Goal: Complete Application Form: Complete application form

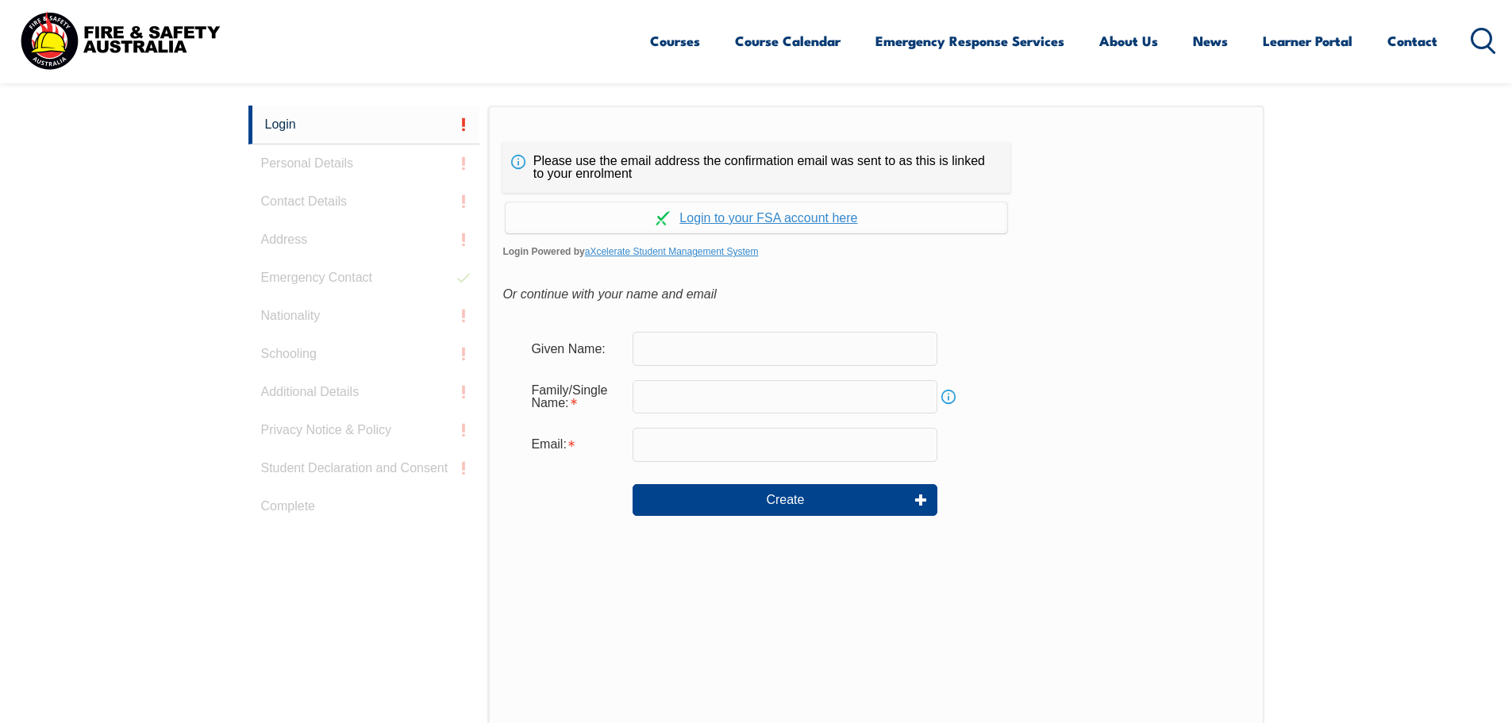
scroll to position [423, 0]
click at [741, 333] on input "text" at bounding box center [784, 347] width 305 height 33
type input "Grant"
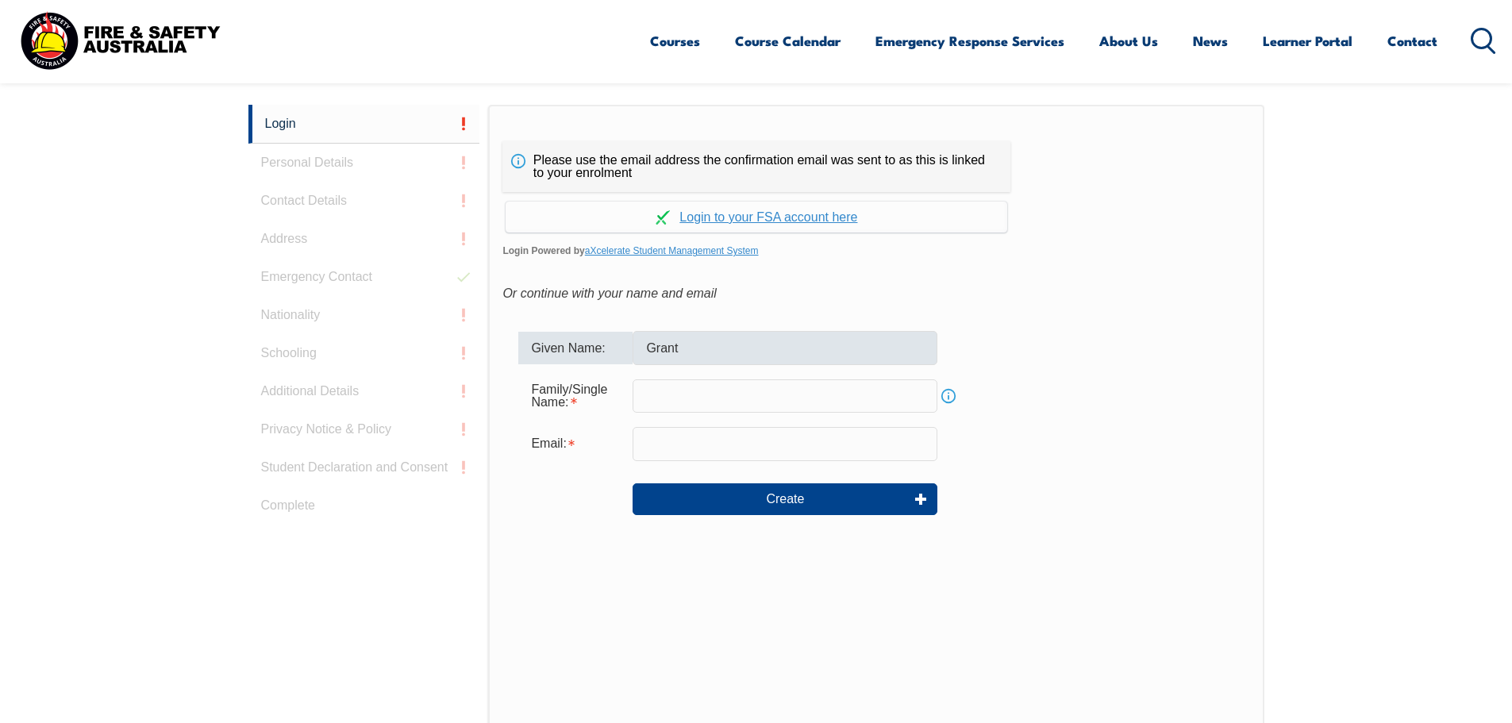
type input "[PERSON_NAME]"
type input "[EMAIL_ADDRESS][DOMAIN_NAME]"
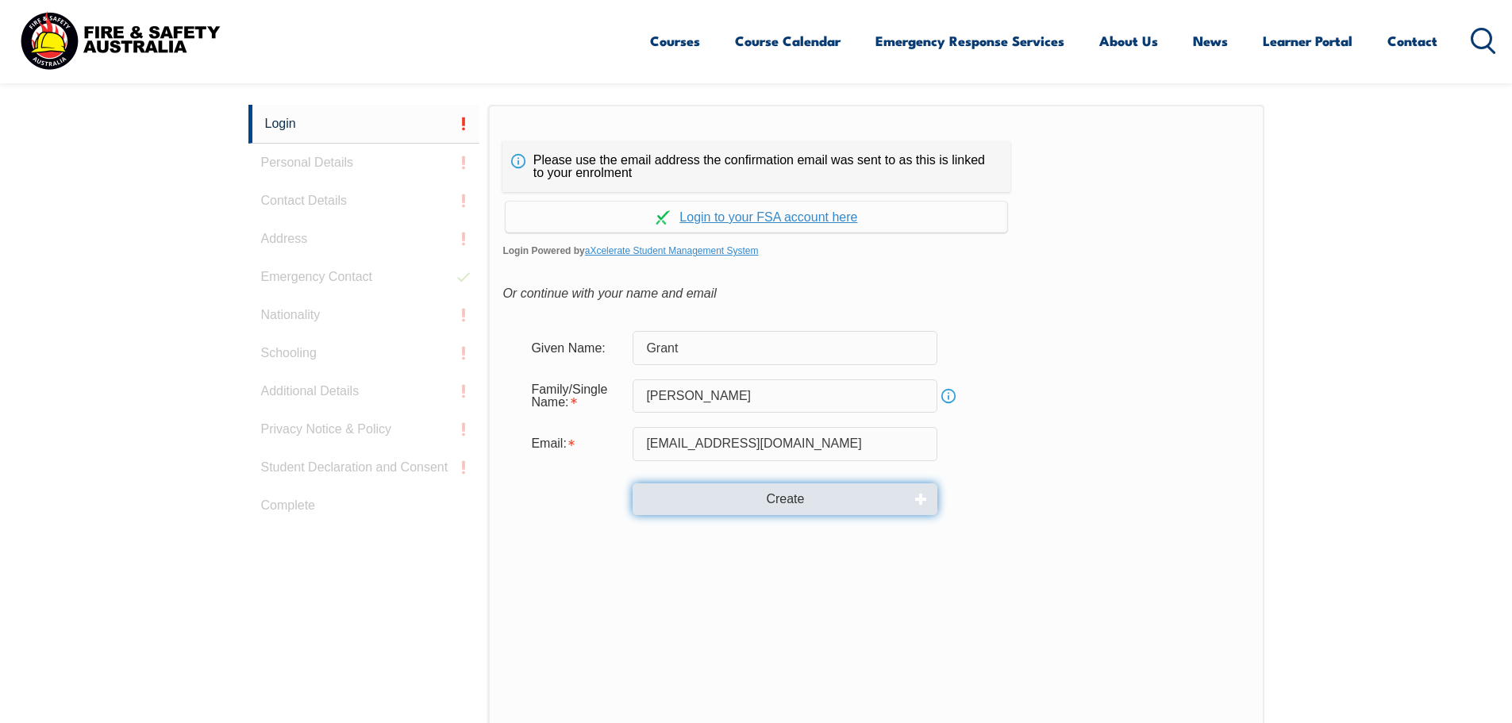
click at [772, 508] on button "Create" at bounding box center [784, 499] width 305 height 32
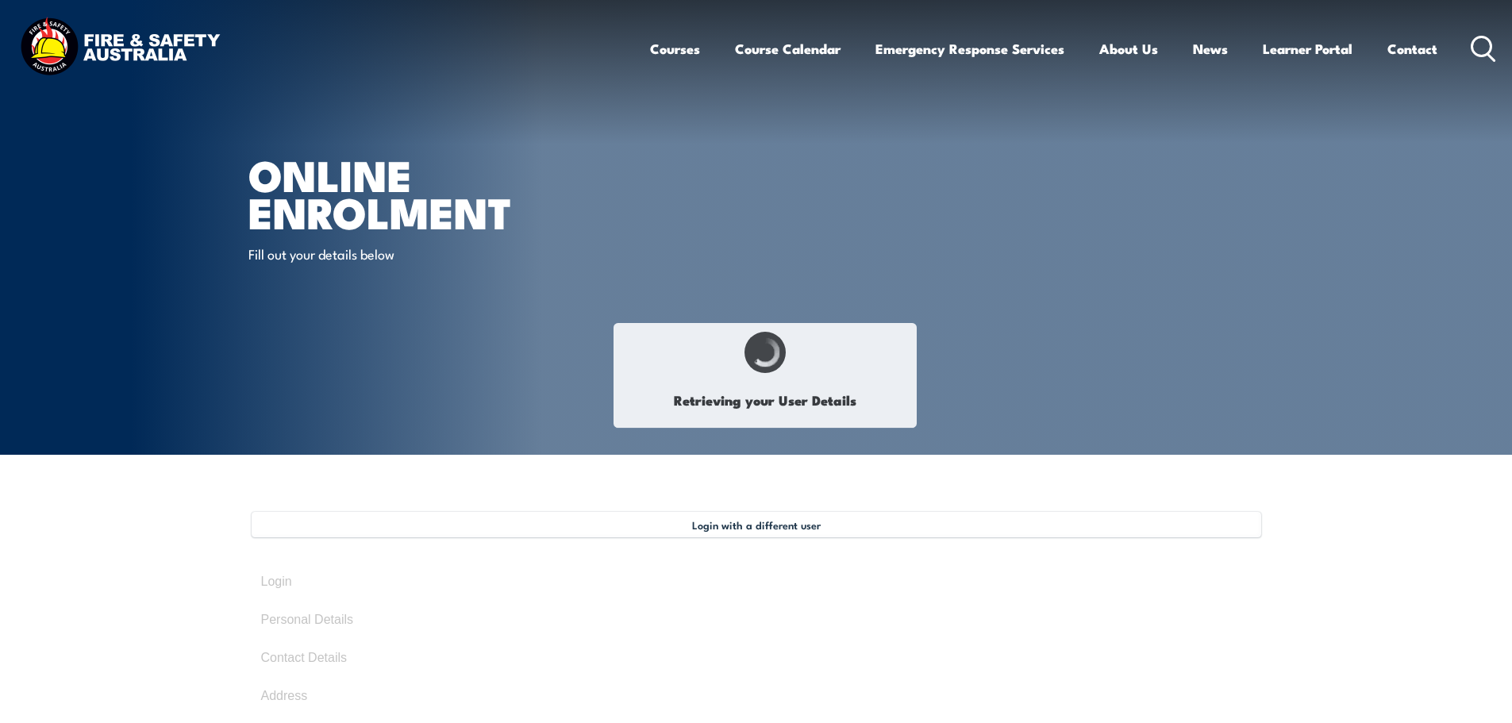
type input "Grant"
type input "[PERSON_NAME]"
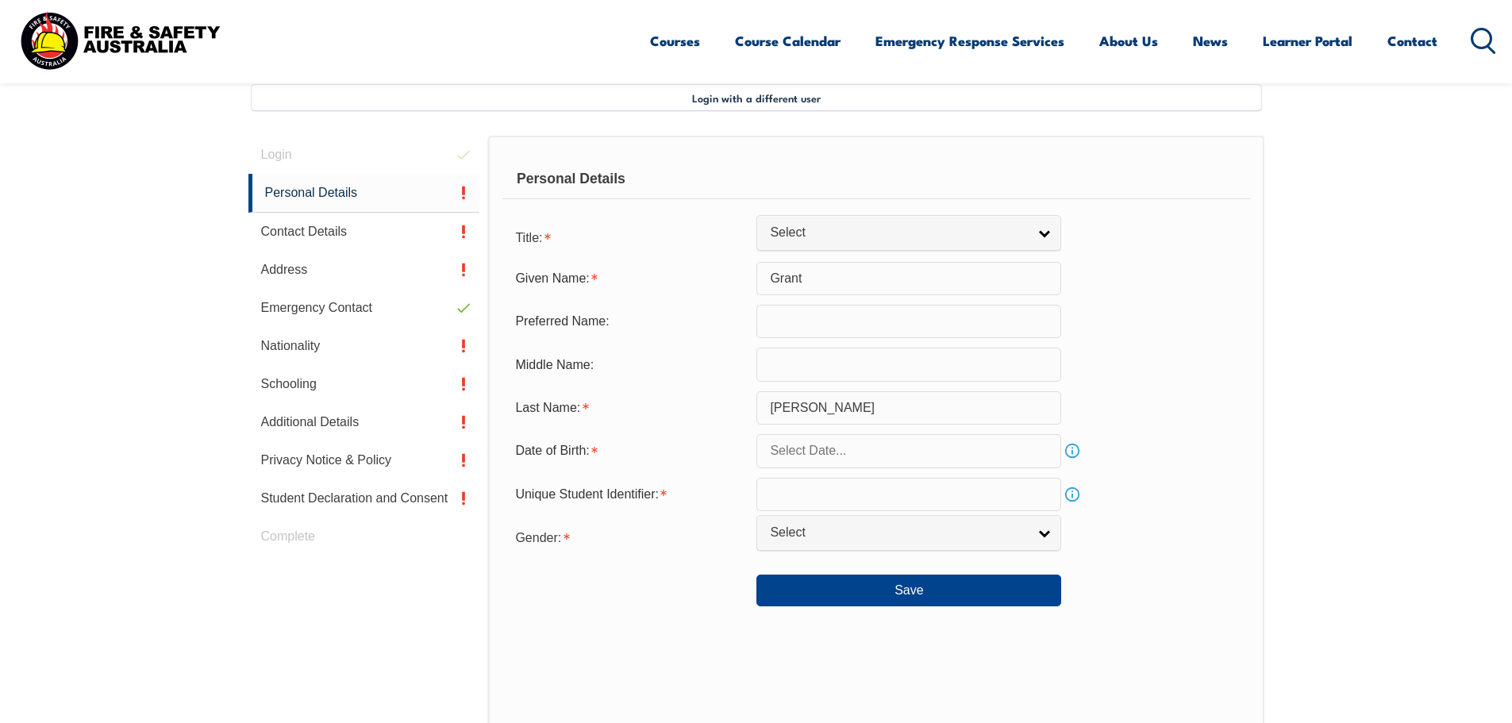
scroll to position [432, 0]
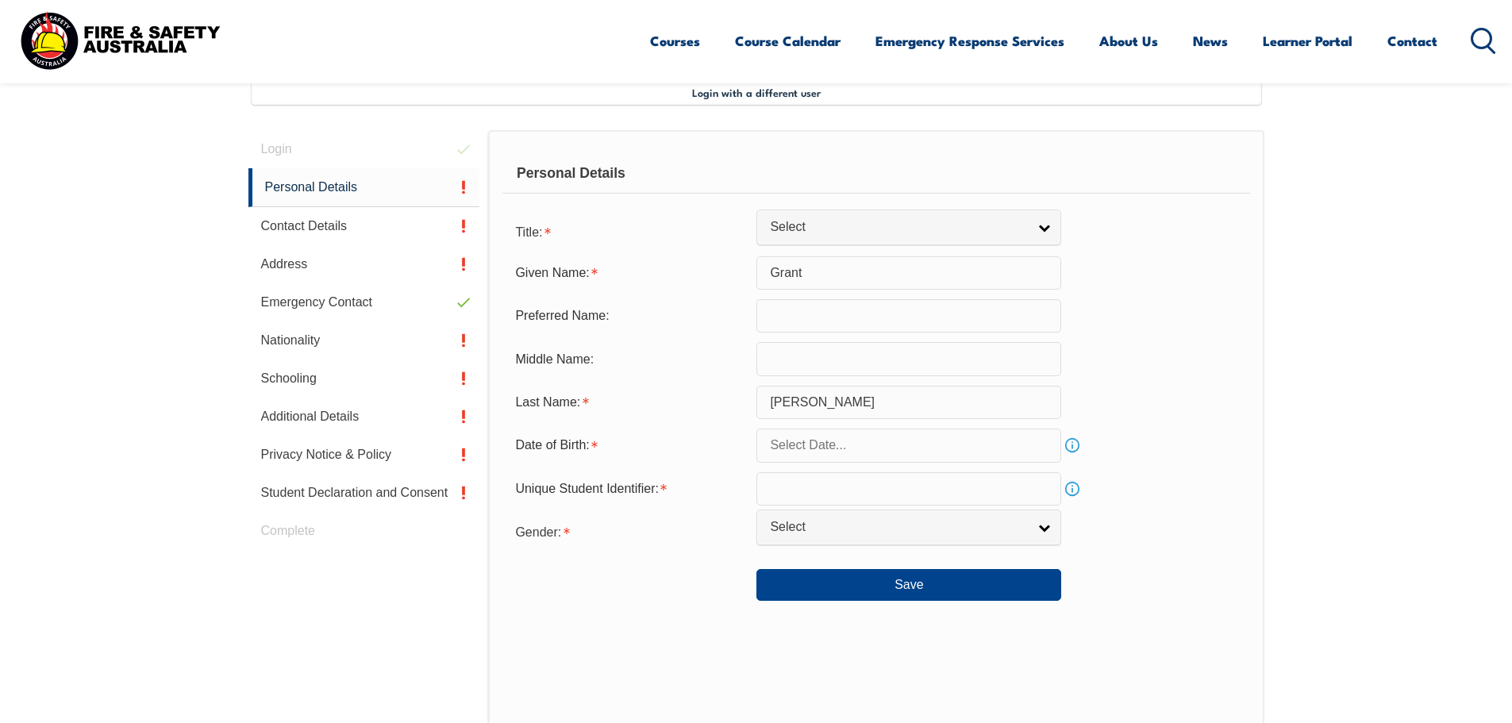
click at [844, 451] on input "text" at bounding box center [908, 445] width 305 height 33
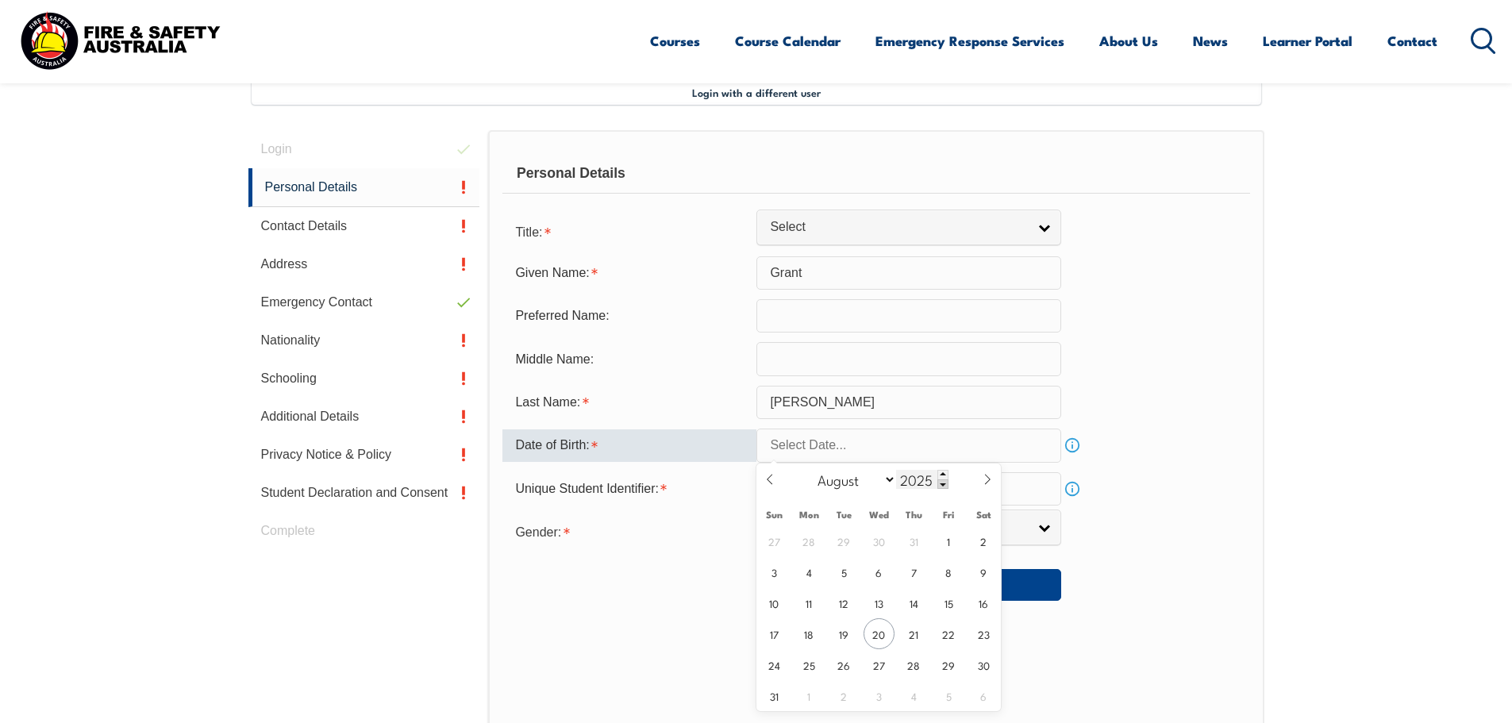
click at [944, 484] on span at bounding box center [942, 484] width 11 height 10
click at [914, 479] on input "2024" at bounding box center [922, 479] width 52 height 19
type input "1970"
click at [886, 481] on select "January February March April May June July August September October November De…" at bounding box center [852, 479] width 86 height 21
select select "0"
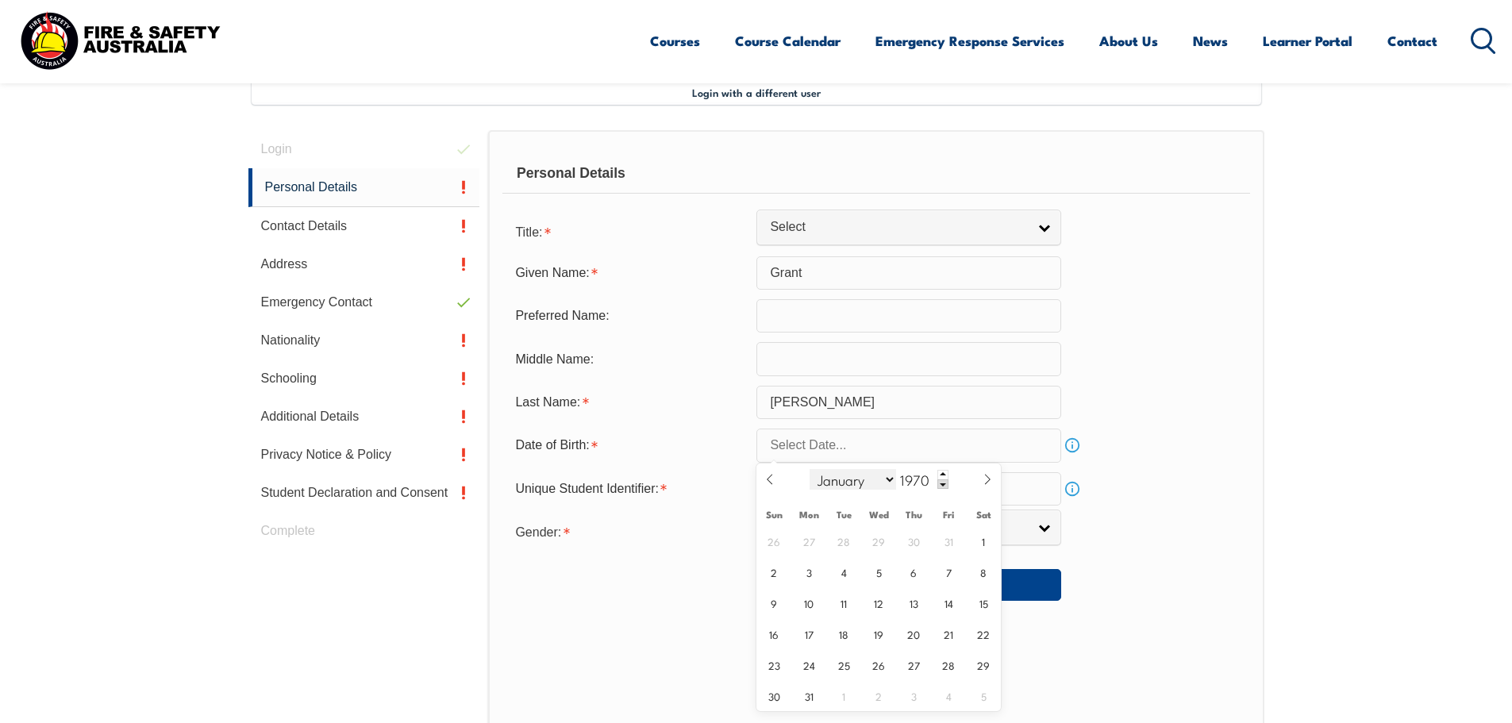
click at [810, 469] on select "January February March April May June July August September October November De…" at bounding box center [852, 479] width 86 height 21
click at [846, 663] on span "27" at bounding box center [843, 664] width 31 height 31
type input "[DATE]"
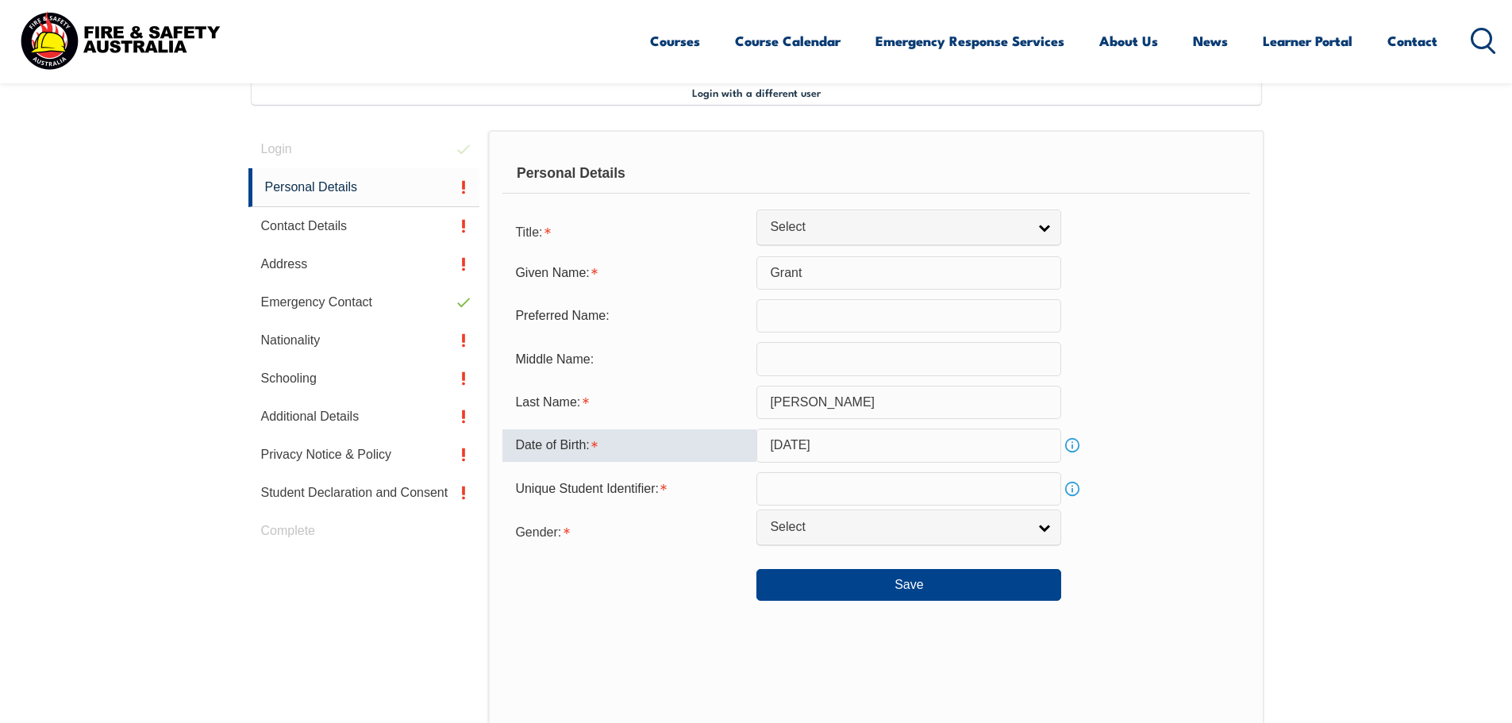
click at [895, 486] on input "text" at bounding box center [908, 488] width 305 height 33
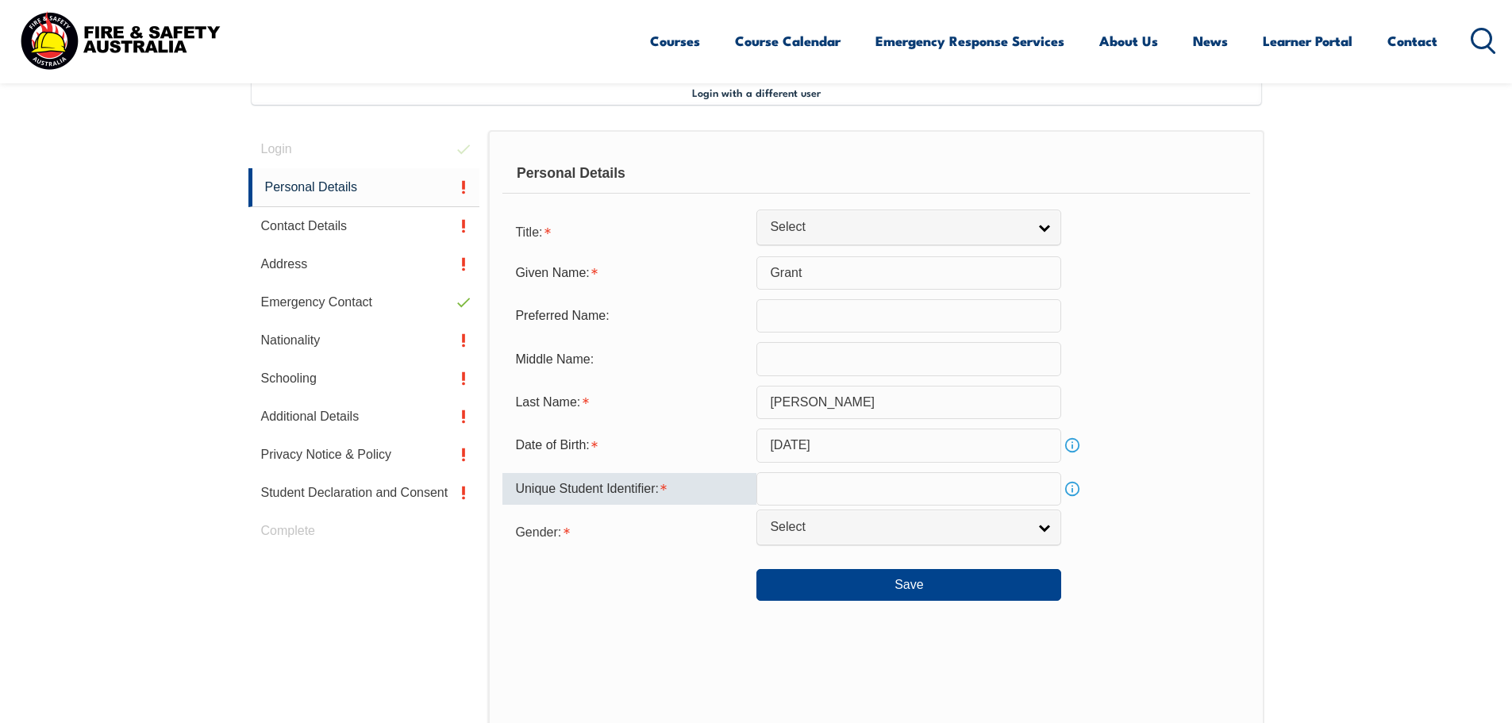
click at [809, 494] on input "text" at bounding box center [908, 488] width 305 height 33
paste input "PX9XMMSYCJ"
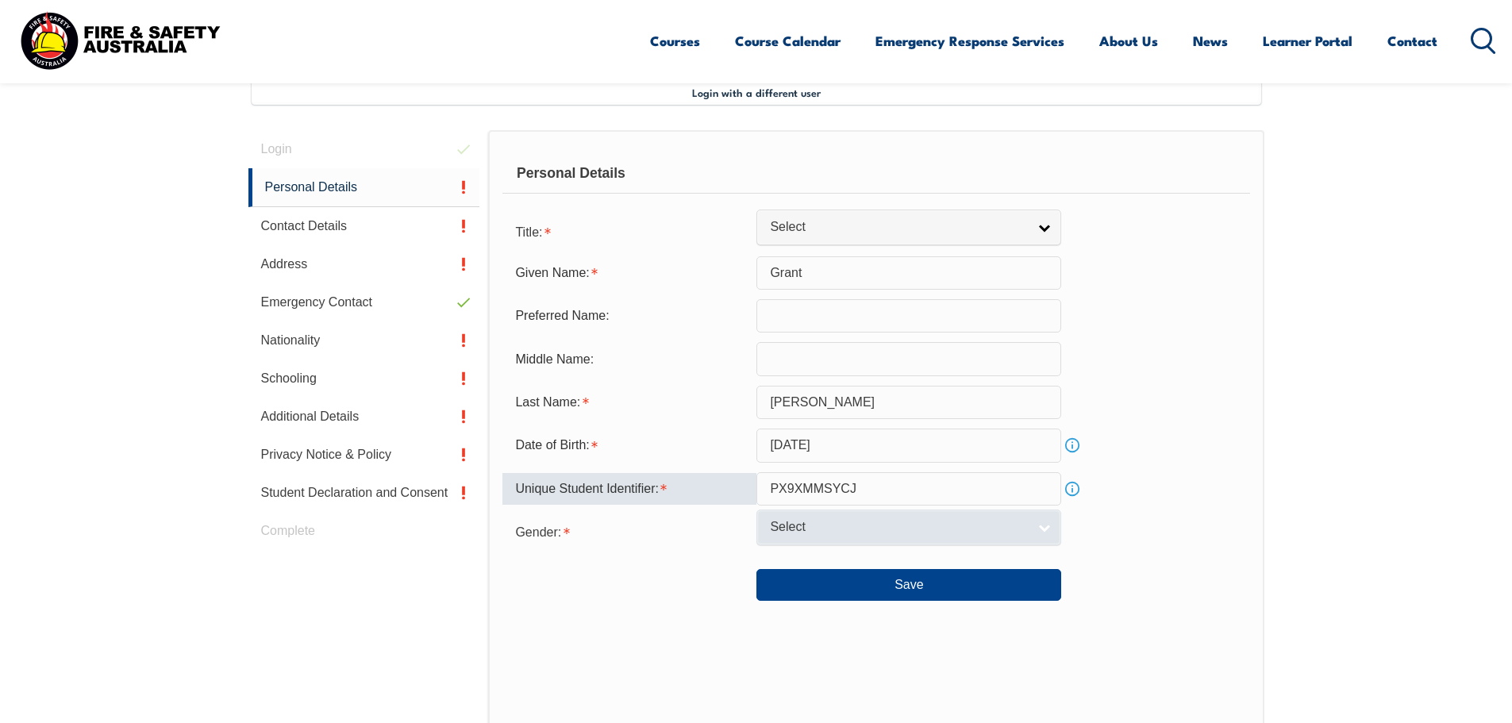
type input "PX9XMMSYCJ"
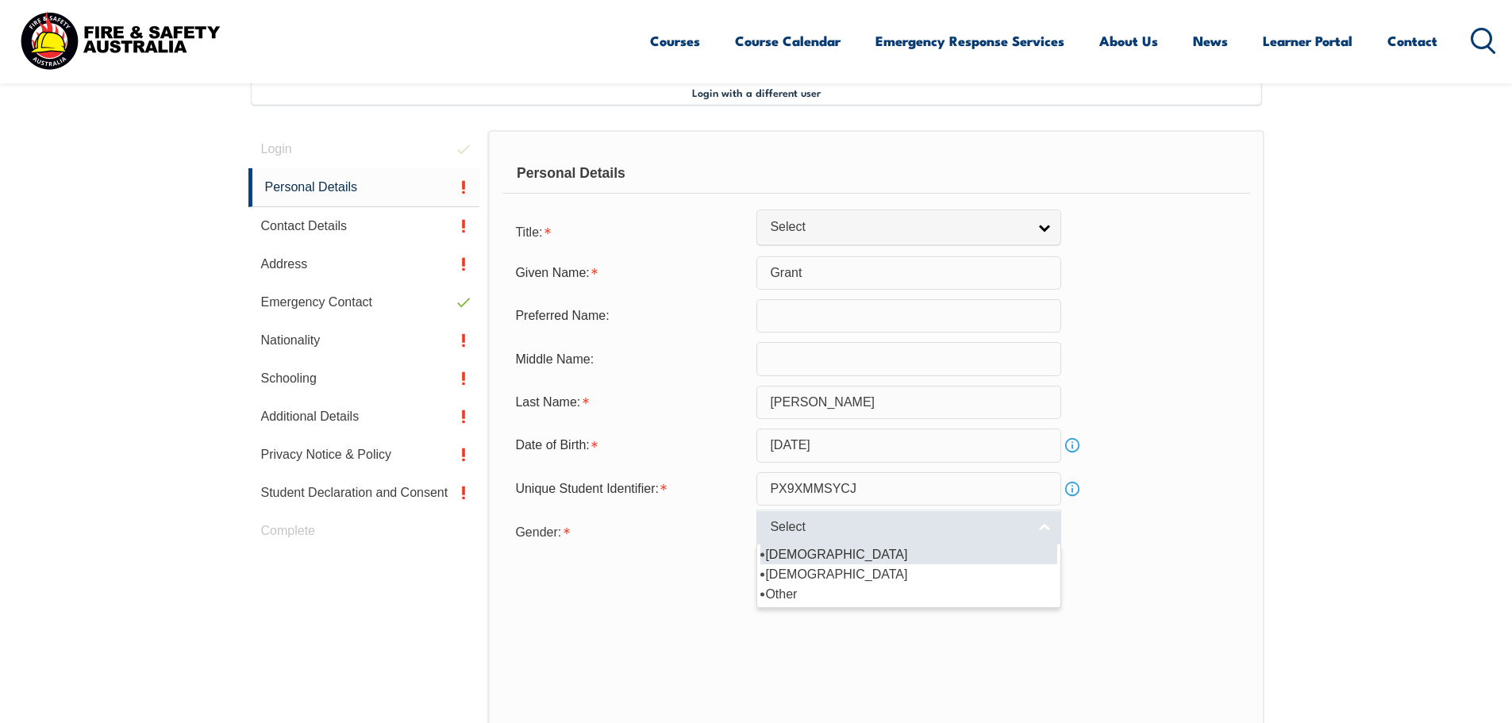
click at [830, 529] on span "Select" at bounding box center [898, 527] width 257 height 17
click at [805, 553] on li "[DEMOGRAPHIC_DATA]" at bounding box center [908, 554] width 297 height 20
select select "M"
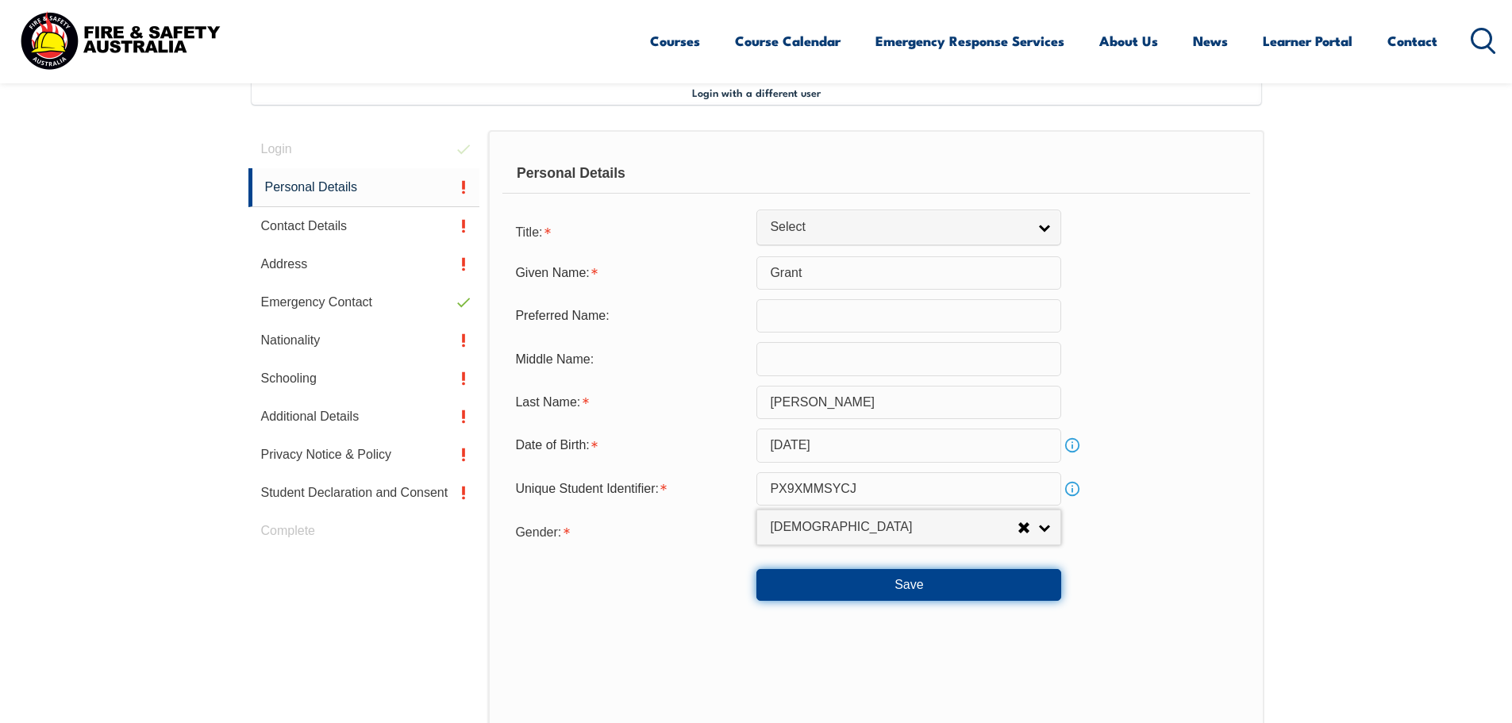
click at [905, 586] on button "Save" at bounding box center [908, 585] width 305 height 32
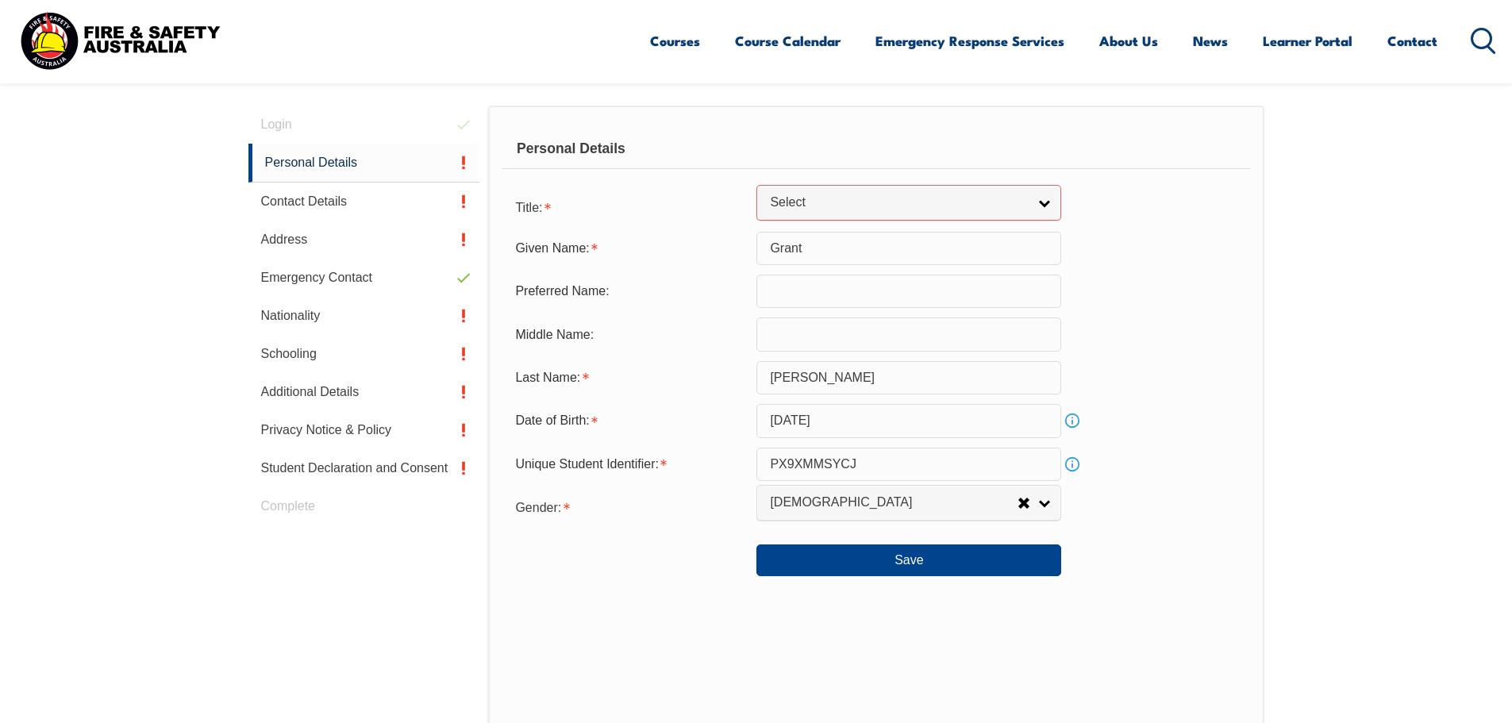
scroll to position [244, 0]
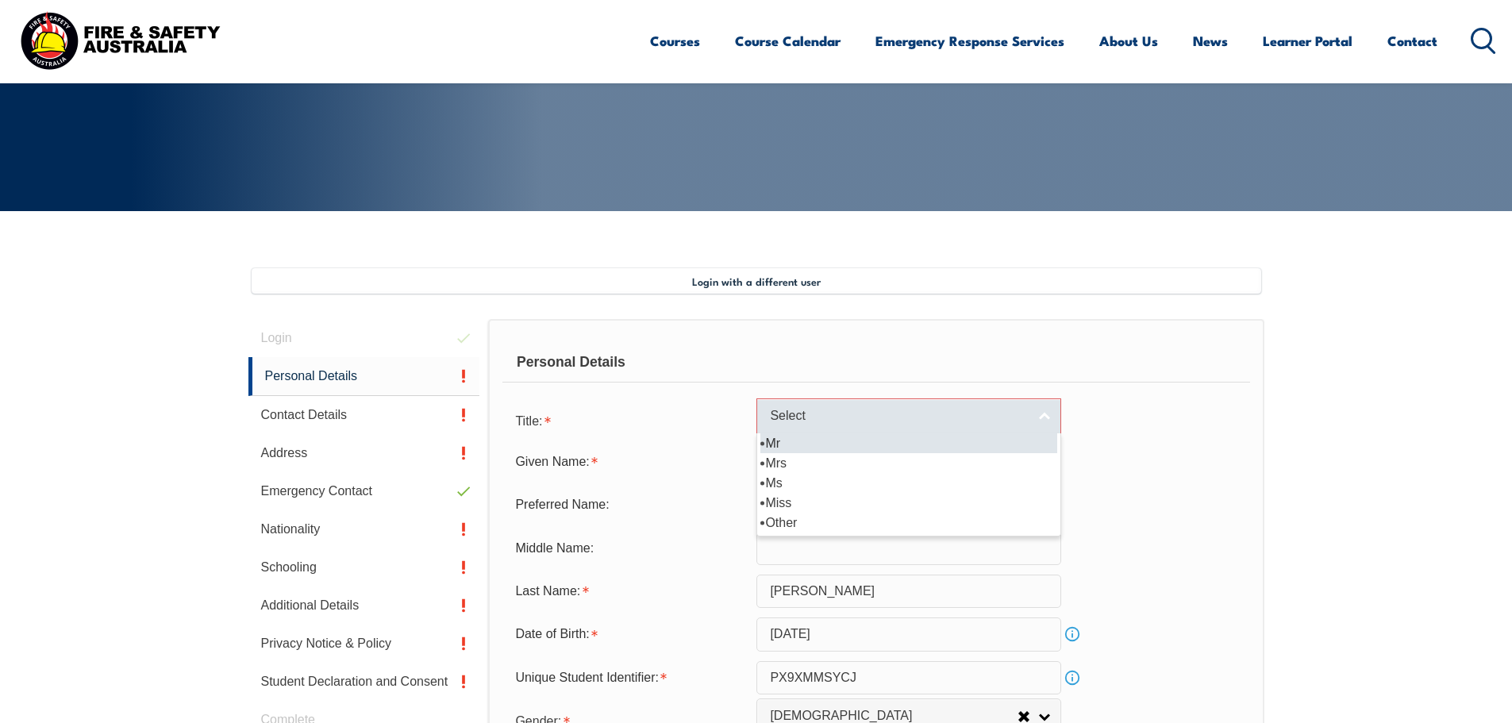
click at [1036, 417] on link "Select" at bounding box center [908, 416] width 305 height 36
click at [809, 440] on li "Mr" at bounding box center [908, 443] width 297 height 20
select select "Mr"
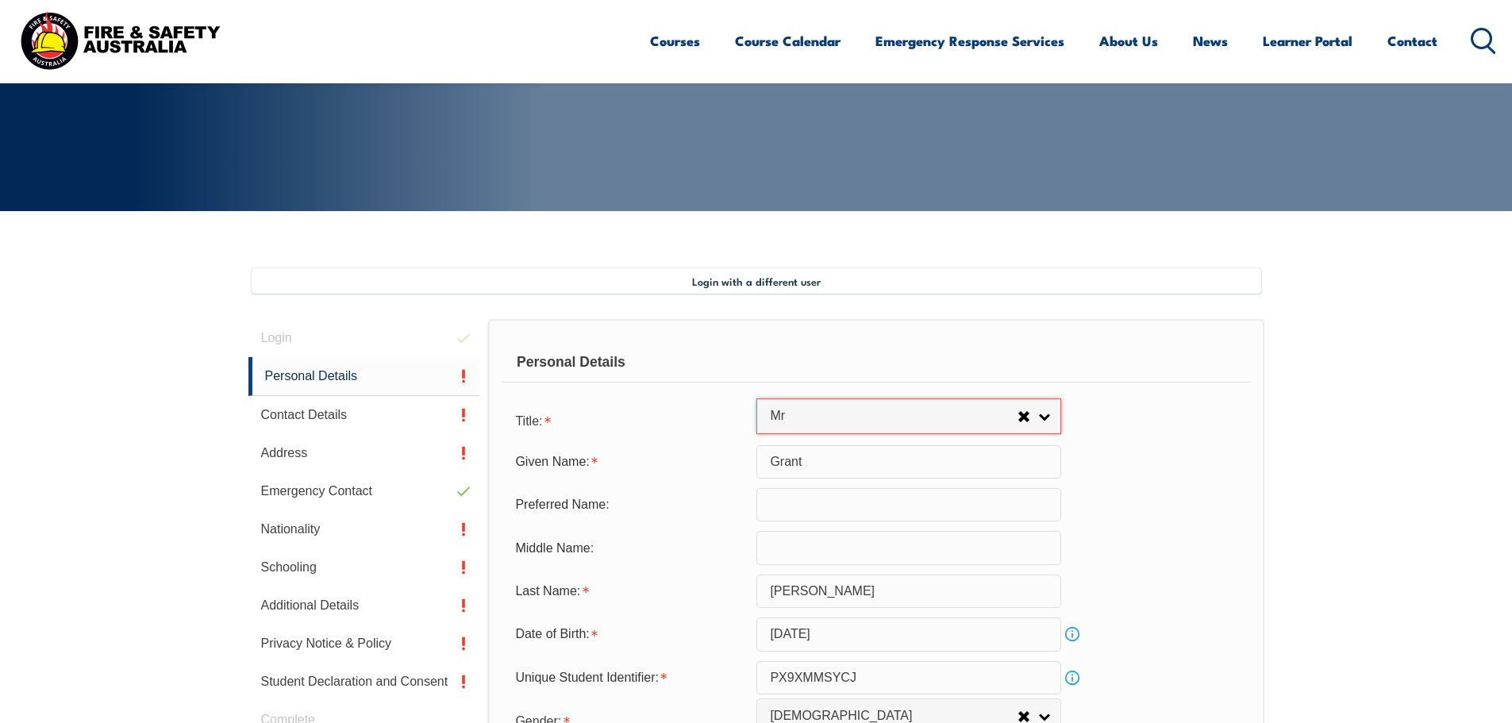
click at [1076, 472] on div "Given Name: [PERSON_NAME]" at bounding box center [875, 461] width 747 height 33
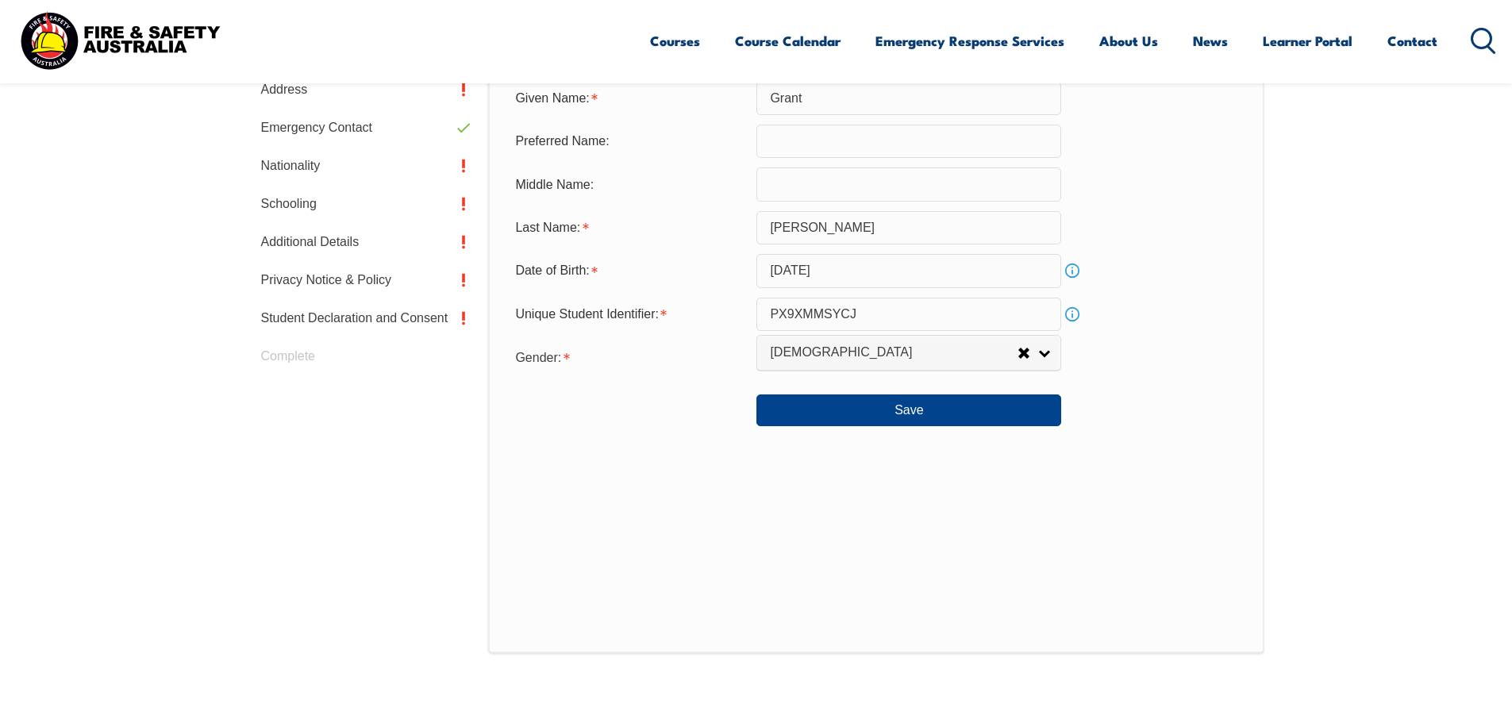
scroll to position [640, 0]
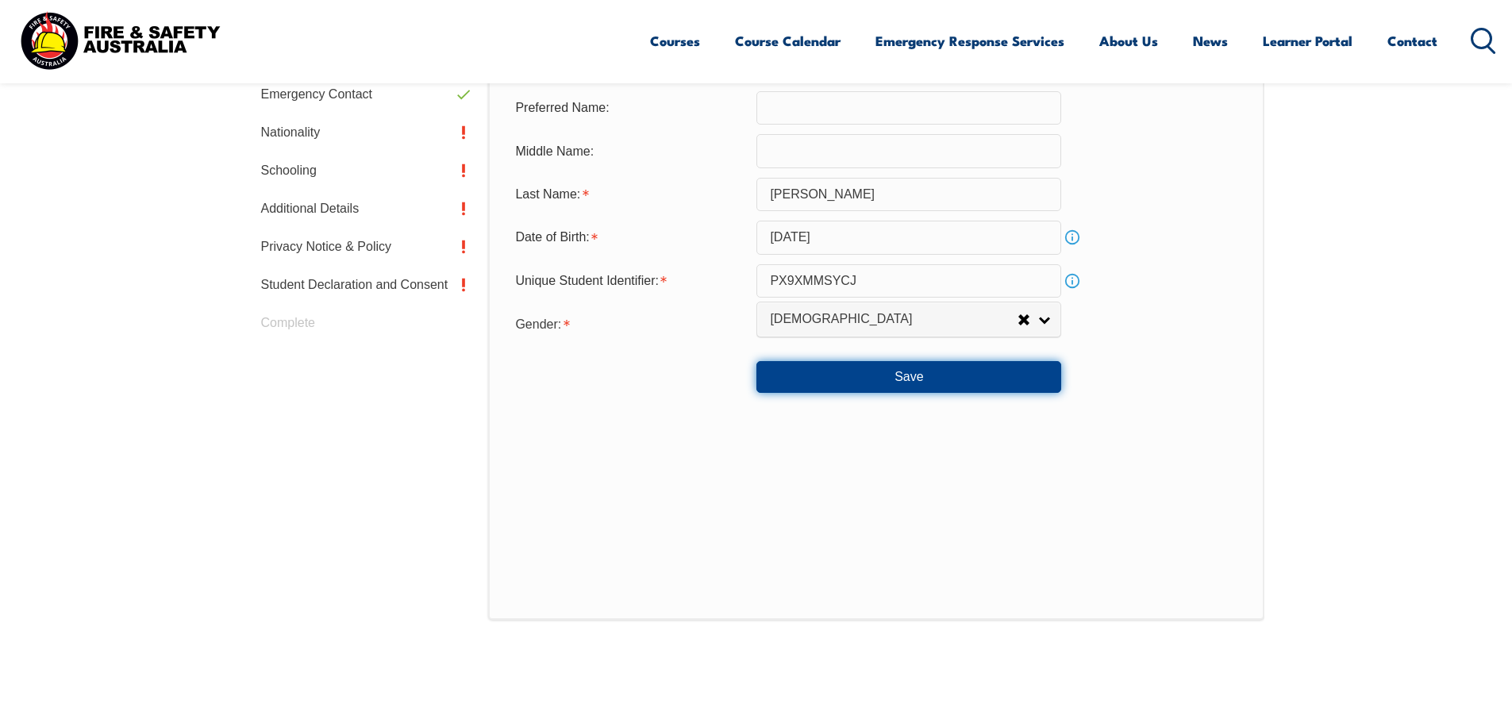
click at [963, 390] on button "Save" at bounding box center [908, 377] width 305 height 32
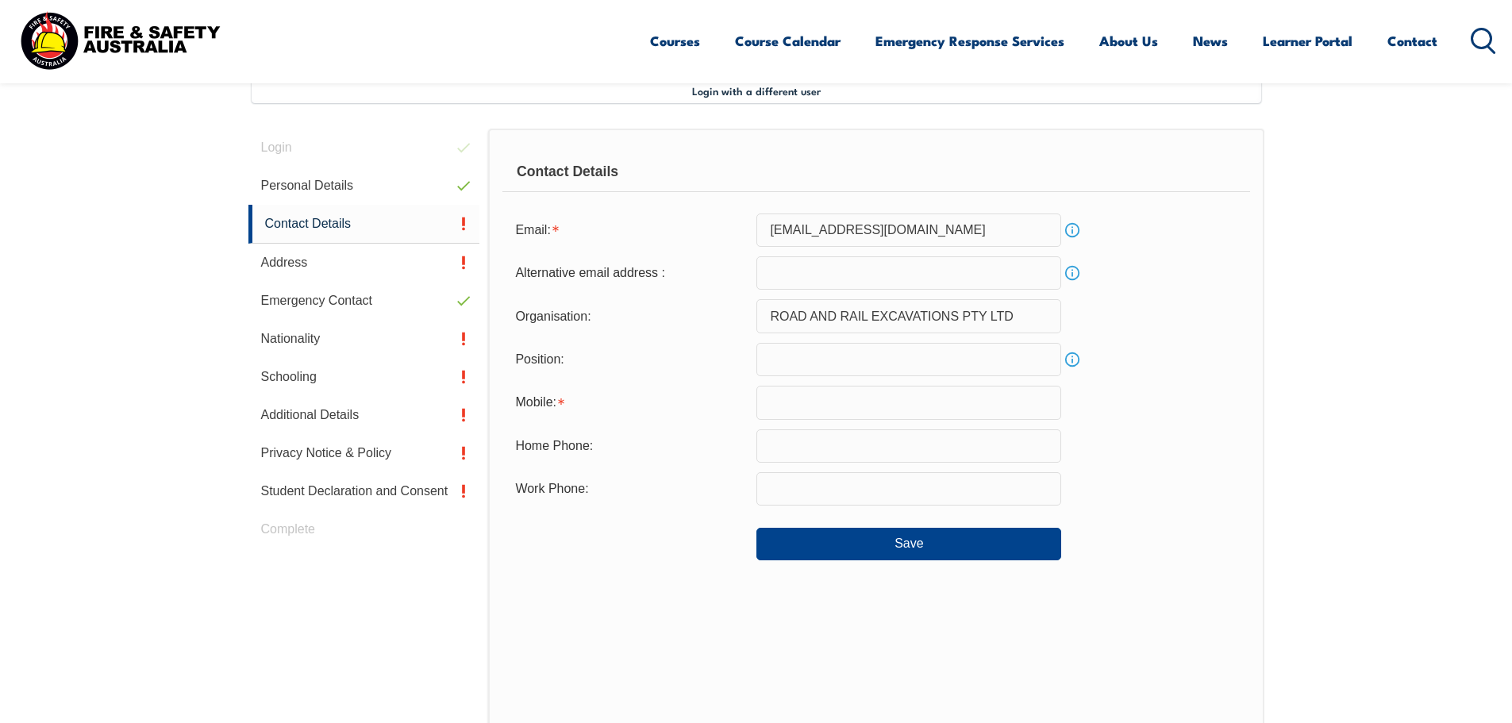
scroll to position [432, 0]
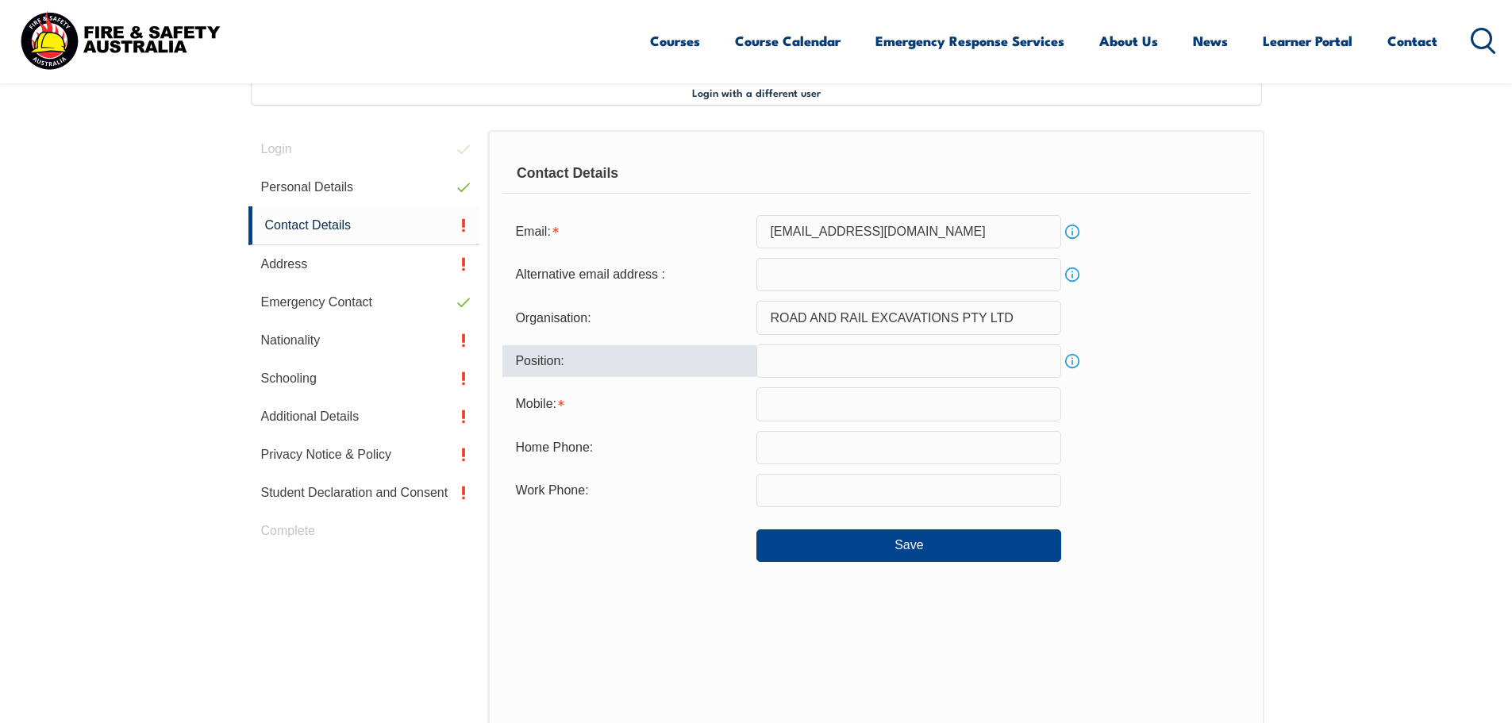
click at [908, 367] on input "text" at bounding box center [908, 360] width 305 height 33
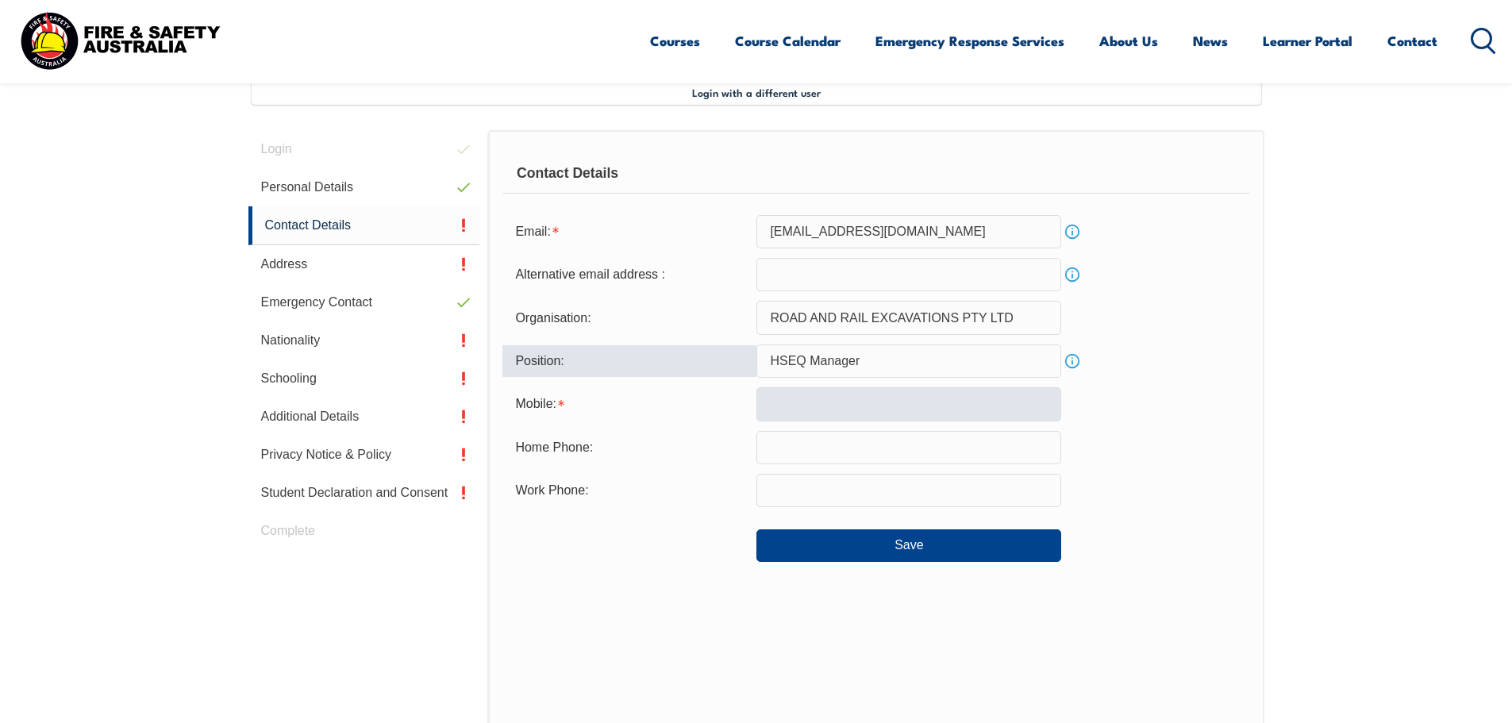
type input "HSEQ Manager"
click at [889, 404] on input "text" at bounding box center [908, 403] width 305 height 33
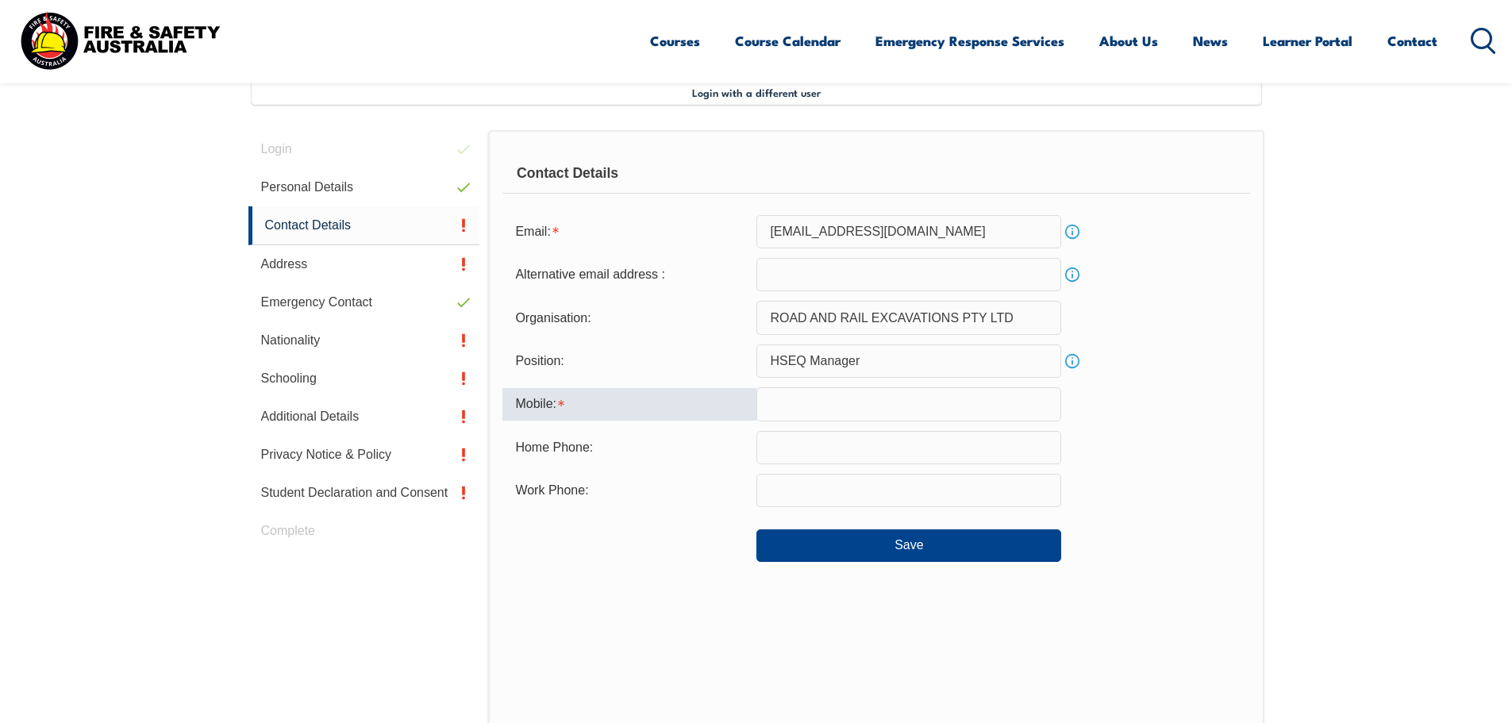
type input "0452414343"
type input "[EMAIL_ADDRESS][DOMAIN_NAME]"
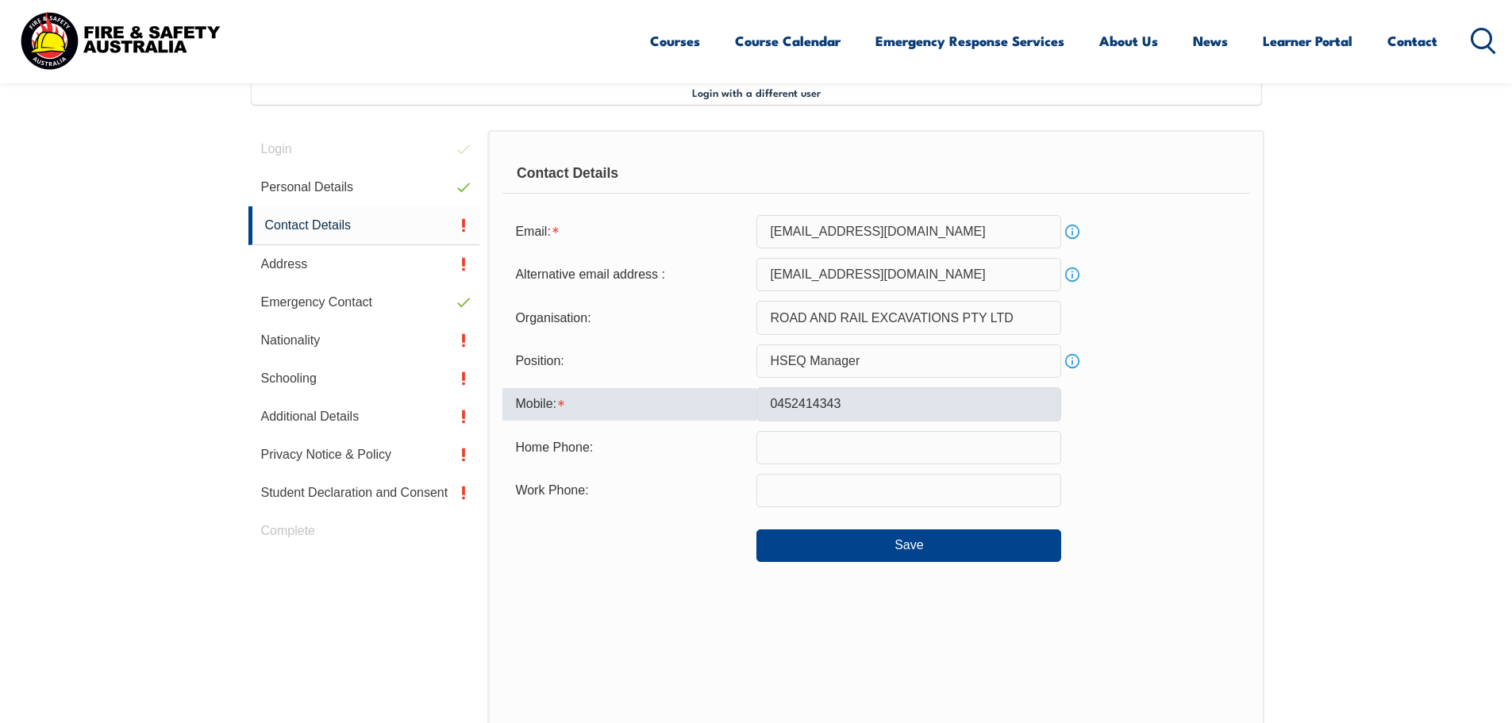
type input "Road and Rail Excavations Pty Ltd"
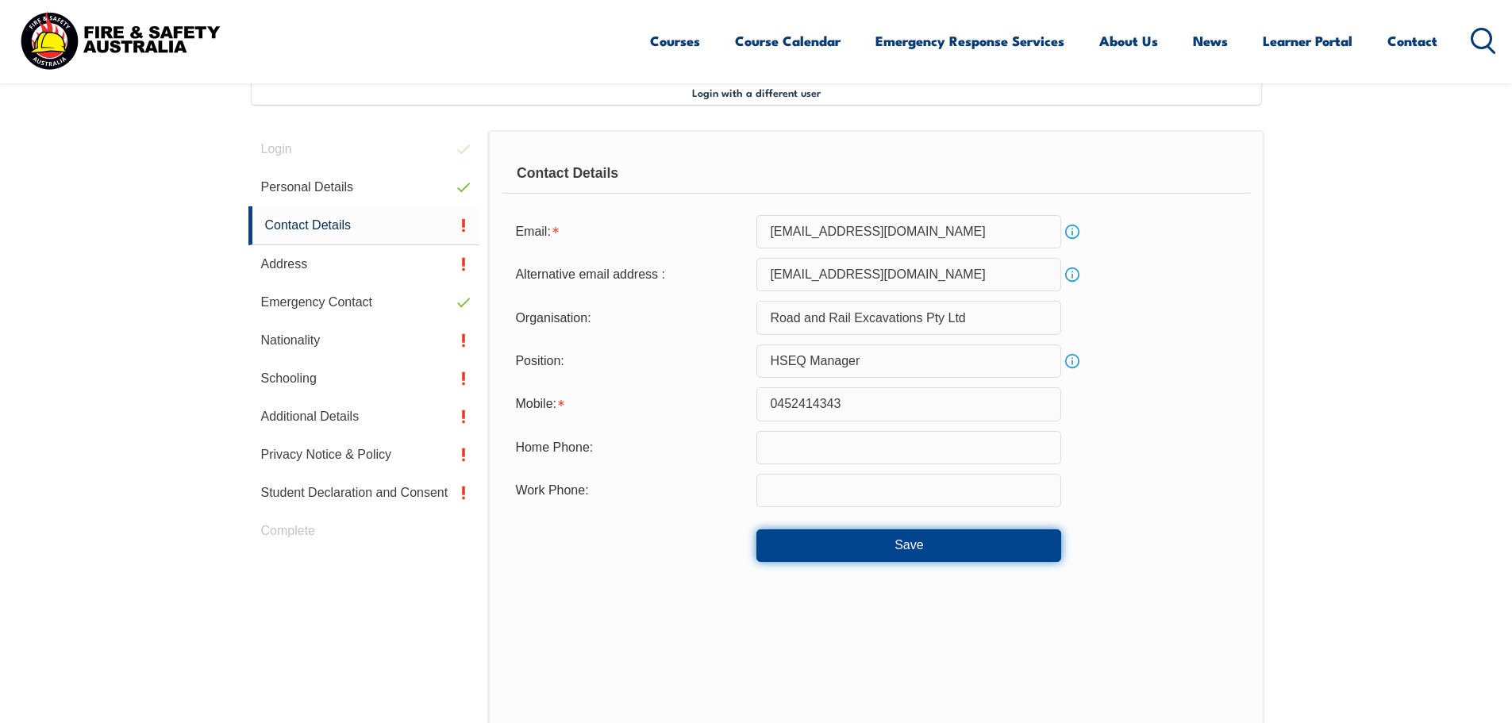
click at [874, 544] on button "Save" at bounding box center [908, 545] width 305 height 32
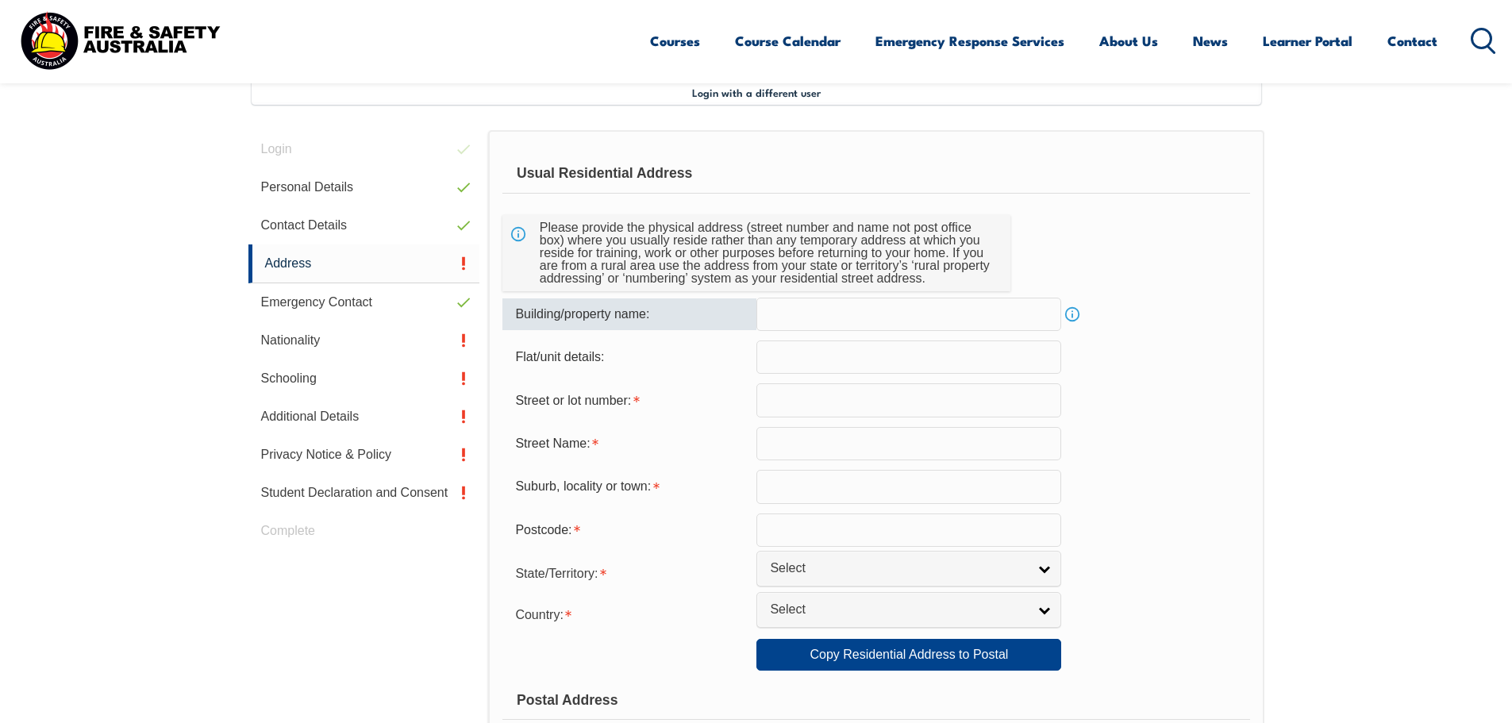
click at [838, 321] on input "text" at bounding box center [908, 314] width 305 height 33
type input "[STREET_ADDRESS]"
type input "58"
type input "[GEOGRAPHIC_DATA]"
type input "NORTH ROCKS"
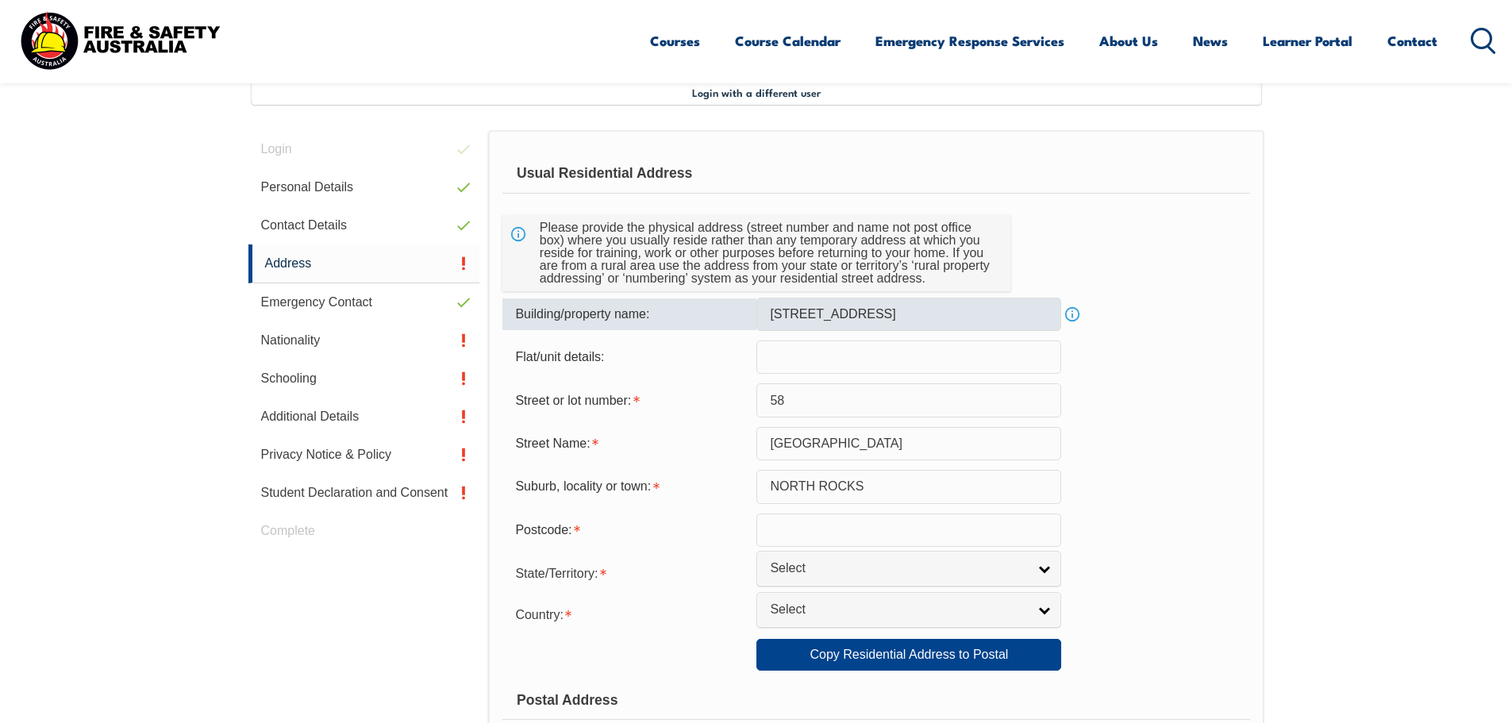
type input "2151"
select select "[GEOGRAPHIC_DATA]"
type input "[GEOGRAPHIC_DATA]"
select select "1101"
type input "[GEOGRAPHIC_DATA]"
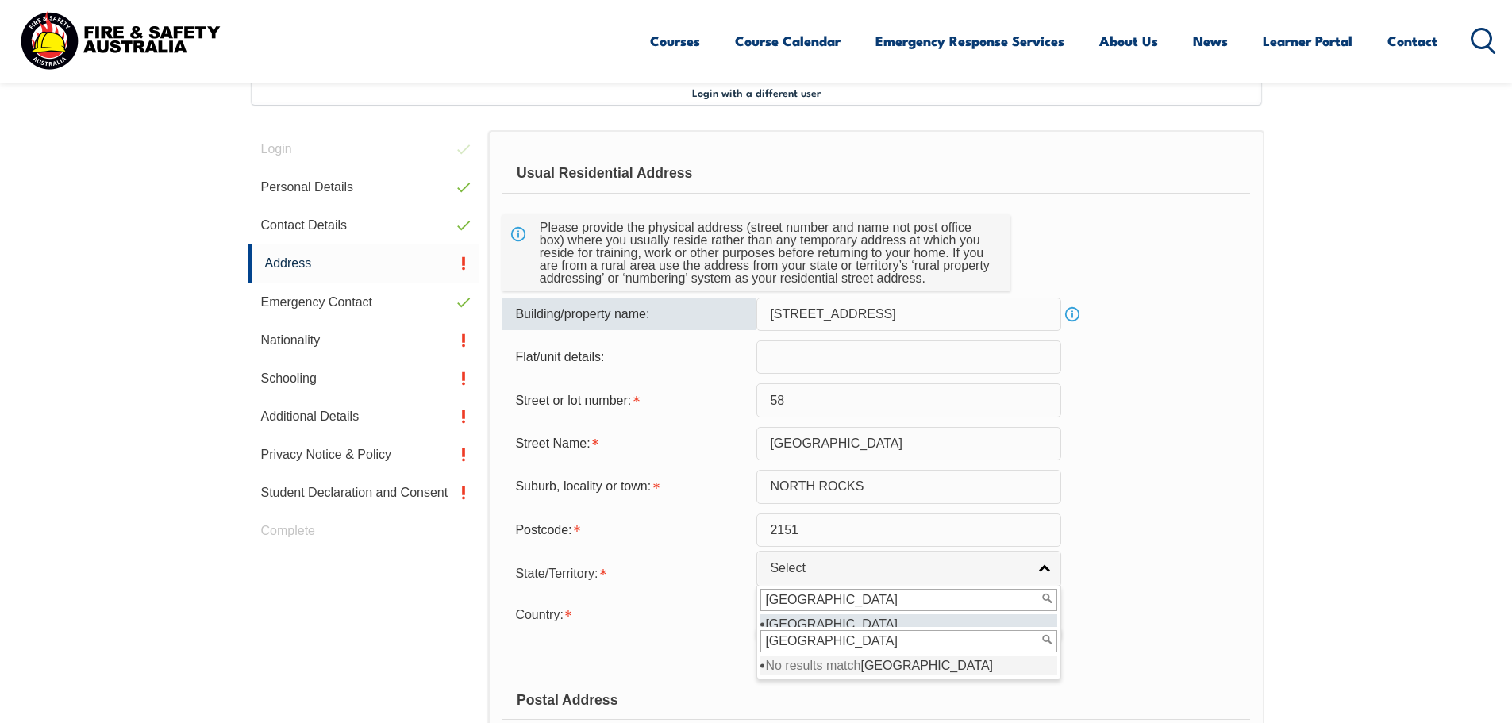
drag, startPoint x: 893, startPoint y: 317, endPoint x: 705, endPoint y: 317, distance: 187.3
click at [705, 317] on div "Building/property name: [STREET_ADDRESS] Info" at bounding box center [875, 314] width 747 height 33
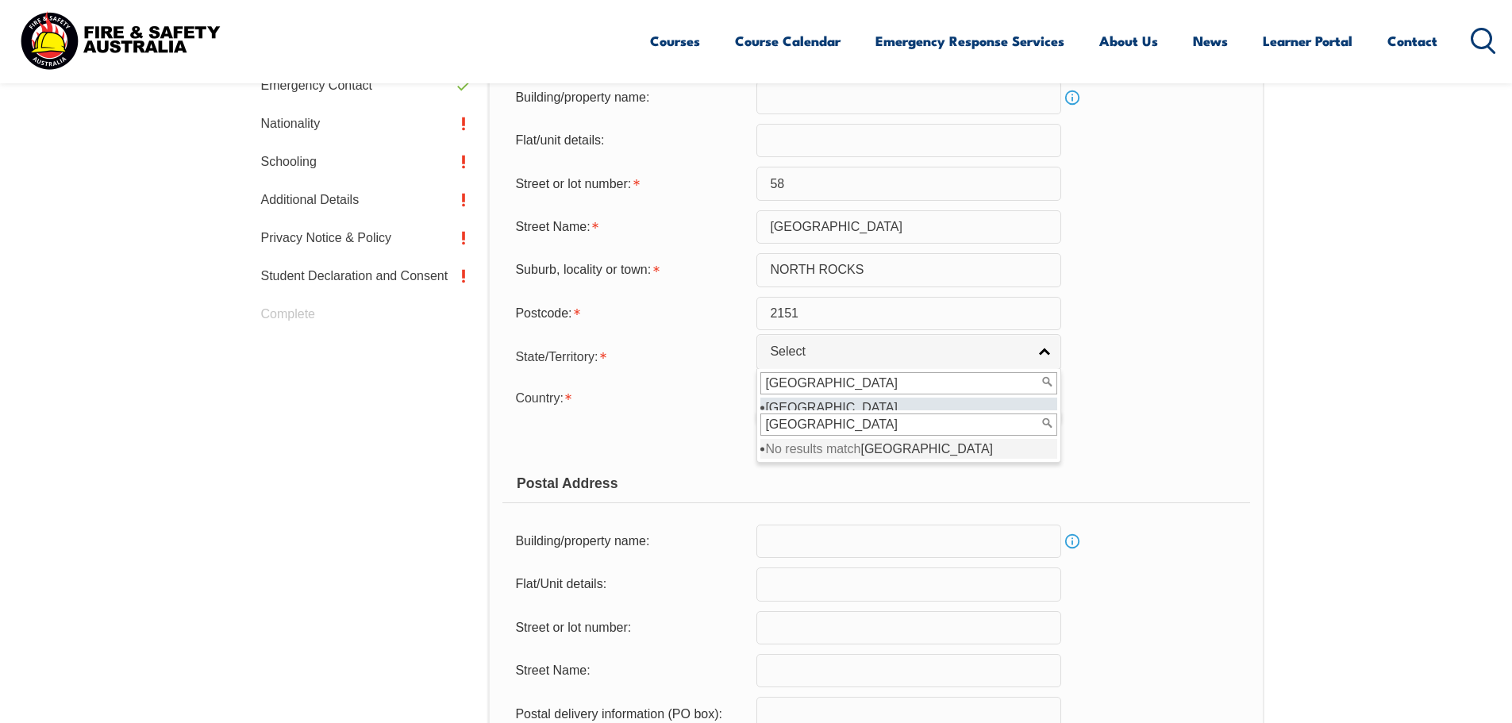
scroll to position [671, 0]
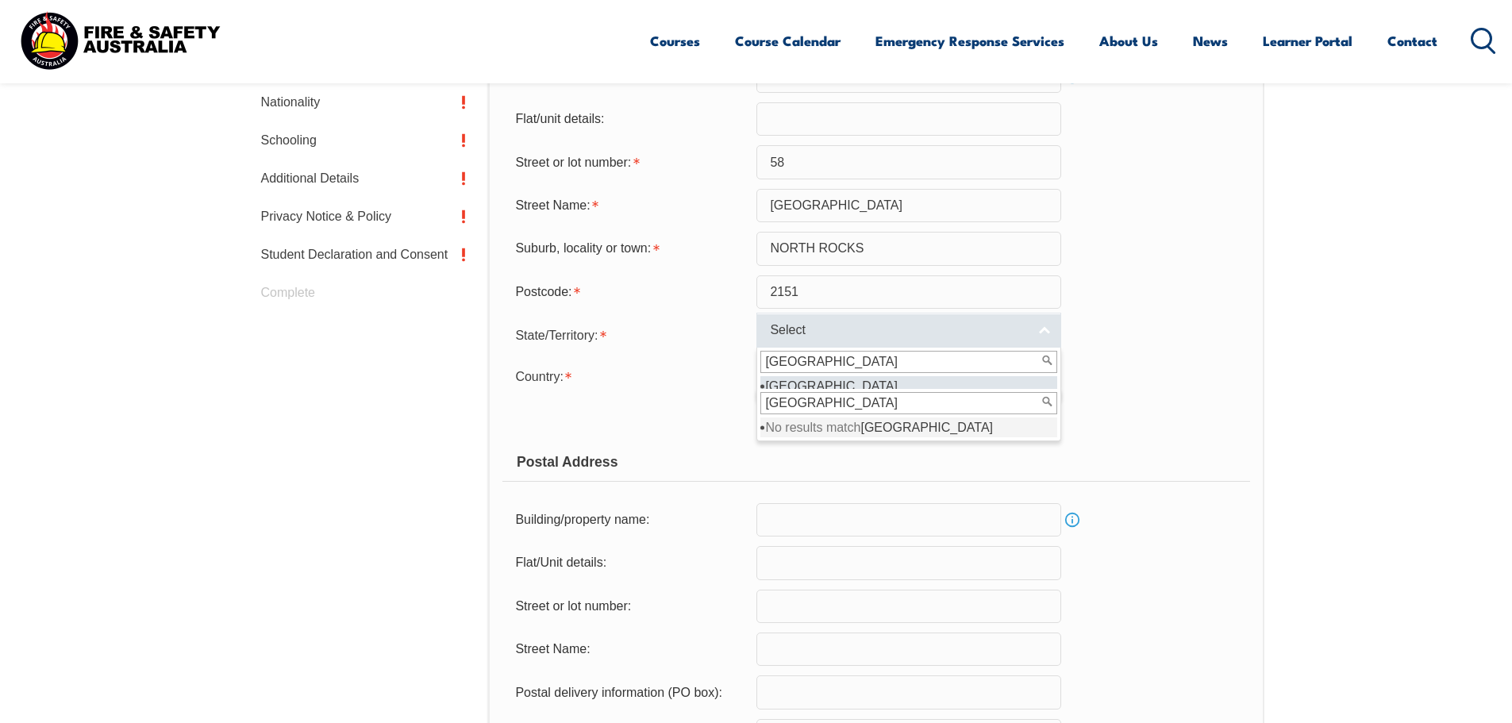
click at [978, 336] on span "Select" at bounding box center [898, 330] width 257 height 17
click at [905, 373] on input "[GEOGRAPHIC_DATA]" at bounding box center [908, 362] width 297 height 22
click at [840, 394] on input "[GEOGRAPHIC_DATA]" at bounding box center [908, 403] width 297 height 22
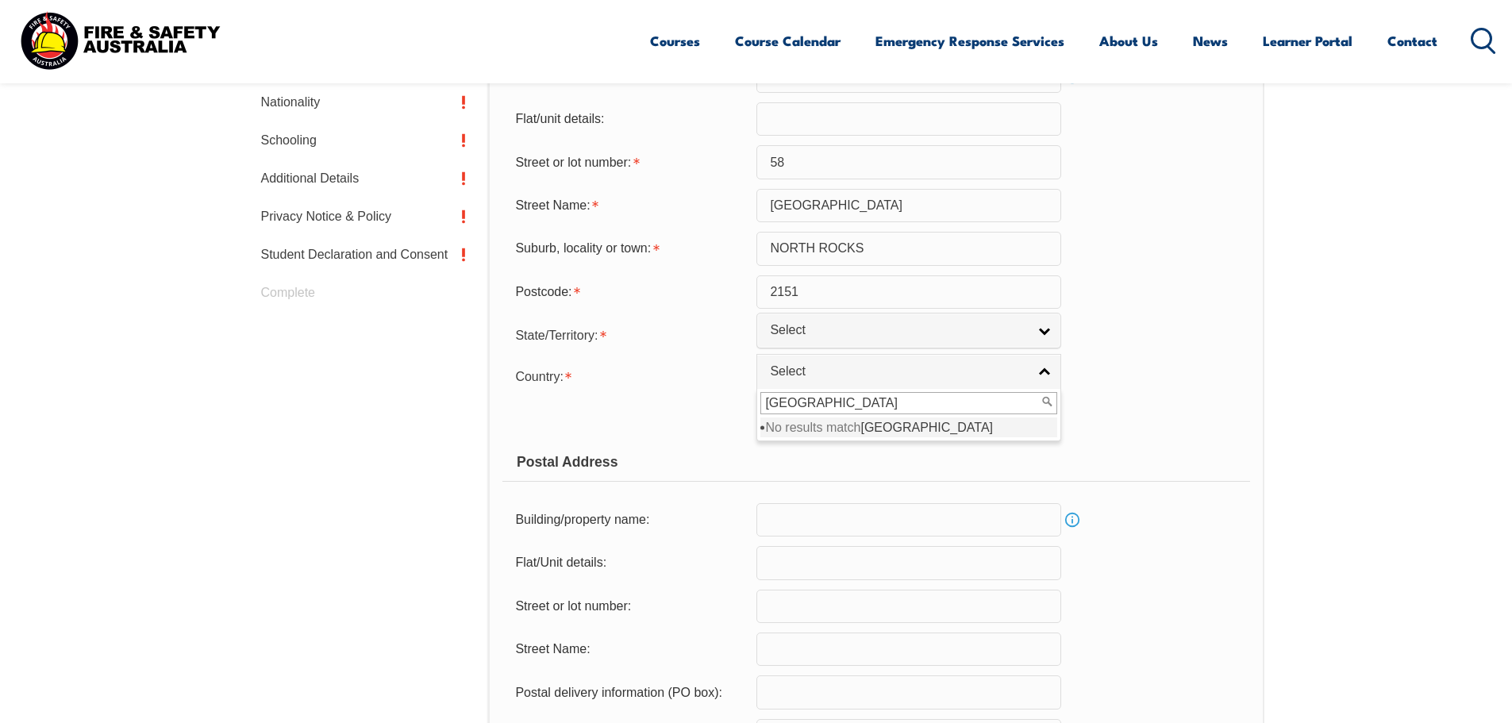
drag, startPoint x: 840, startPoint y: 402, endPoint x: 756, endPoint y: 400, distance: 84.1
click at [756, 400] on div "[GEOGRAPHIC_DATA] No results match NSW" at bounding box center [908, 415] width 305 height 52
type input "Aus"
click at [794, 432] on li "Aus tralia" at bounding box center [908, 427] width 297 height 20
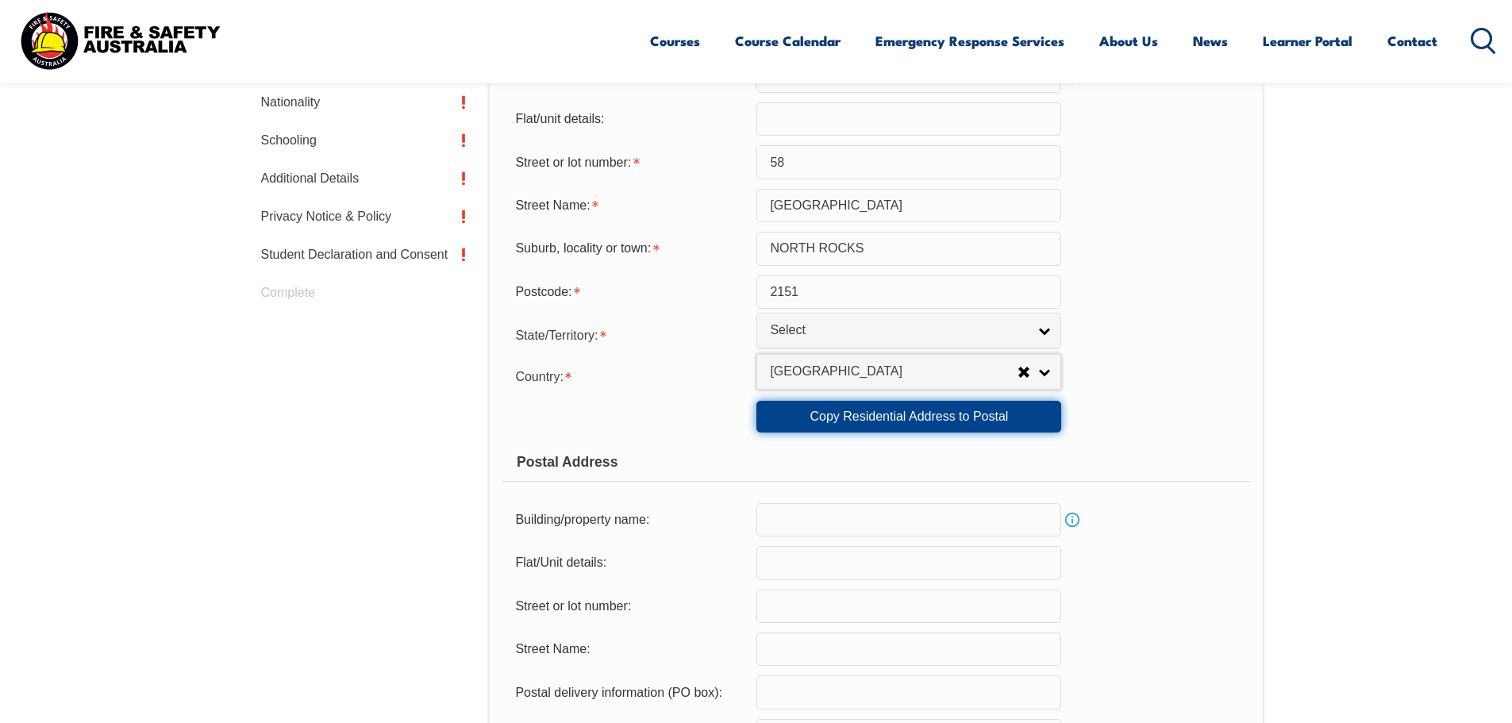
click at [888, 417] on link "Copy Residential Address to Postal" at bounding box center [908, 417] width 305 height 32
type input "58"
type input "[GEOGRAPHIC_DATA]"
type input "NORTH ROCKS"
select select "[GEOGRAPHIC_DATA]"
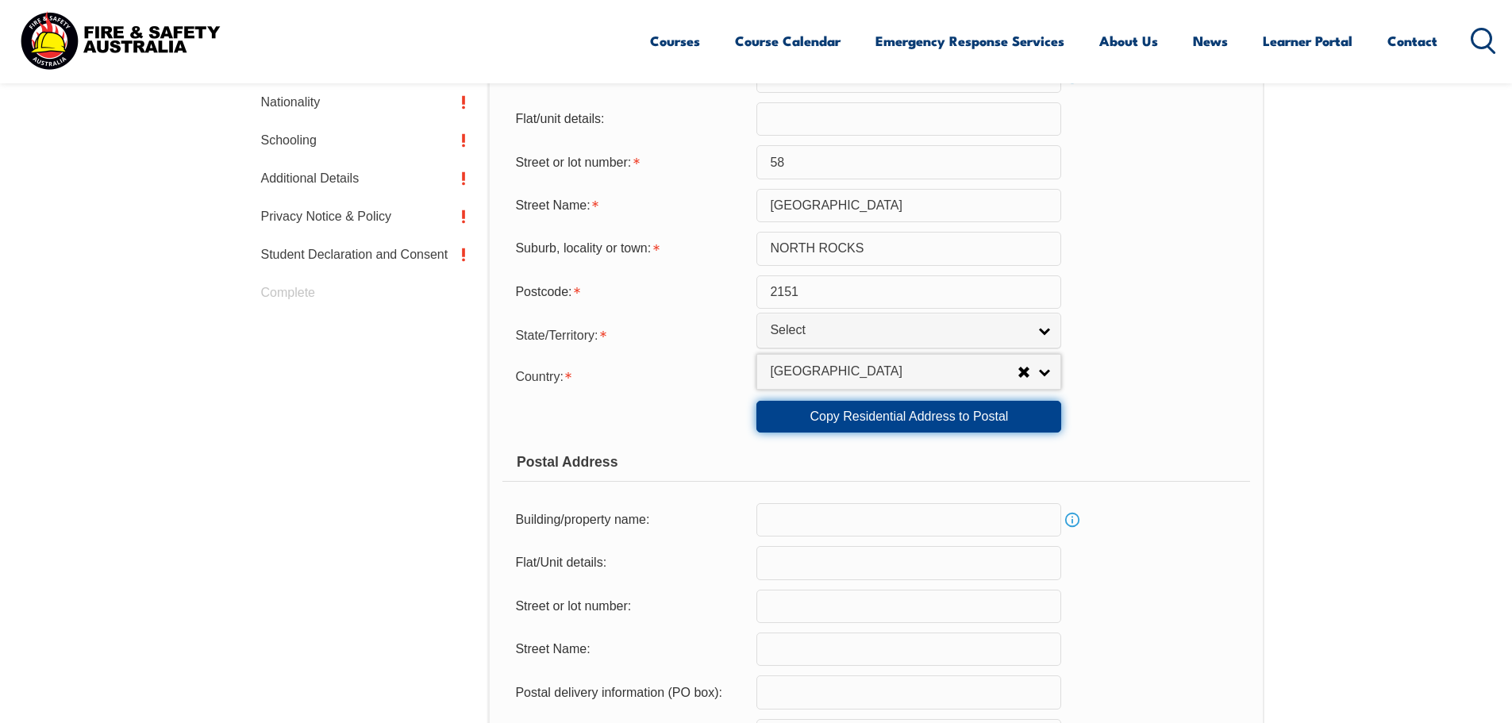
type input "2151"
select select "1101"
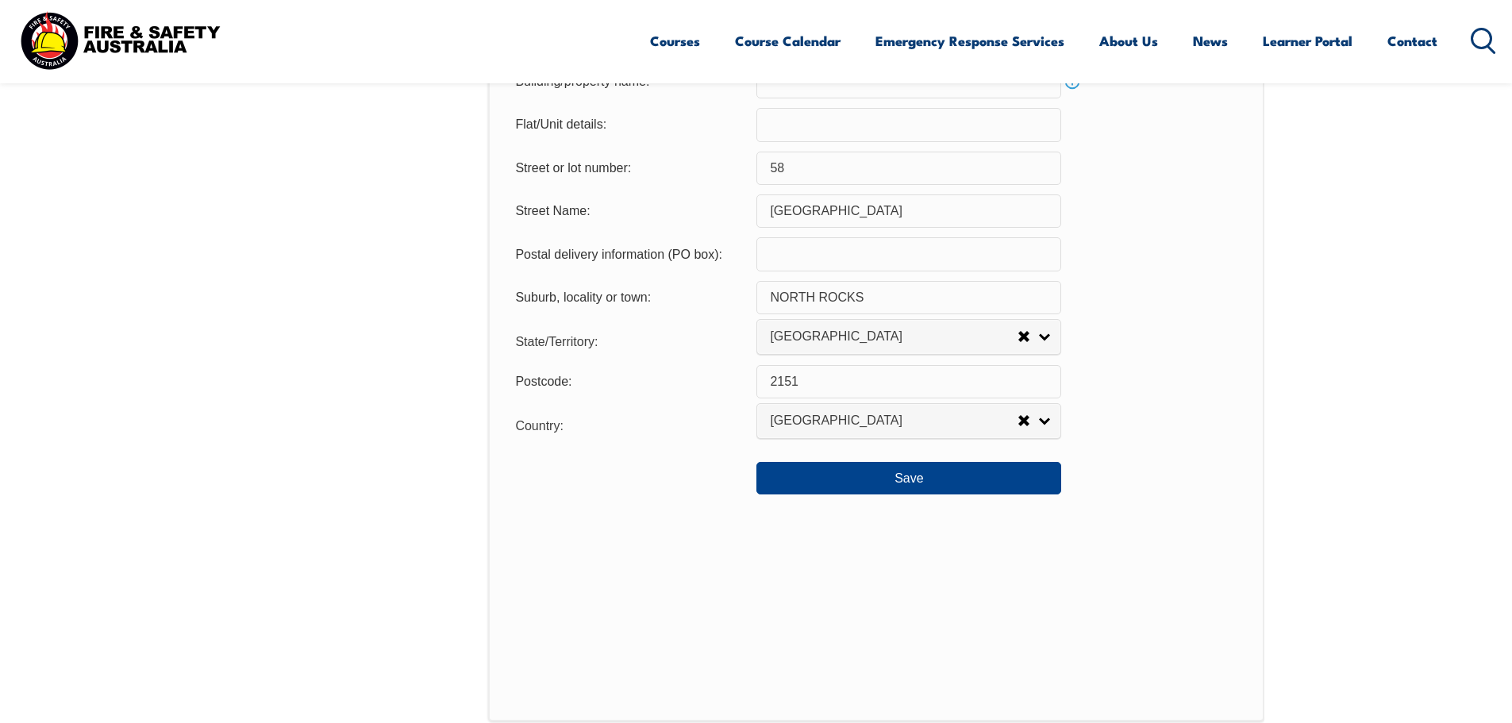
scroll to position [1147, 0]
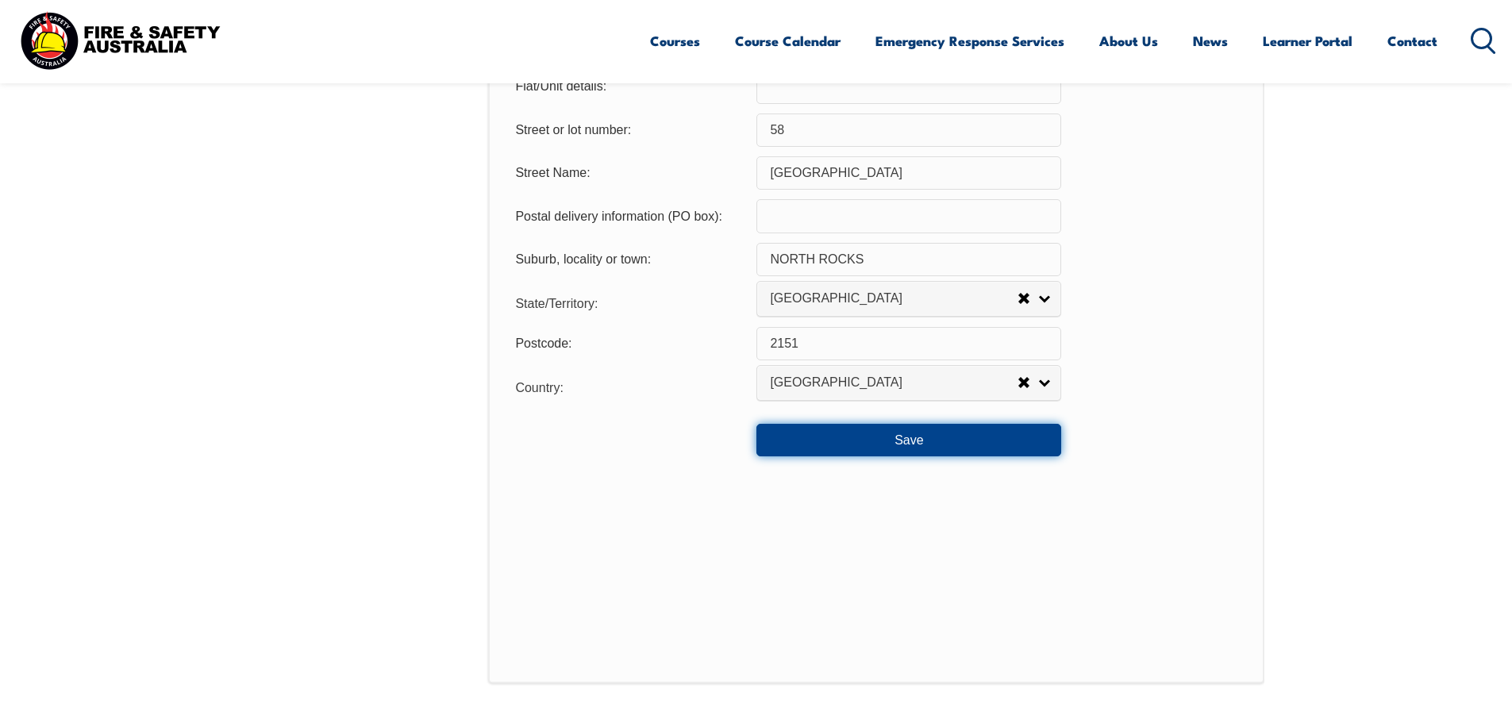
click at [915, 446] on button "Save" at bounding box center [908, 440] width 305 height 32
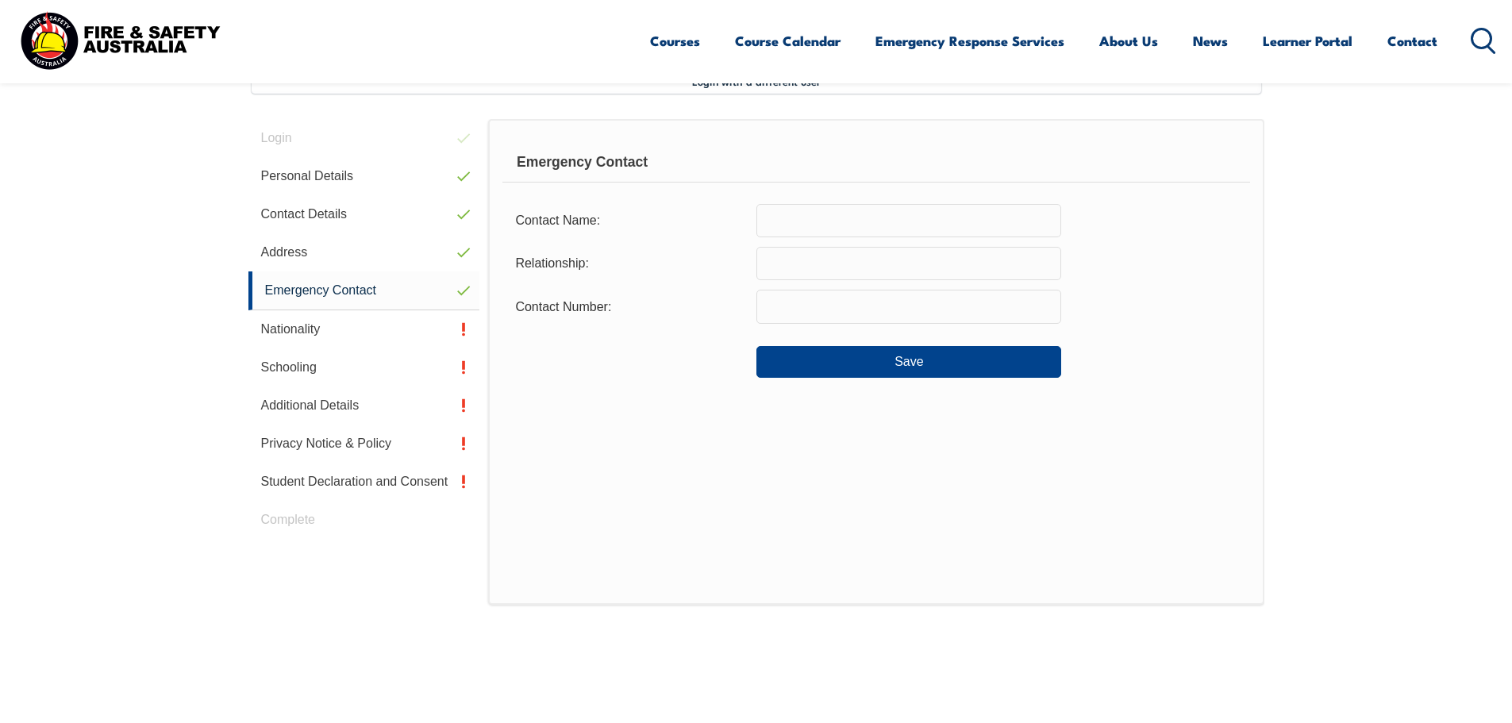
scroll to position [432, 0]
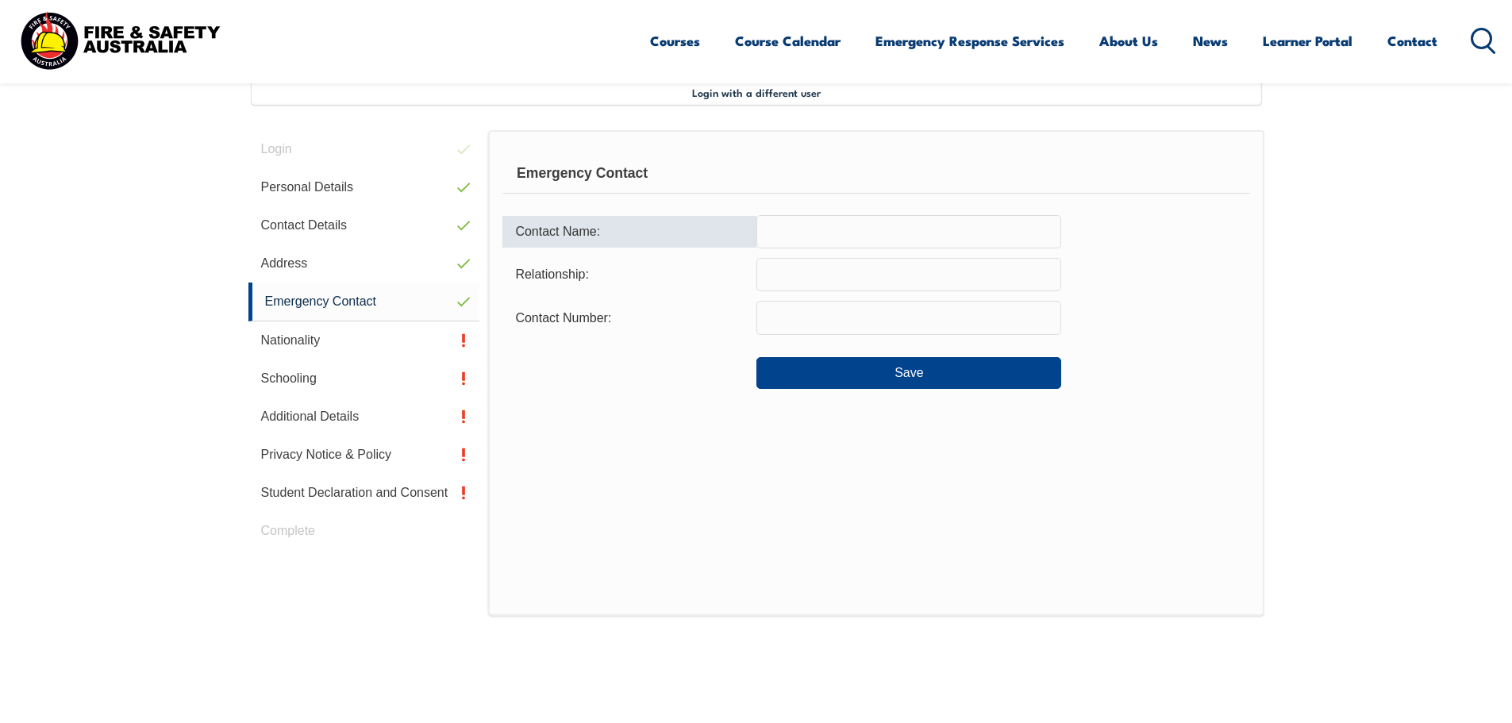
click at [778, 240] on input "text" at bounding box center [908, 231] width 305 height 33
type input "[PERSON_NAME]"
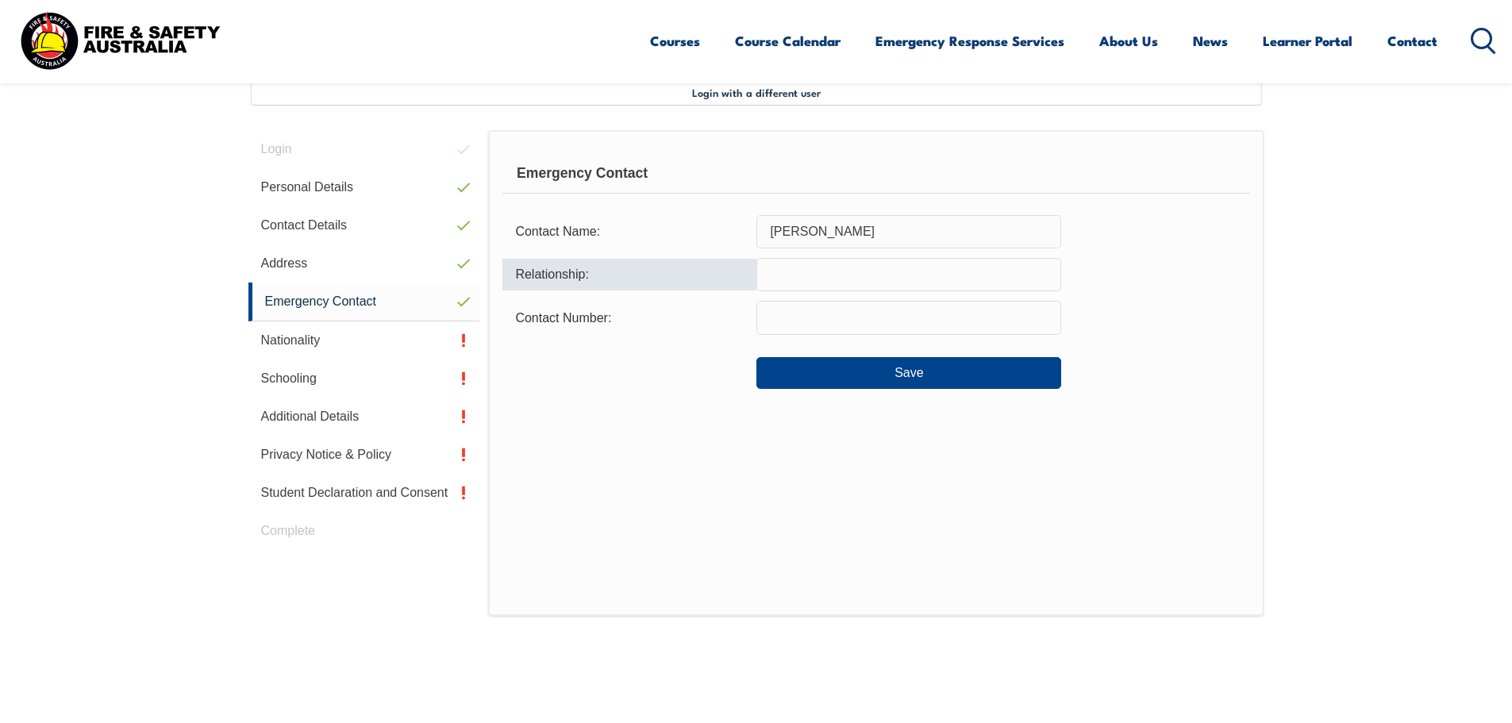
click at [788, 264] on input "text" at bounding box center [908, 274] width 305 height 33
type input "Wife"
click at [806, 327] on input "text" at bounding box center [908, 317] width 305 height 33
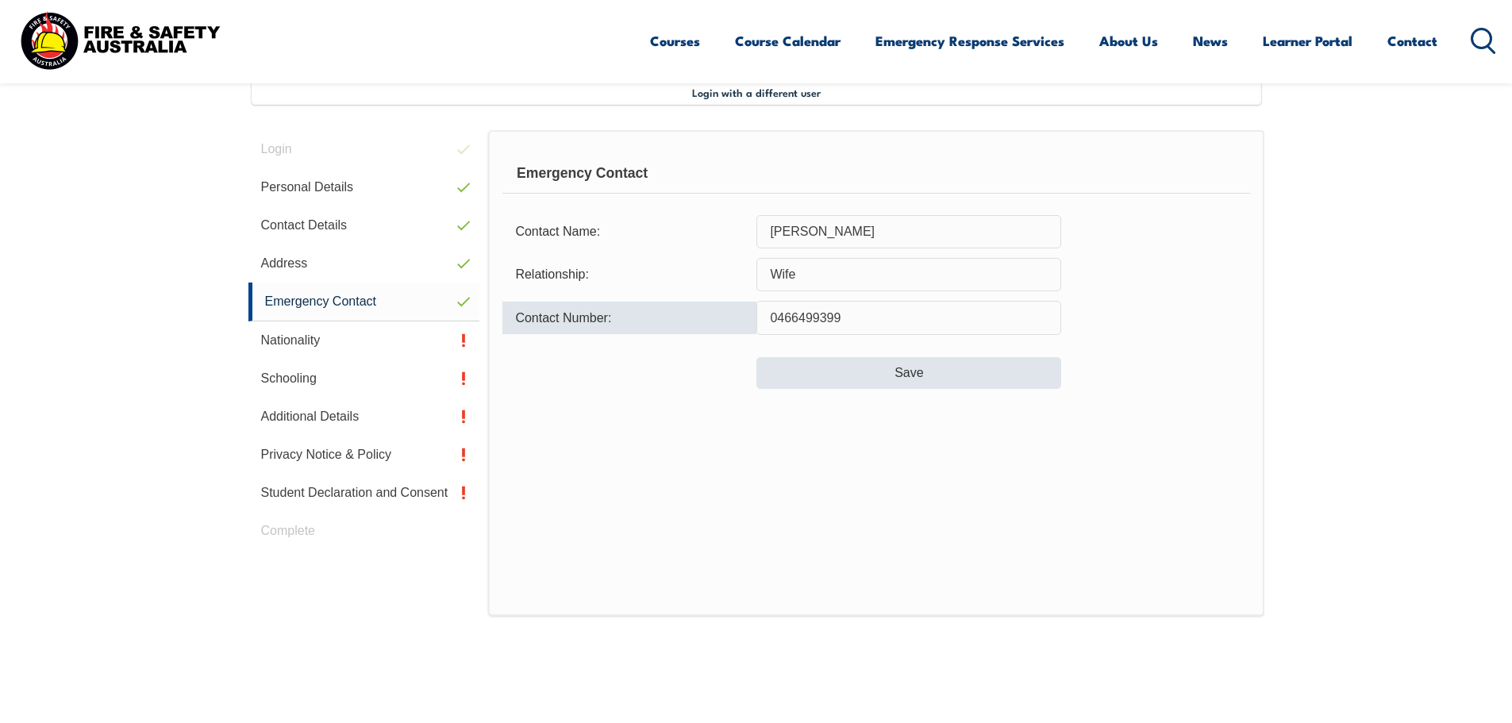
type input "0466499399"
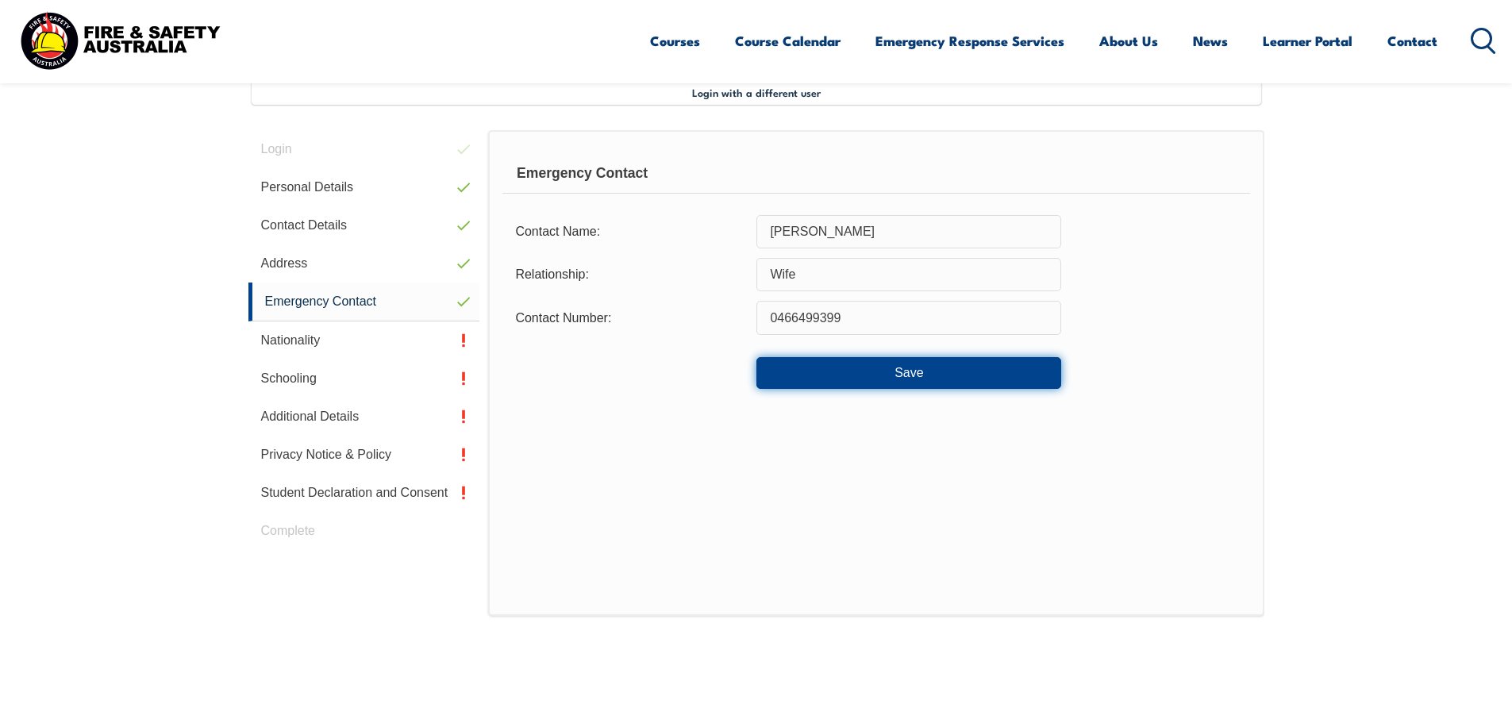
click at [909, 379] on button "Save" at bounding box center [908, 373] width 305 height 32
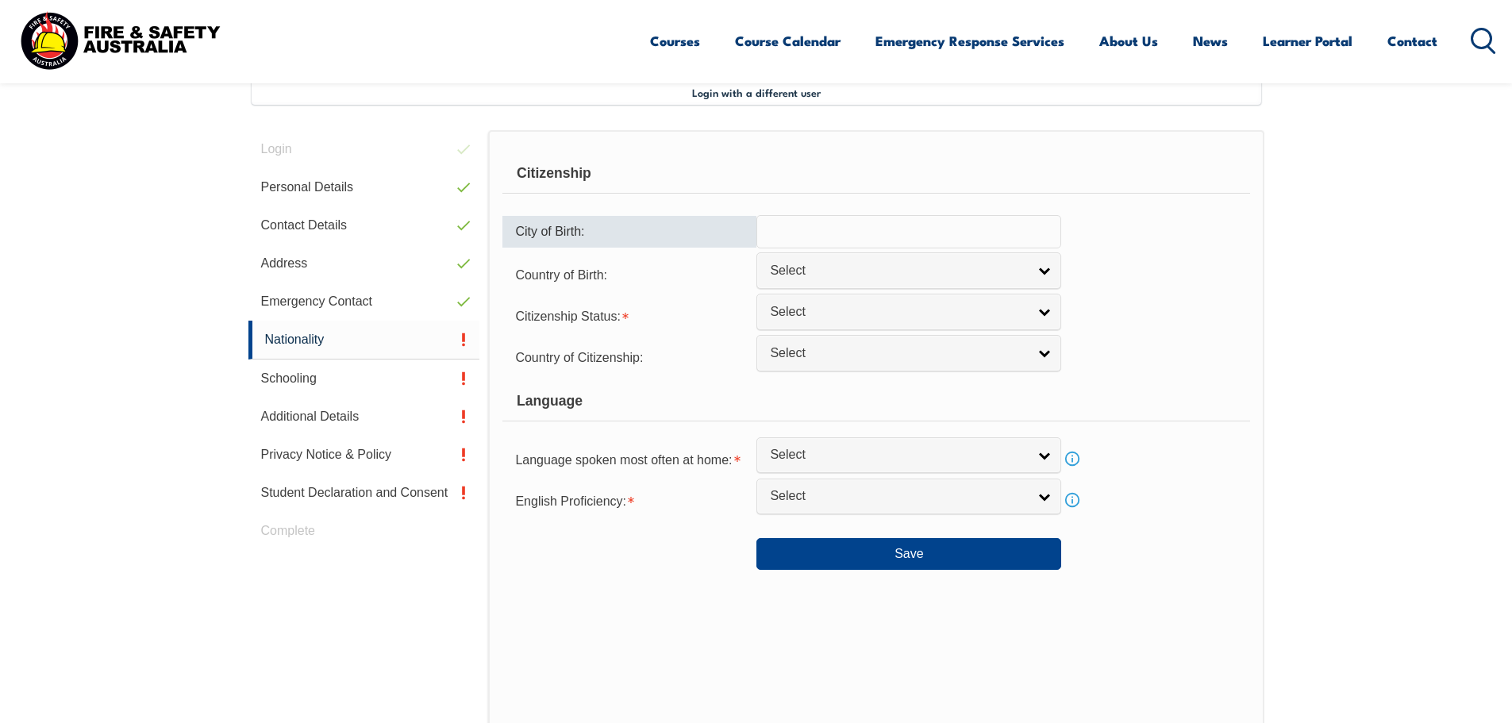
click at [909, 240] on input "text" at bounding box center [908, 231] width 305 height 33
type input "Wagga Wagga"
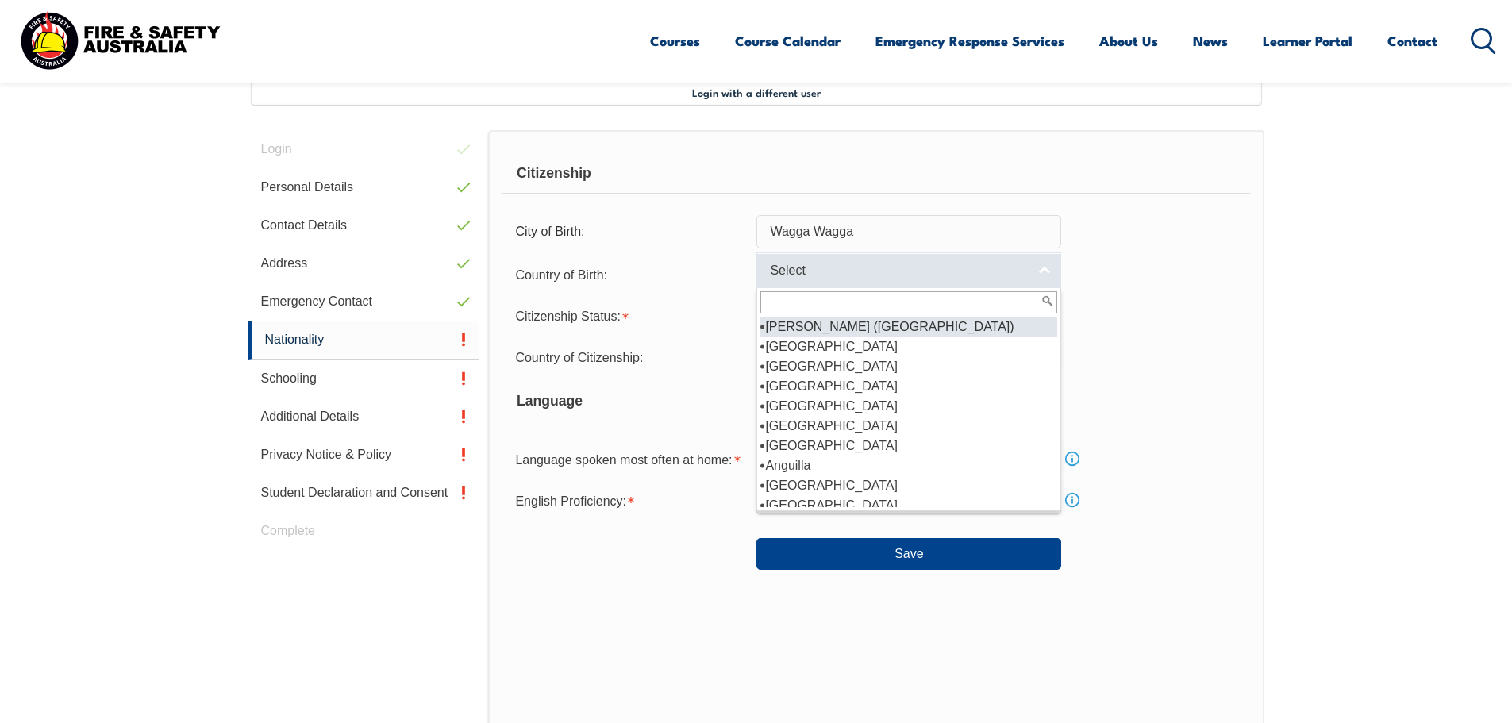
click at [892, 275] on span "Select" at bounding box center [898, 271] width 257 height 17
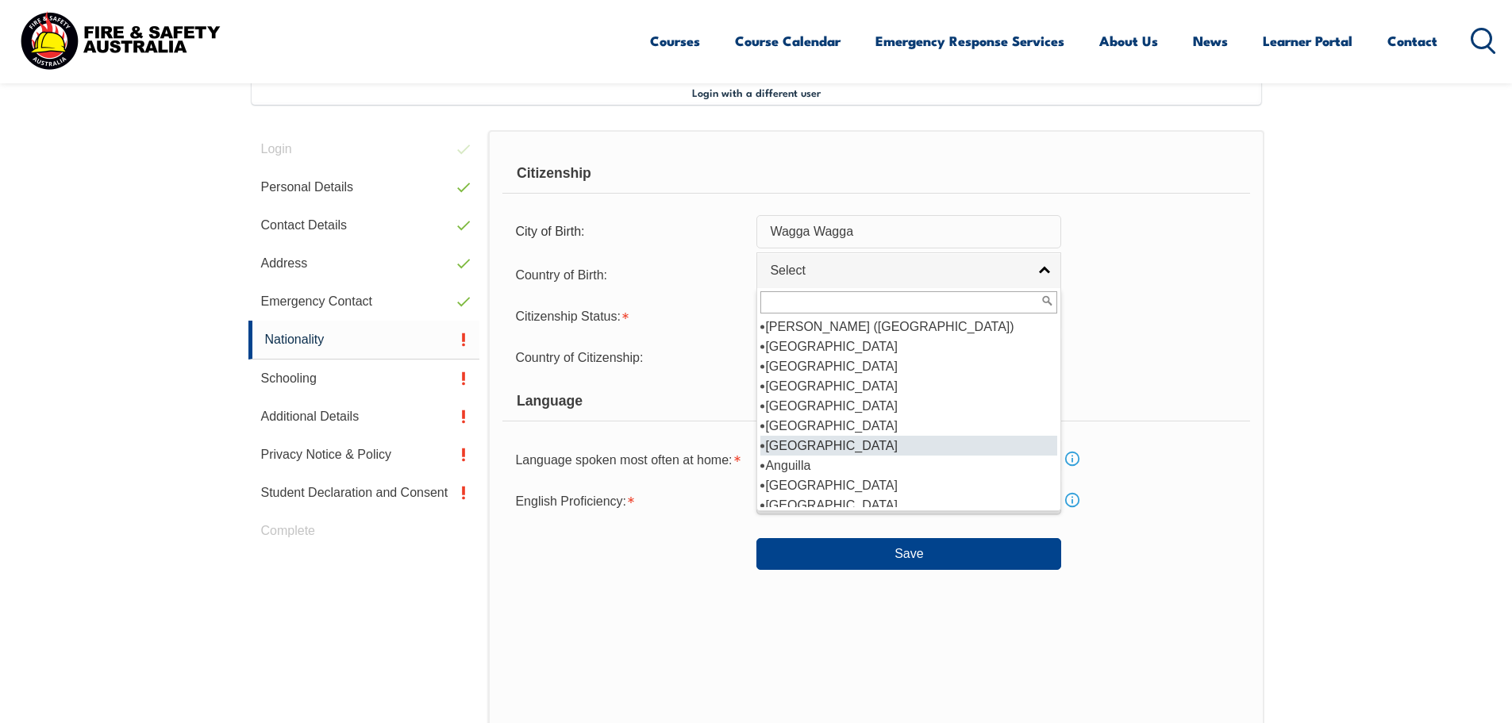
scroll to position [159, 0]
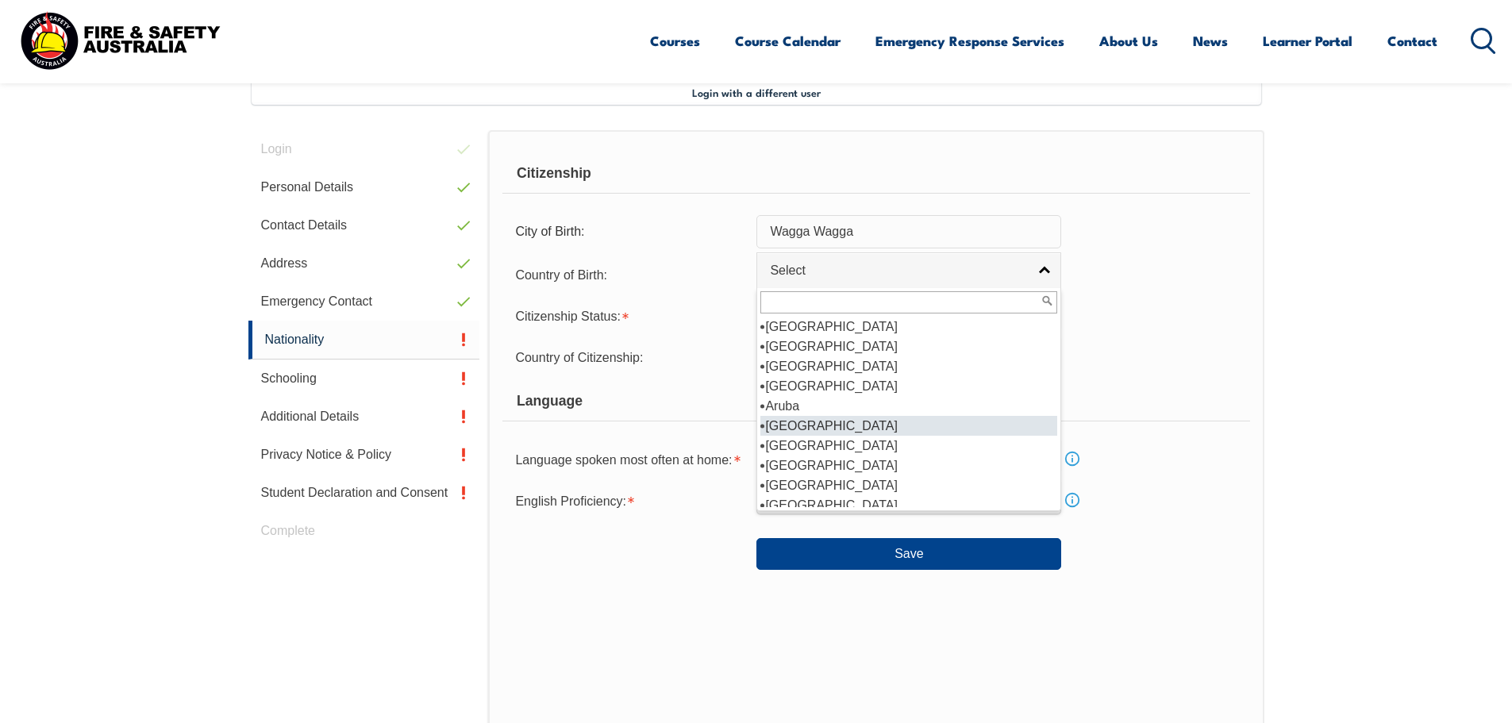
click at [802, 429] on li "[GEOGRAPHIC_DATA]" at bounding box center [908, 426] width 297 height 20
select select "1101"
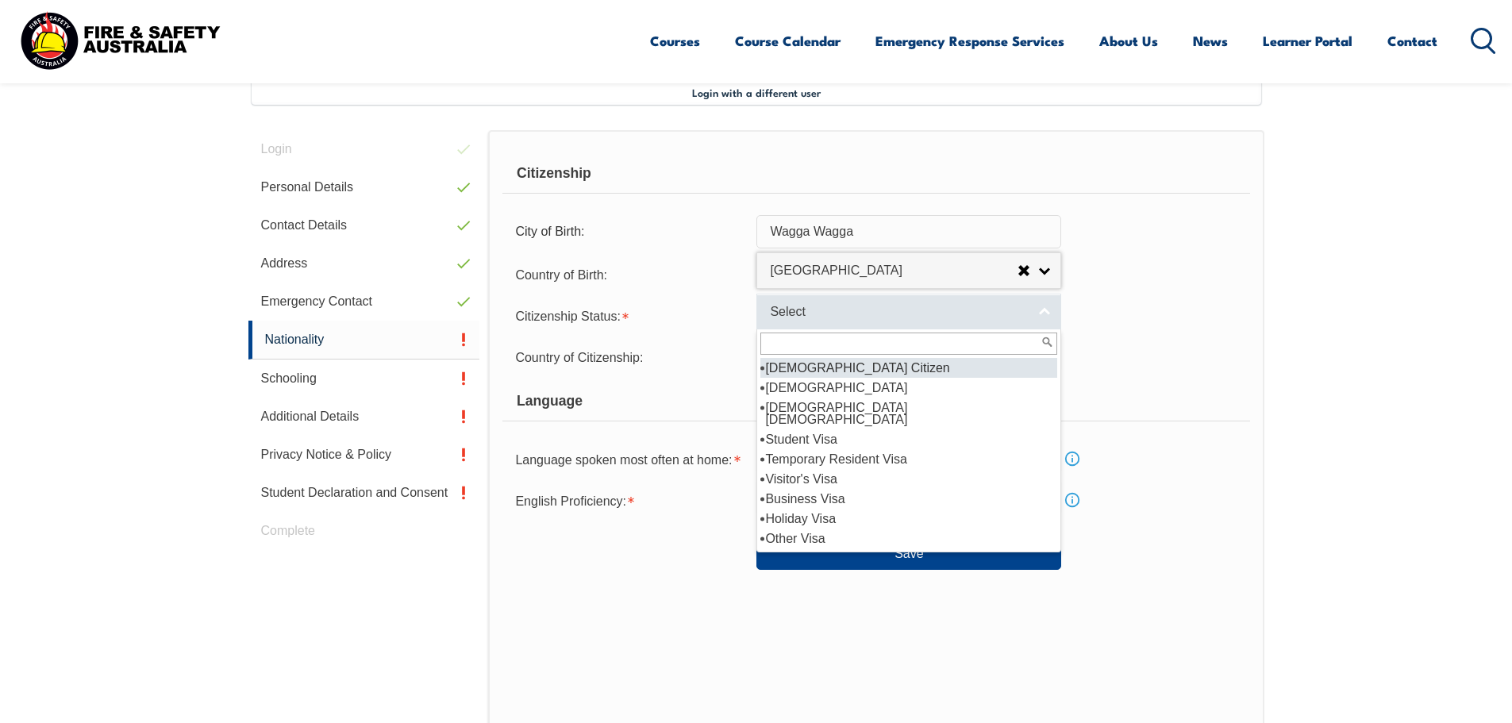
click at [832, 313] on span "Select" at bounding box center [898, 312] width 257 height 17
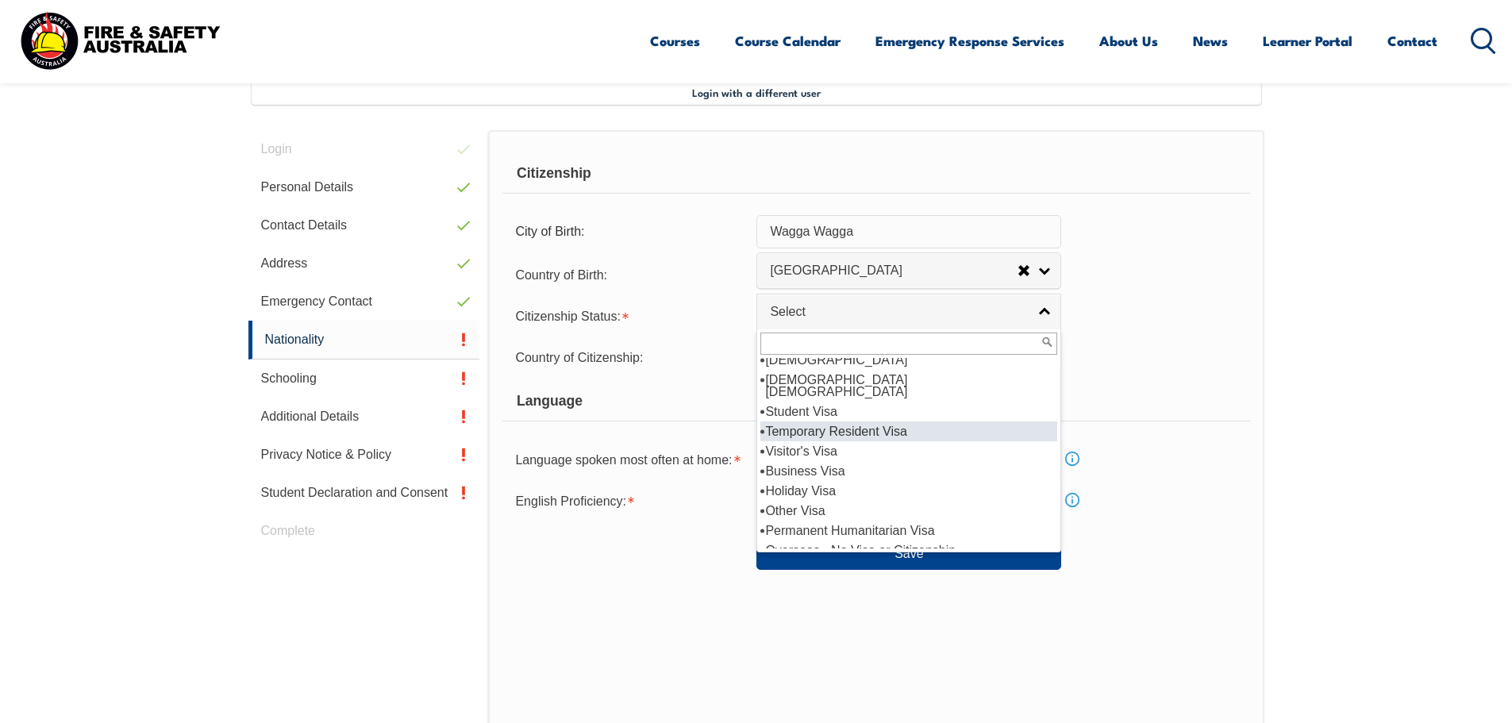
scroll to position [0, 0]
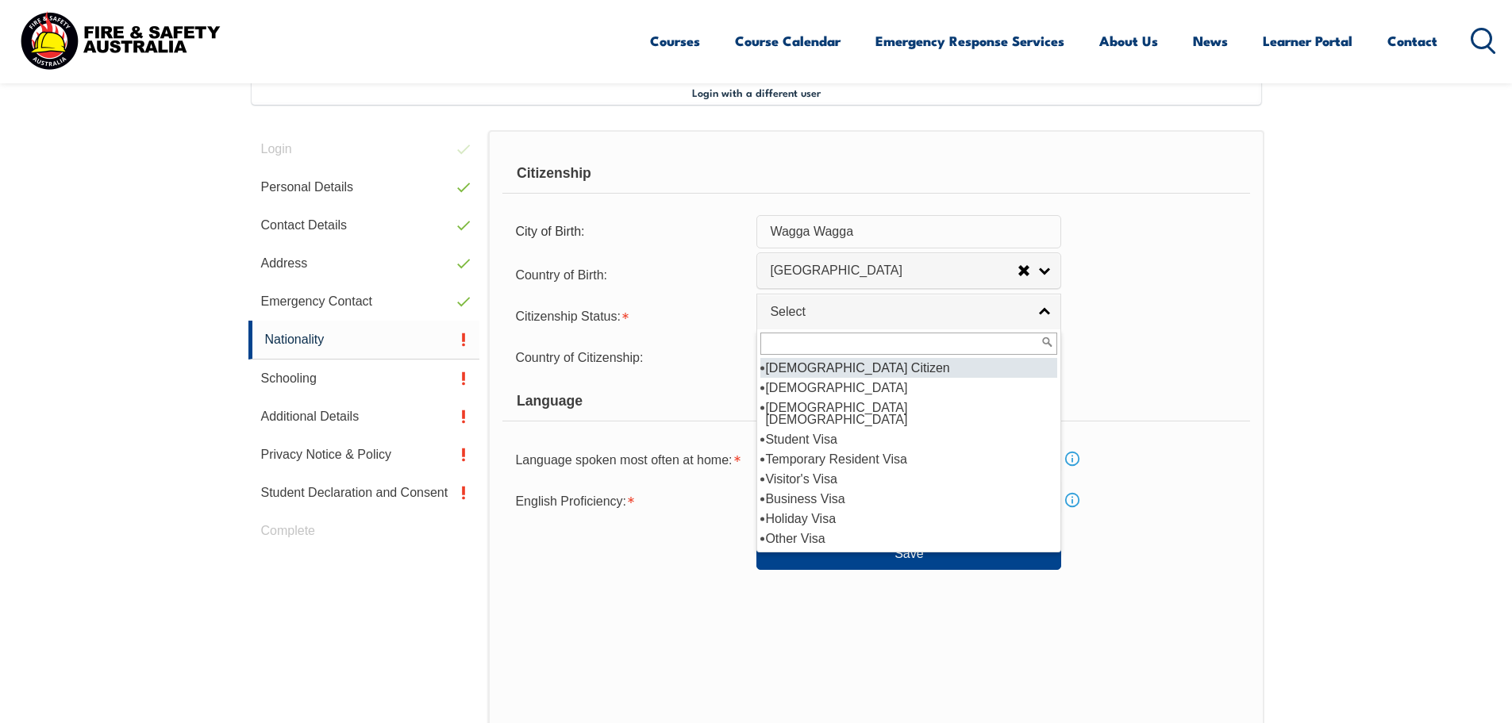
click at [844, 366] on li "[DEMOGRAPHIC_DATA] Citizen" at bounding box center [908, 368] width 297 height 20
select select "1"
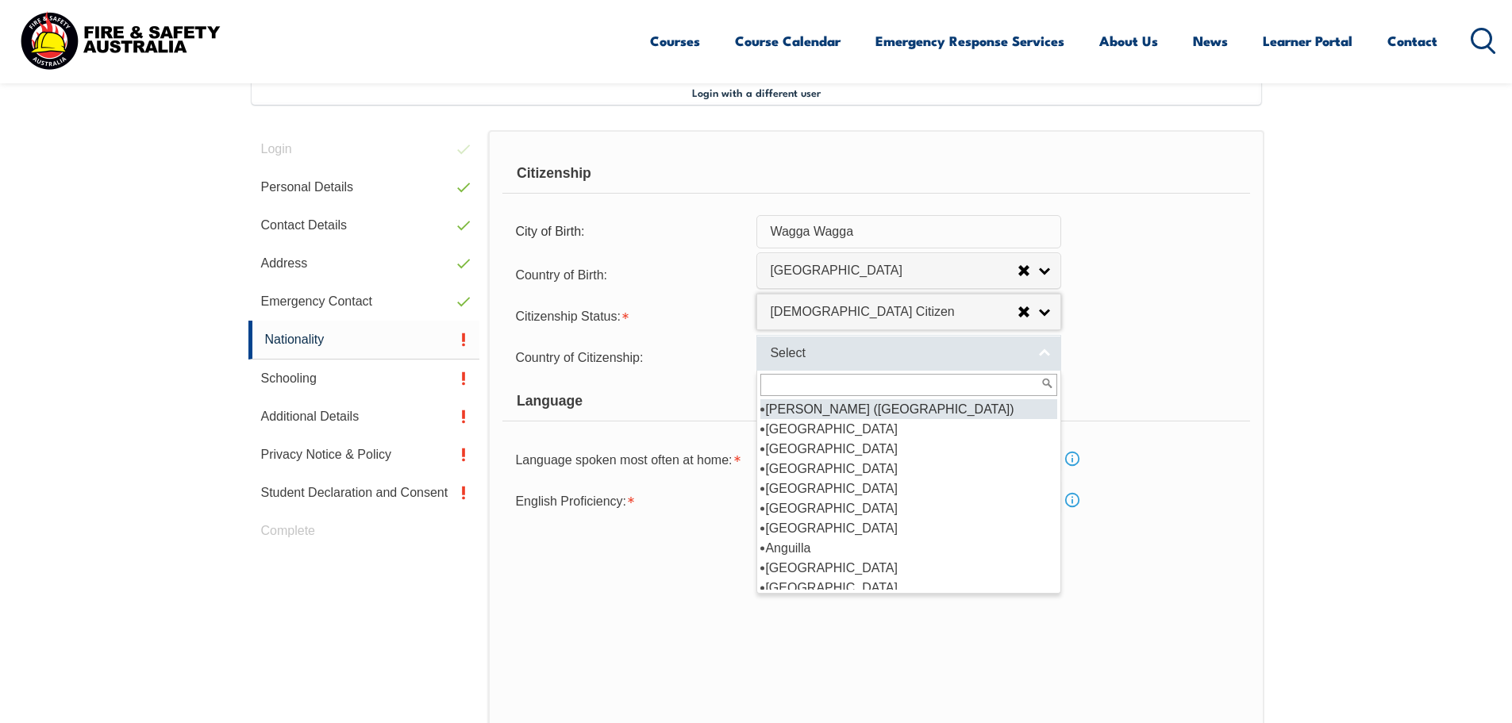
click at [832, 356] on span "Select" at bounding box center [898, 353] width 257 height 17
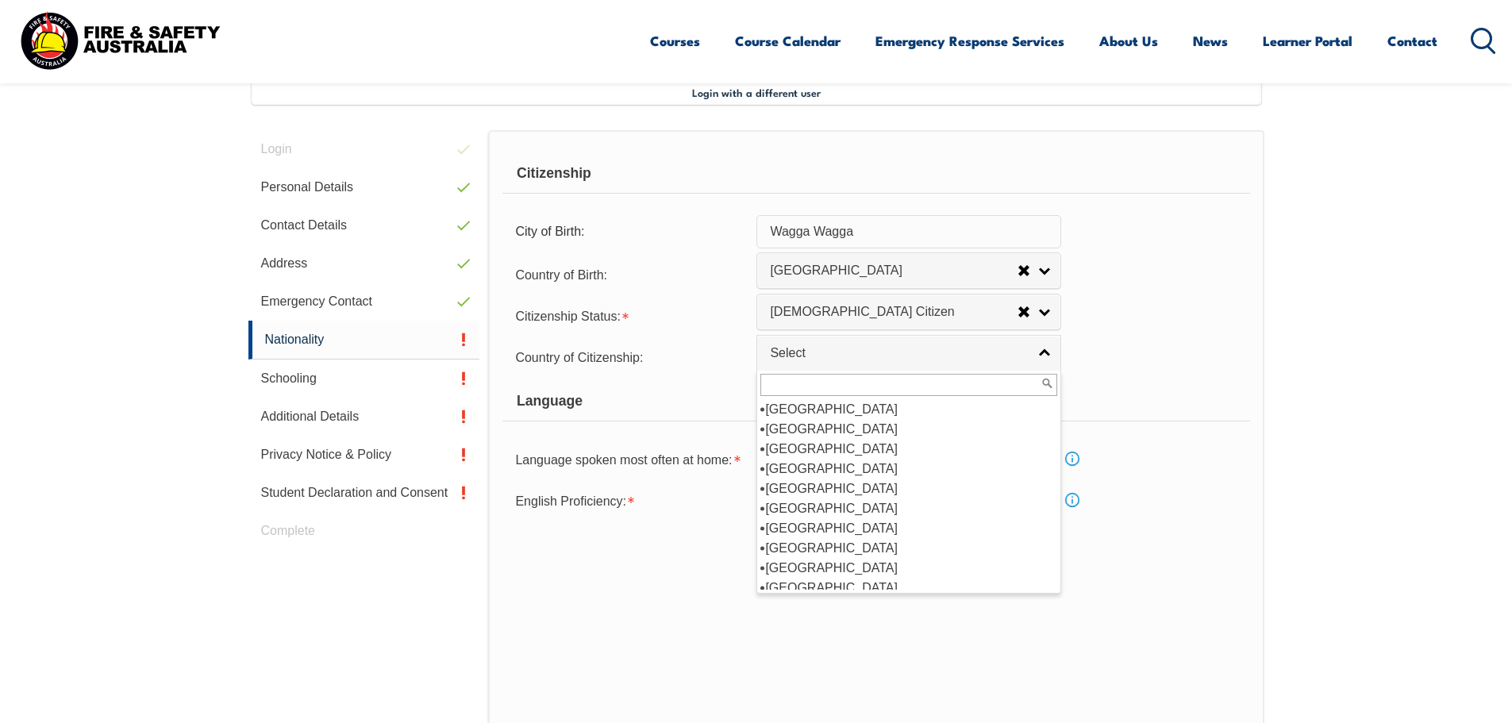
scroll to position [159, 0]
click at [792, 503] on li "[GEOGRAPHIC_DATA]" at bounding box center [908, 508] width 297 height 20
select select "1101"
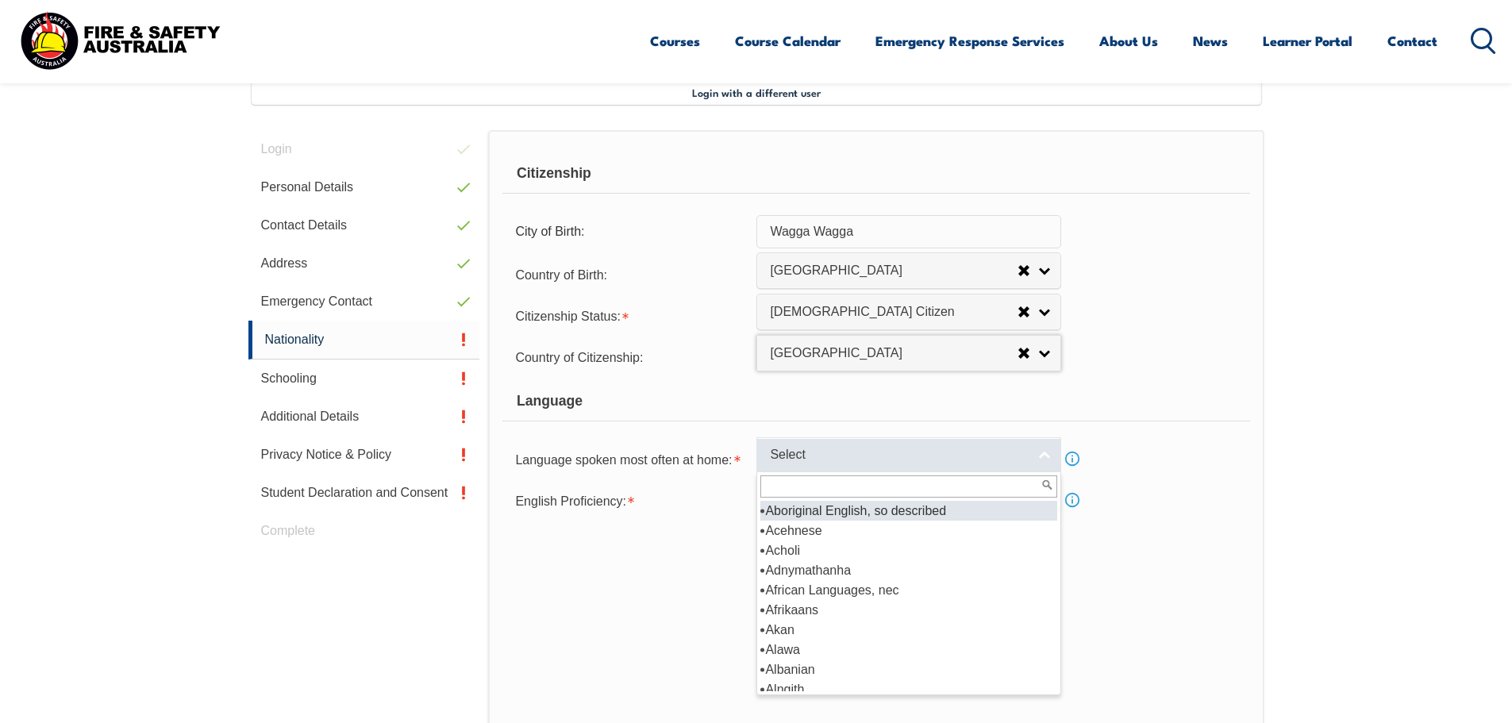
click at [832, 447] on span "Select" at bounding box center [898, 455] width 257 height 17
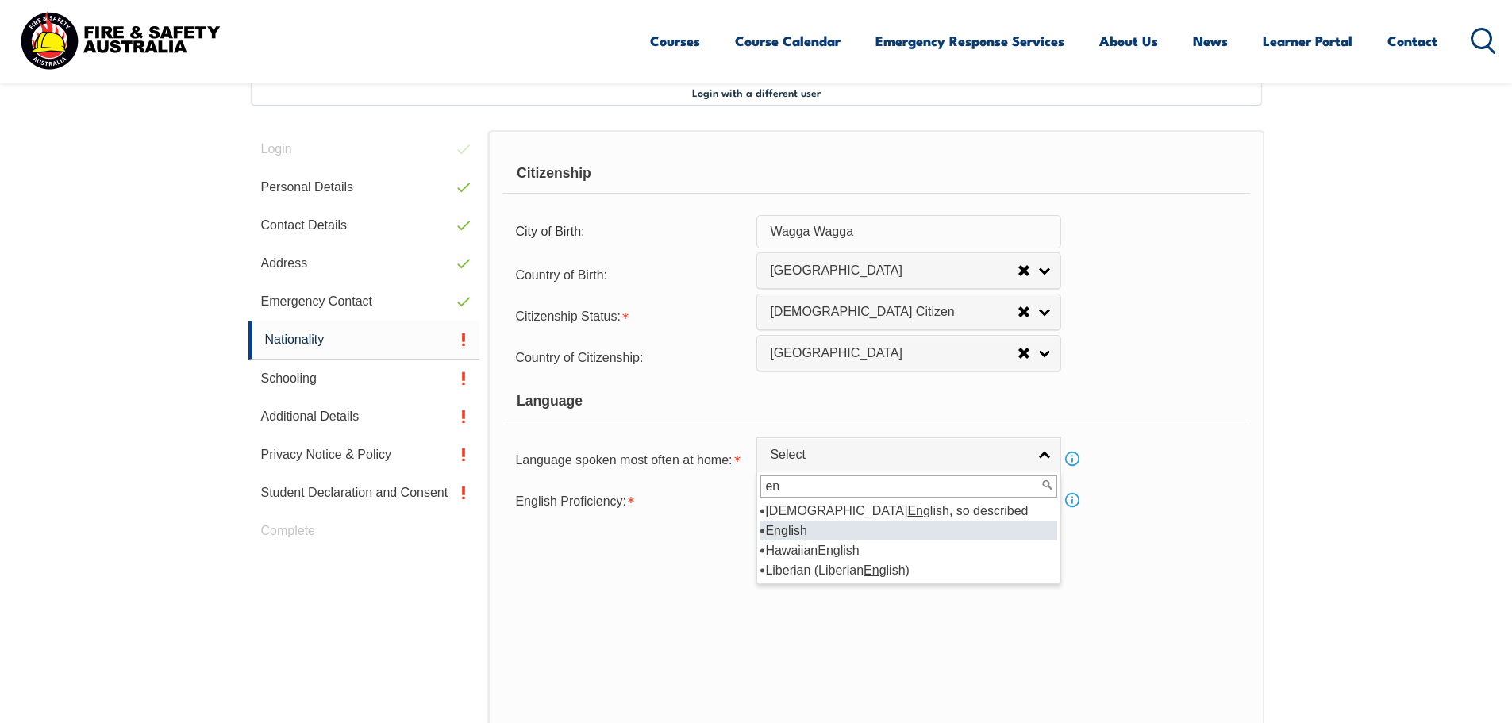
type input "en"
click at [798, 528] on li "En glish" at bounding box center [908, 531] width 297 height 20
select select "1201"
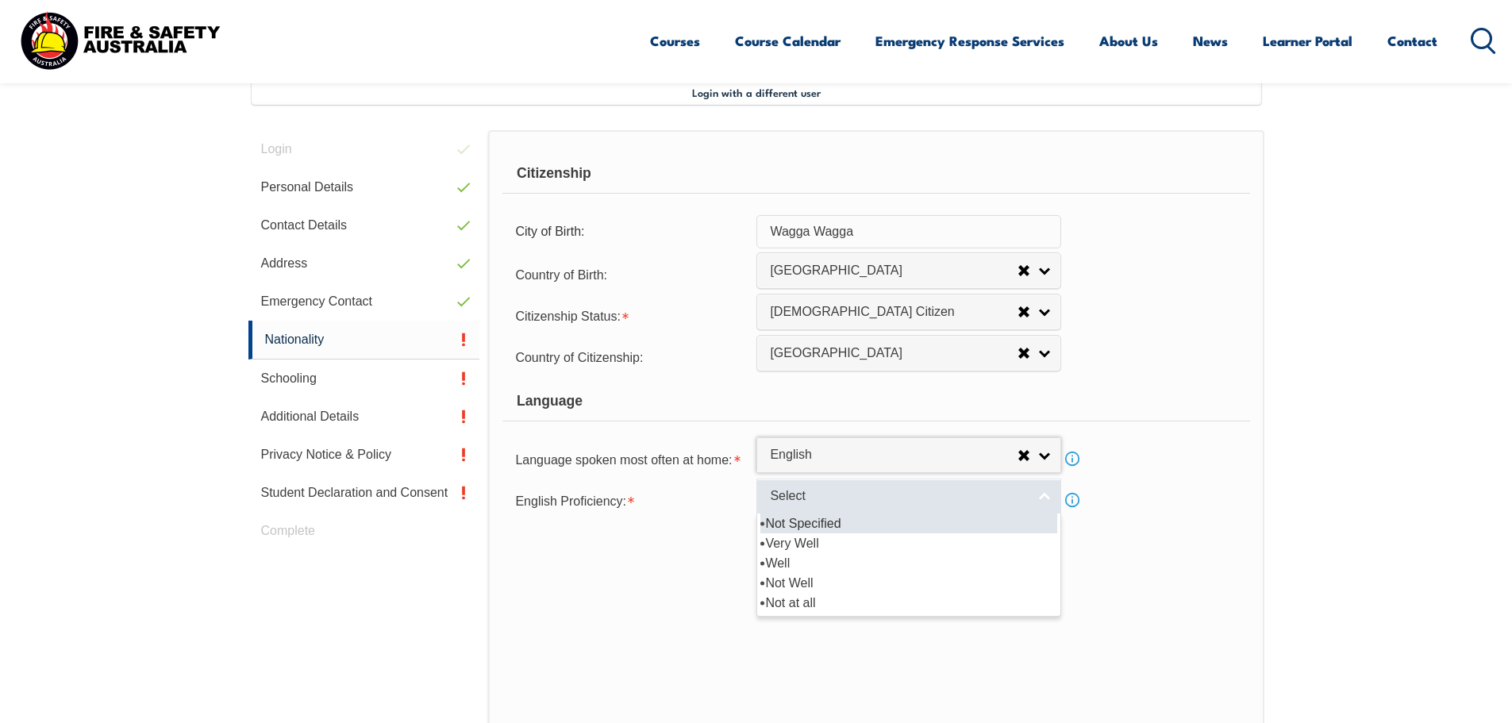
click at [798, 498] on span "Select" at bounding box center [898, 496] width 257 height 17
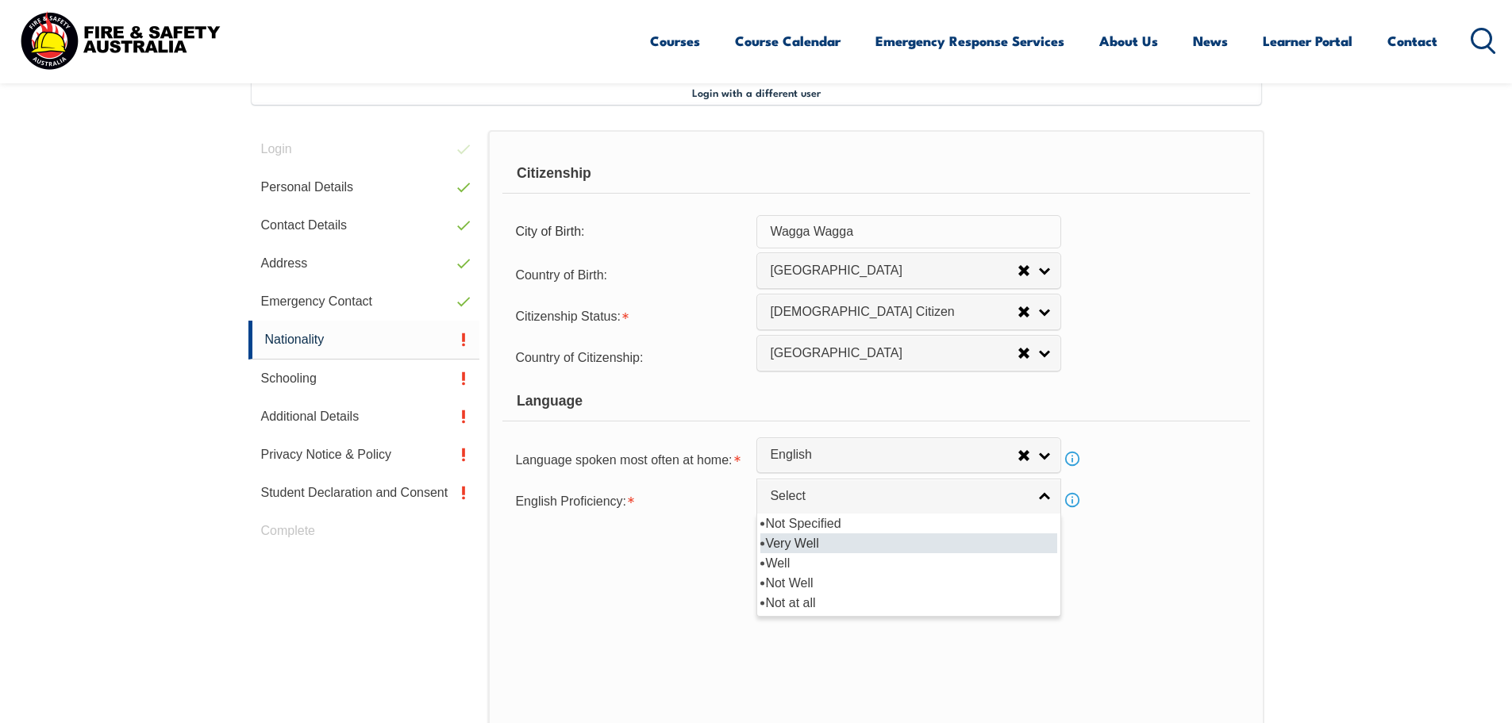
click at [796, 545] on li "Very Well" at bounding box center [908, 543] width 297 height 20
select select "1"
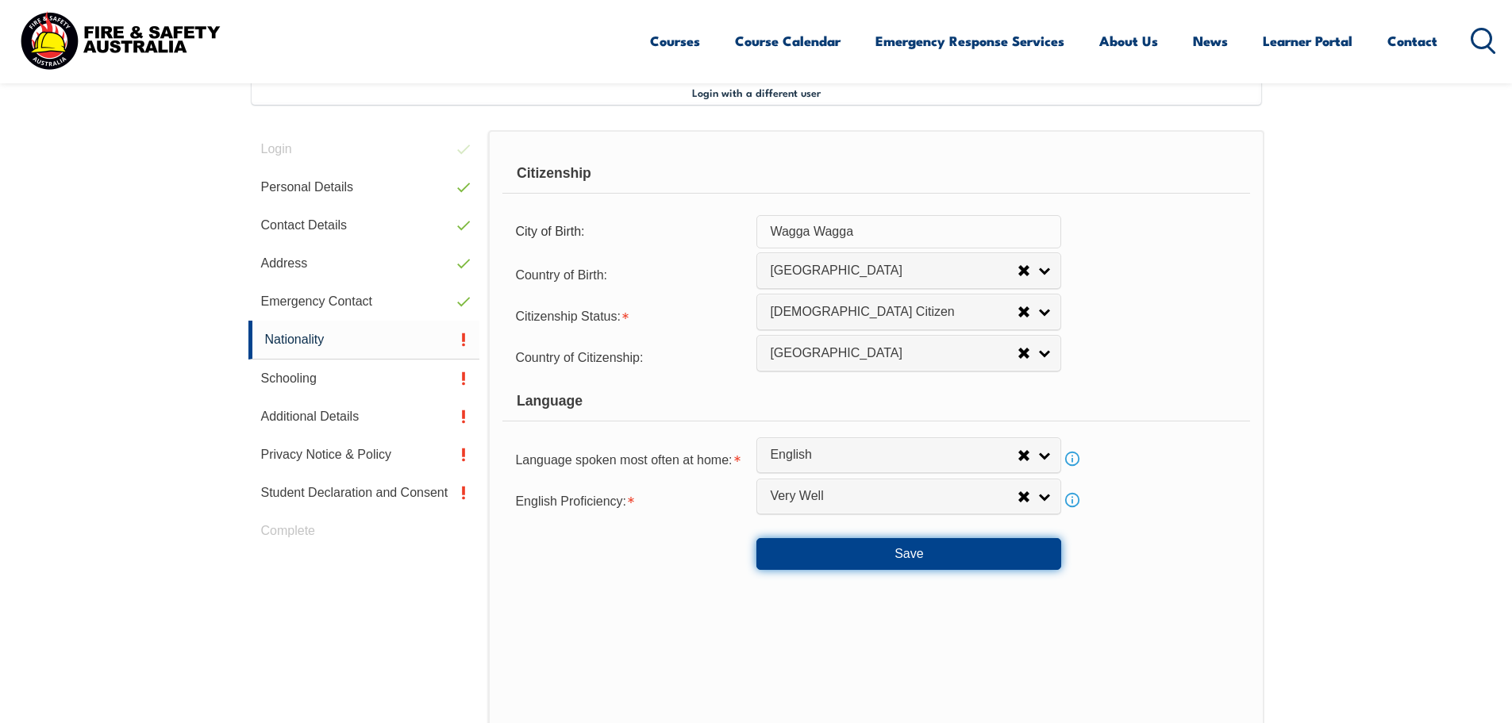
click at [901, 562] on button "Save" at bounding box center [908, 554] width 305 height 32
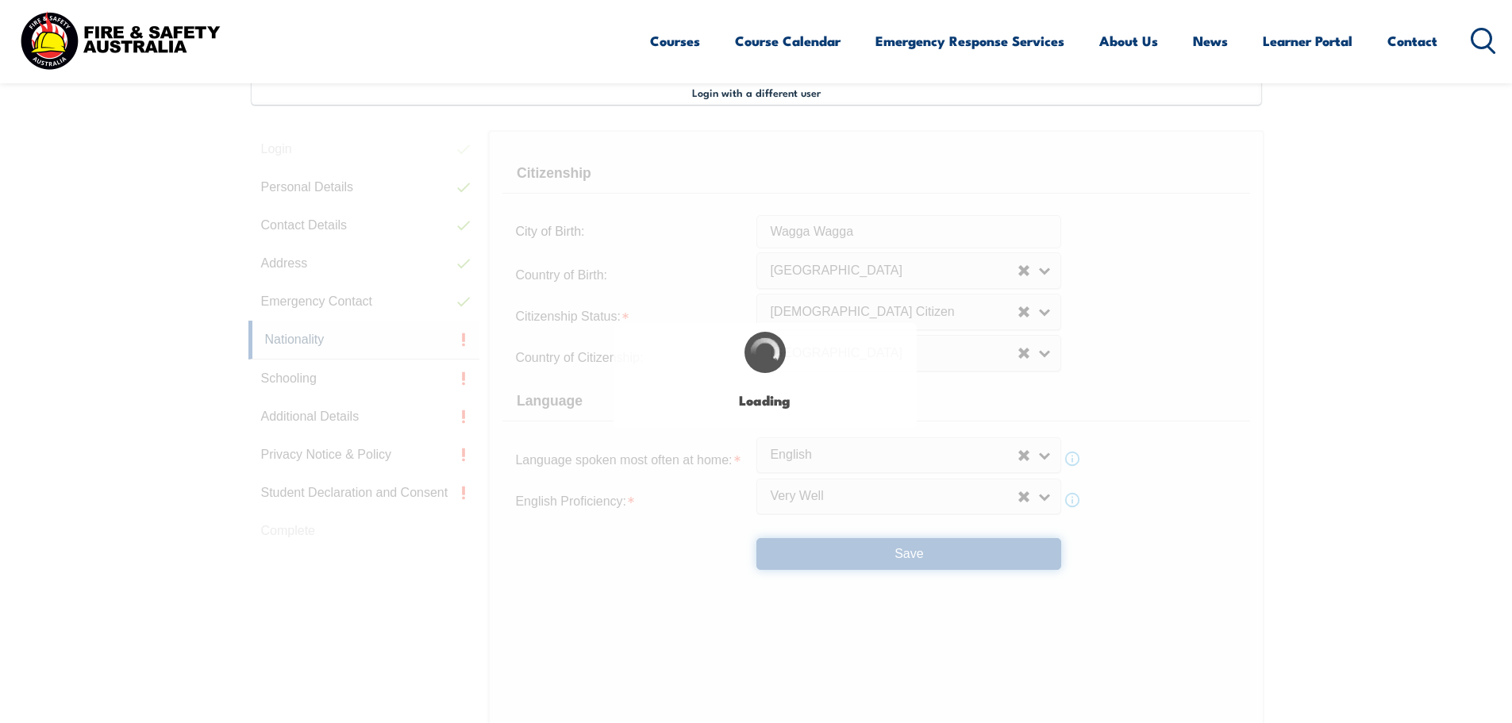
select select "false"
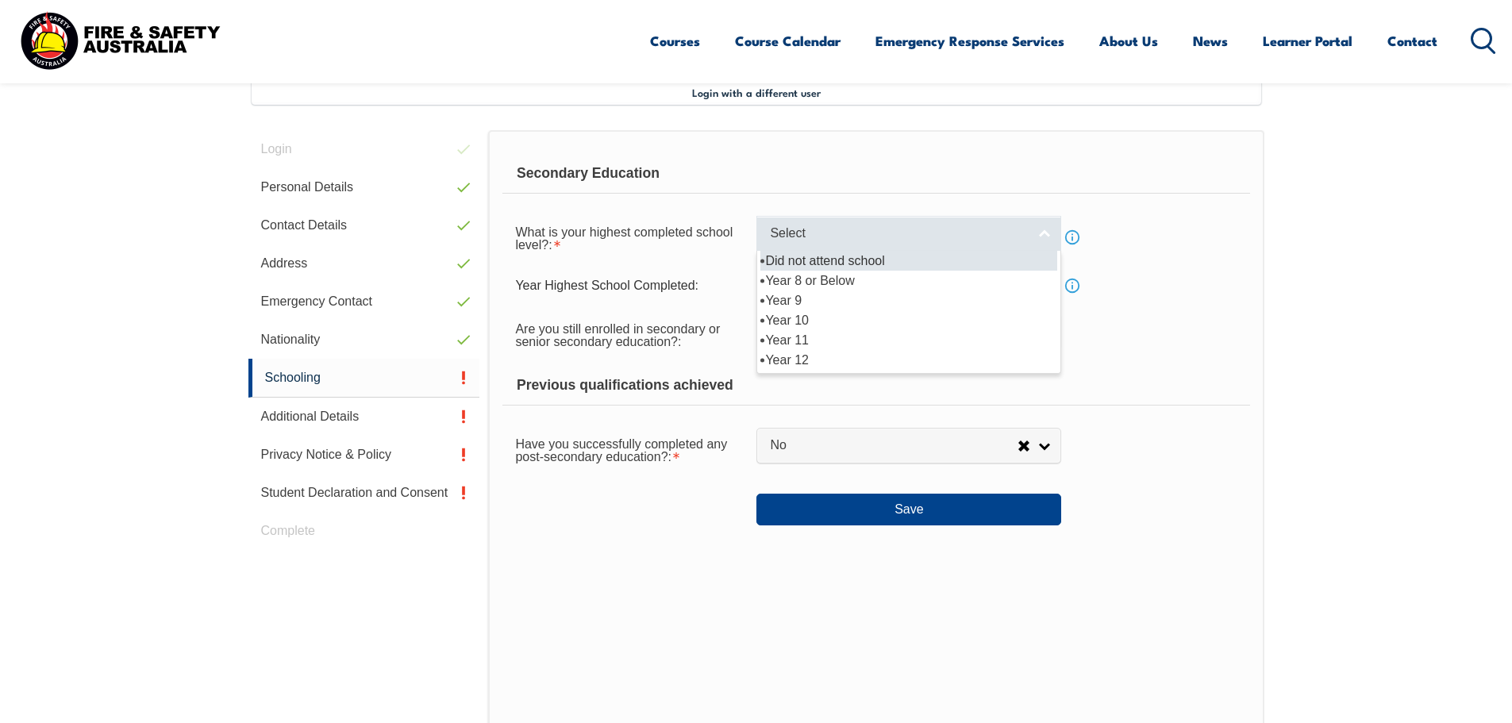
click at [890, 226] on span "Select" at bounding box center [898, 233] width 257 height 17
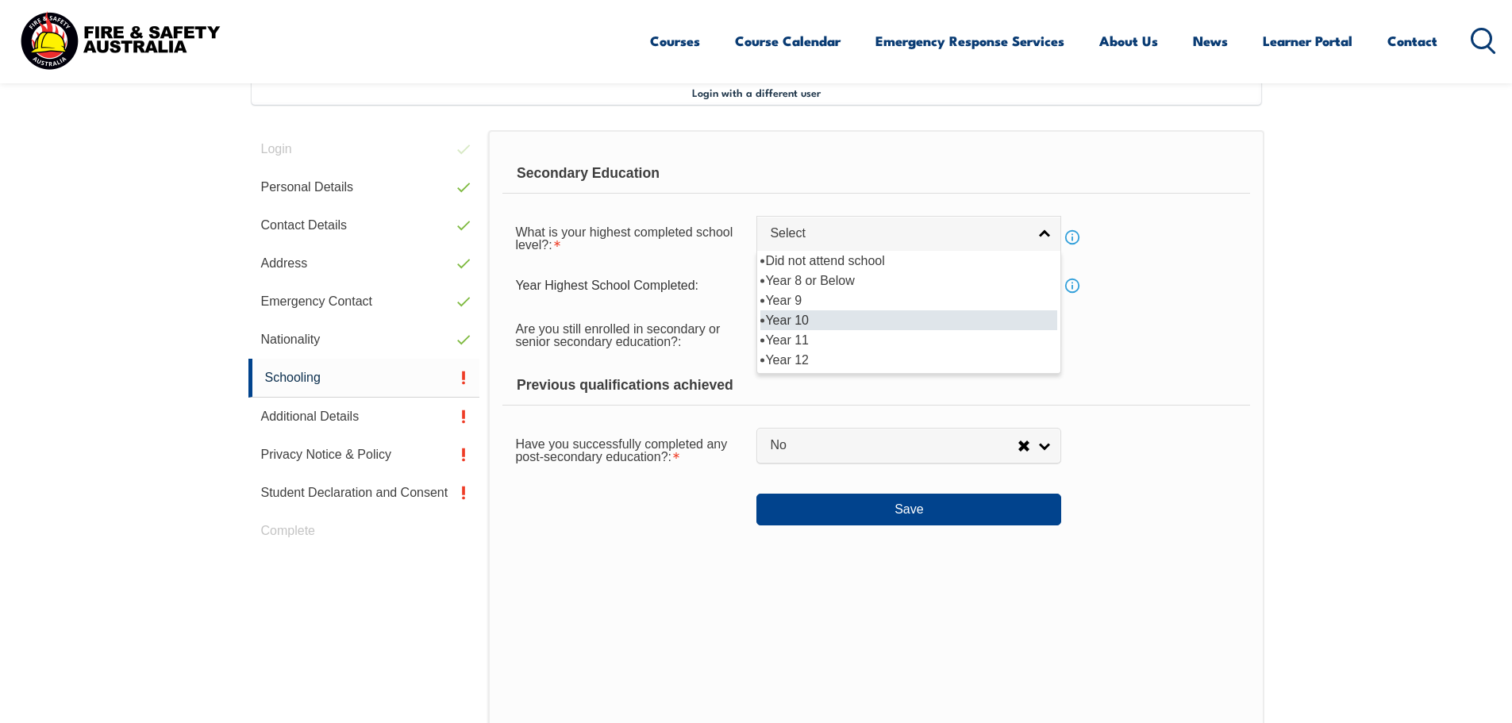
click at [805, 327] on li "Year 10" at bounding box center [908, 320] width 297 height 20
select select "10"
click at [852, 237] on span "Year 10" at bounding box center [894, 233] width 248 height 17
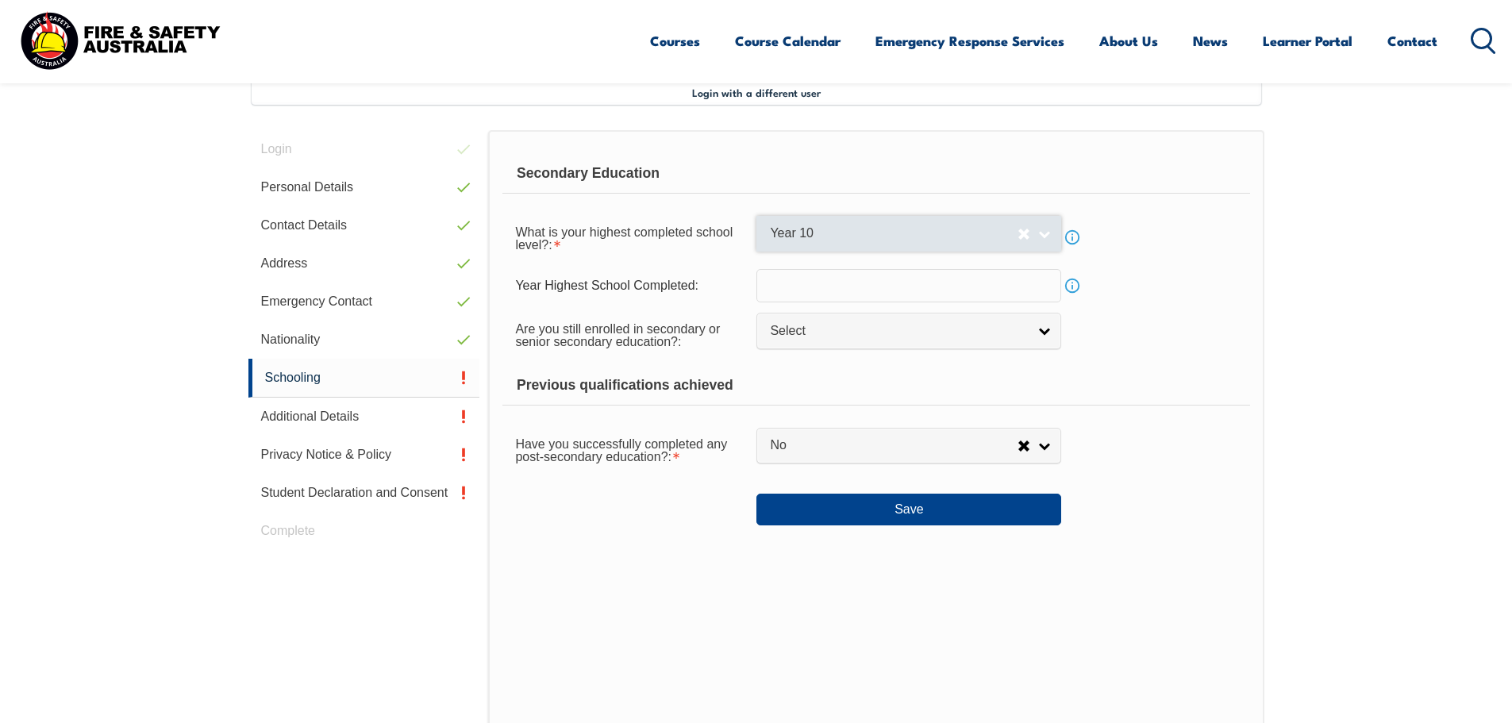
click at [852, 237] on span "Year 10" at bounding box center [894, 233] width 248 height 17
click at [850, 283] on input "text" at bounding box center [908, 285] width 305 height 33
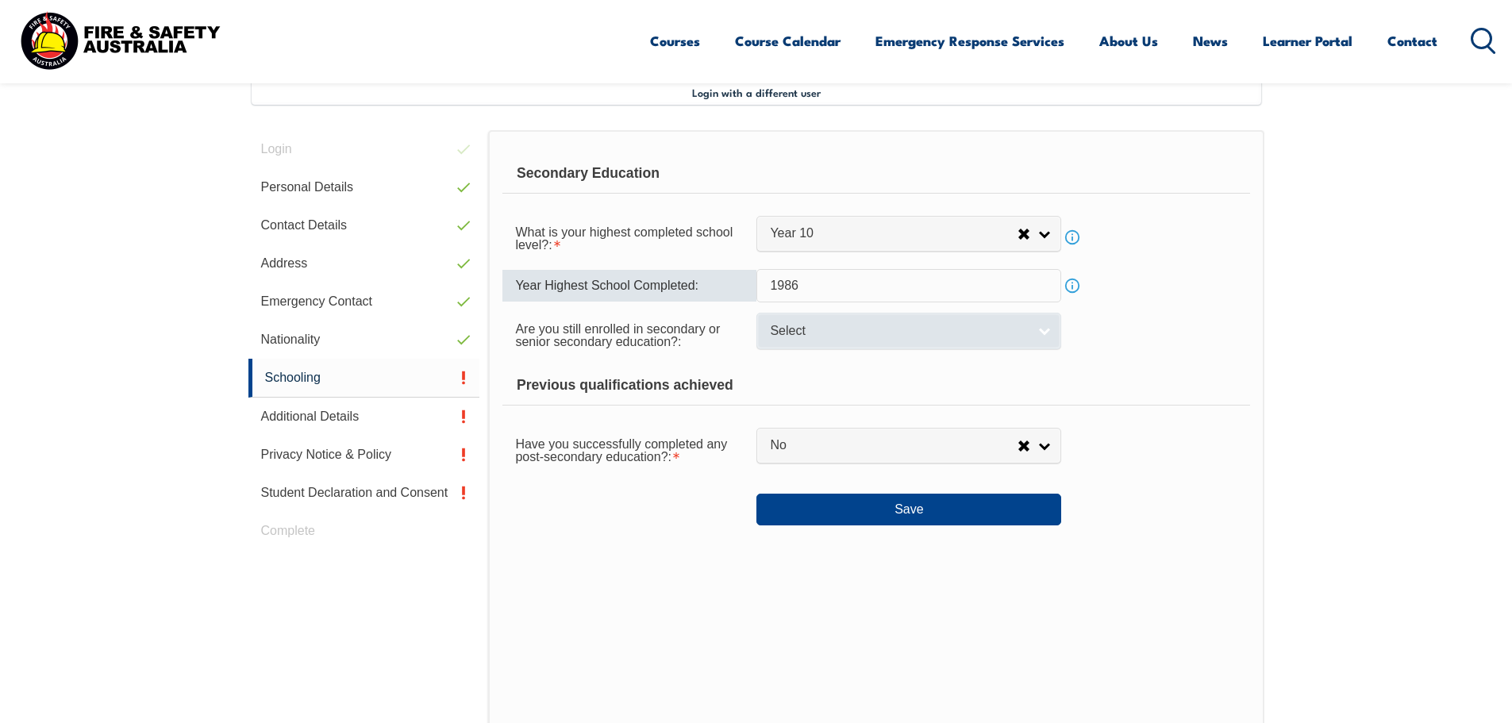
type input "1986"
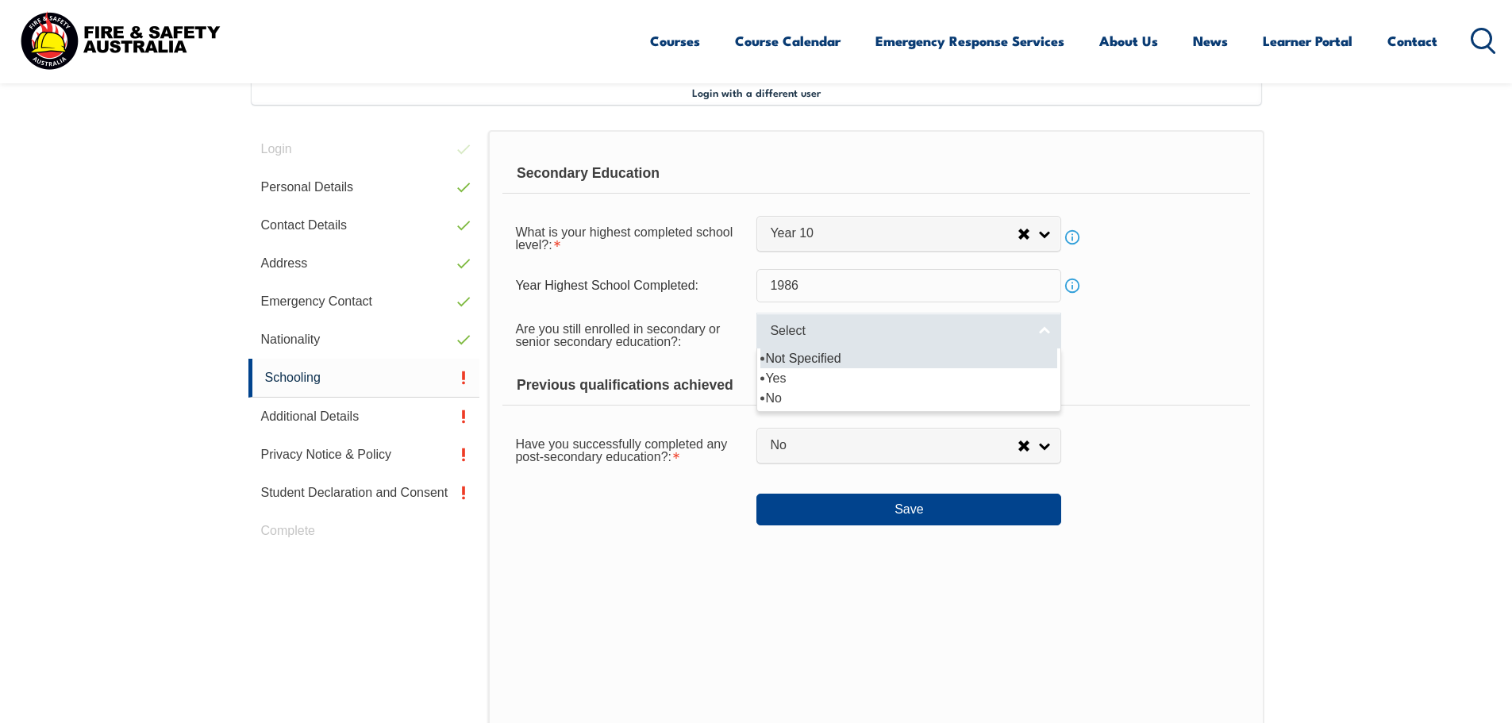
click at [850, 328] on span "Select" at bounding box center [898, 331] width 257 height 17
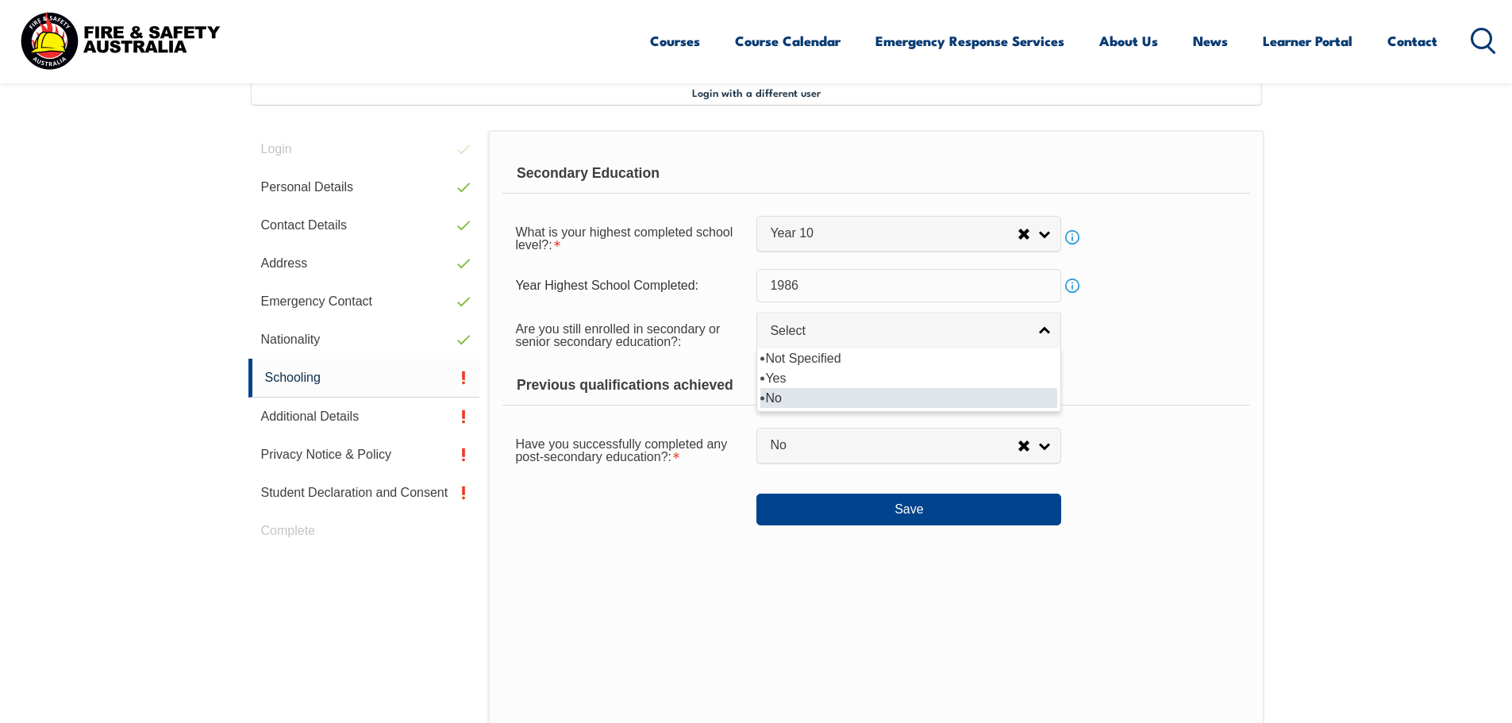
click at [823, 394] on li "No" at bounding box center [908, 398] width 297 height 20
select select "false"
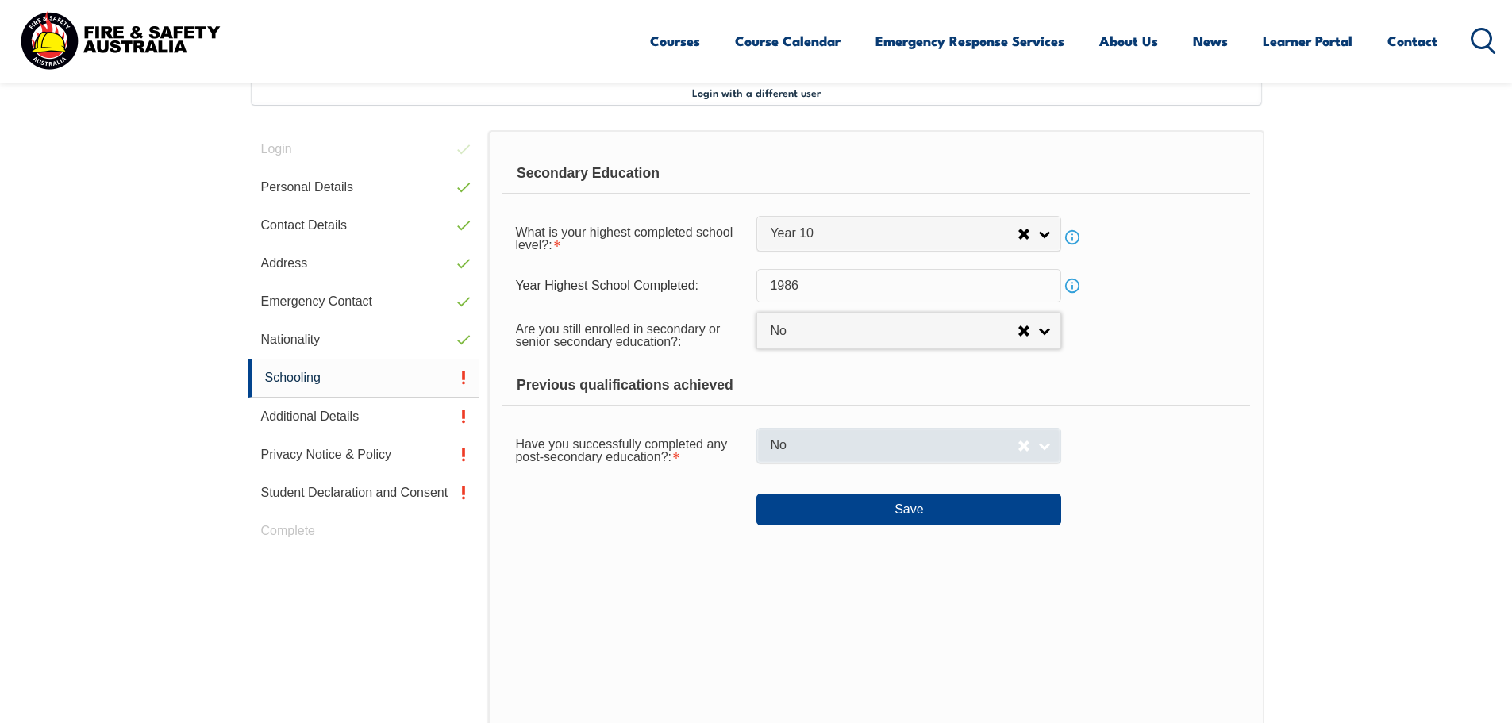
click at [830, 444] on span "No" at bounding box center [894, 445] width 248 height 17
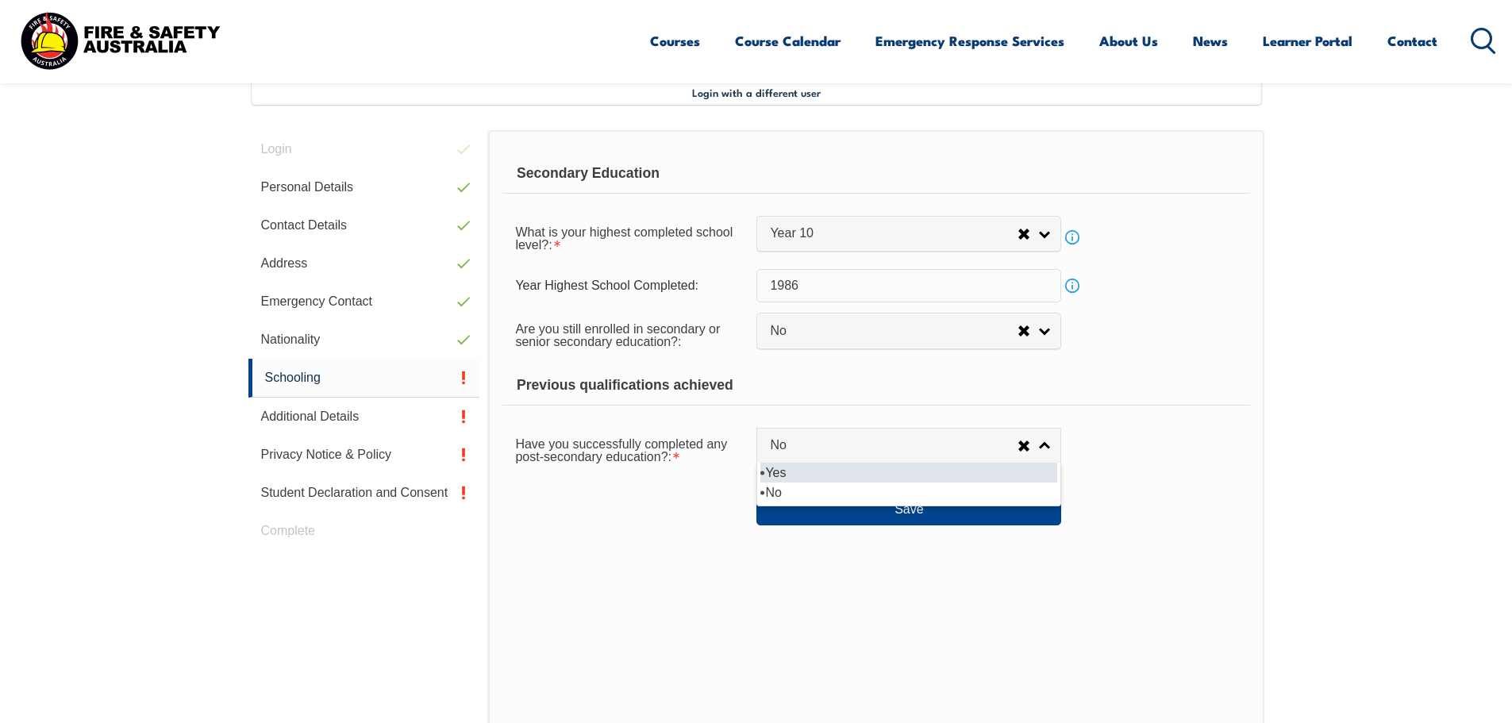
click at [820, 471] on li "Yes" at bounding box center [908, 473] width 297 height 20
select select "true"
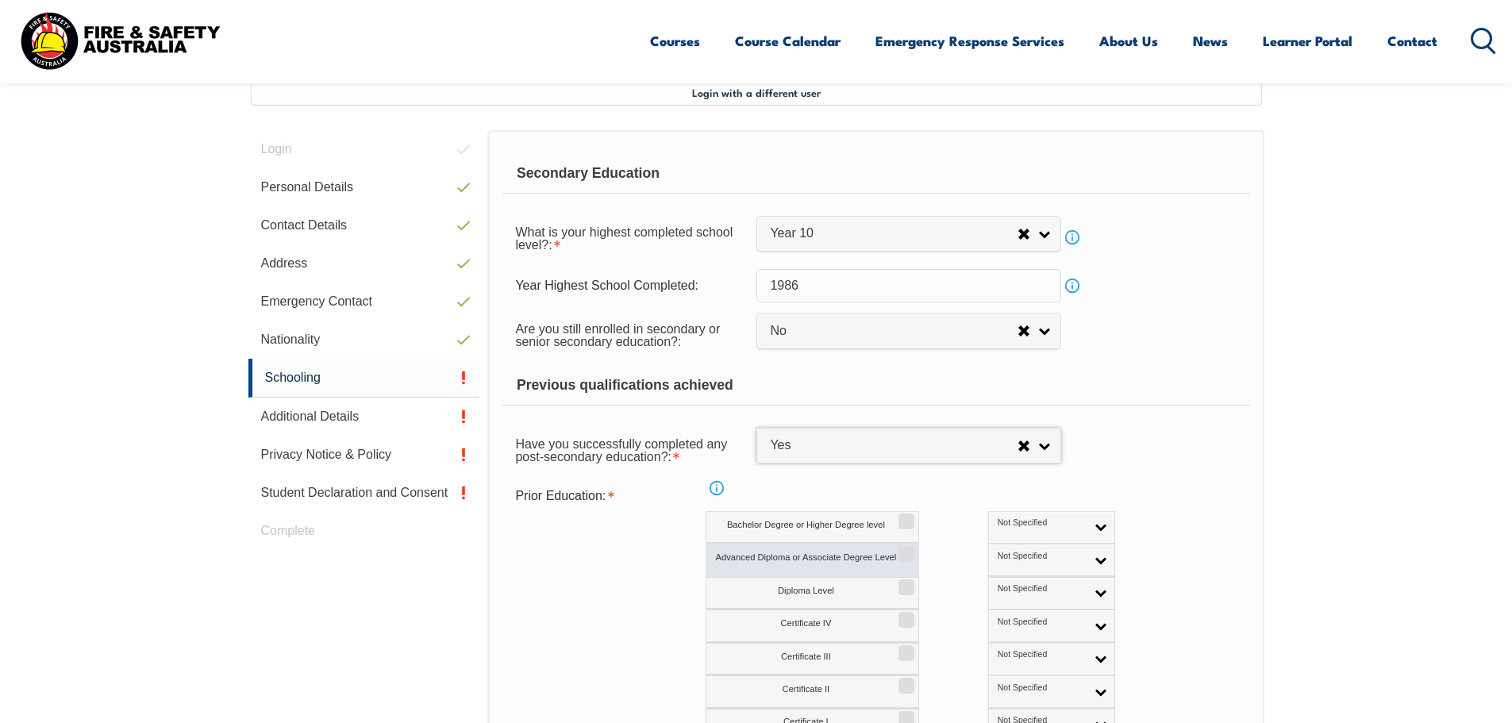
click at [844, 565] on label "Advanced Diploma or Associate Degree Level" at bounding box center [811, 560] width 213 height 33
click at [899, 549] on input "Advanced Diploma or Associate Degree Level" at bounding box center [904, 549] width 10 height 2
checkbox input "true"
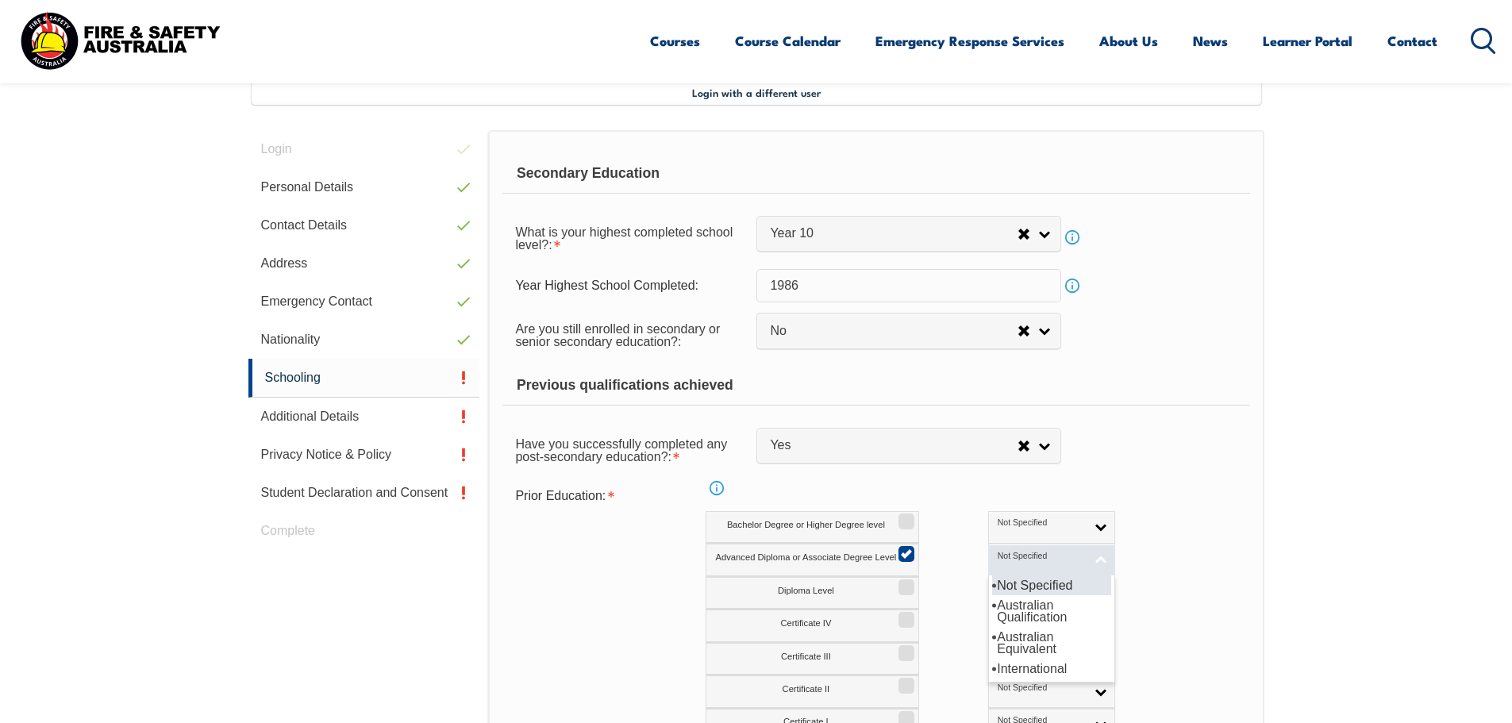
click at [1036, 557] on link "Not Specified" at bounding box center [1051, 560] width 127 height 33
click at [994, 604] on li "Australian Qualification" at bounding box center [1051, 611] width 119 height 32
click at [1066, 562] on div "Advanced Diploma or Associate Degree Level Not Specified Australian Qualificati…" at bounding box center [944, 560] width 479 height 33
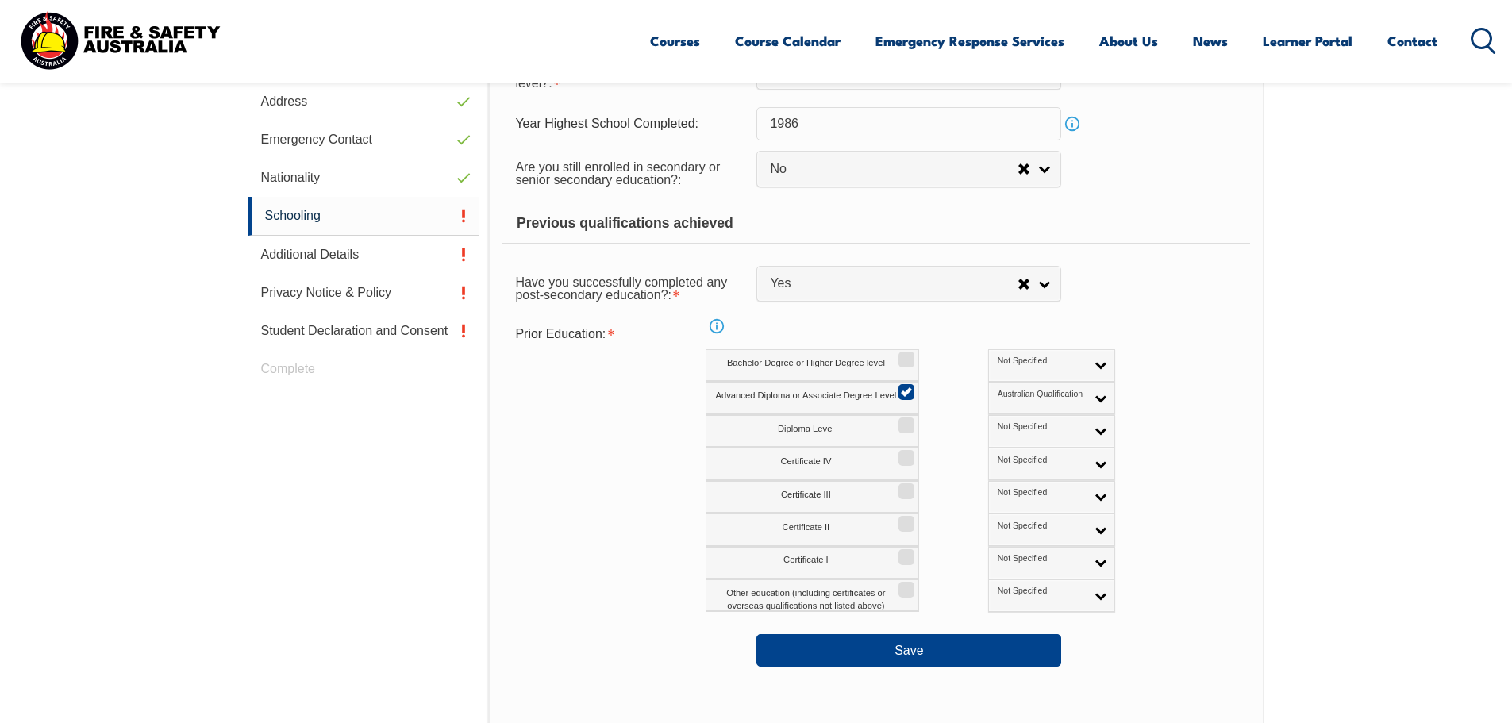
scroll to position [750, 0]
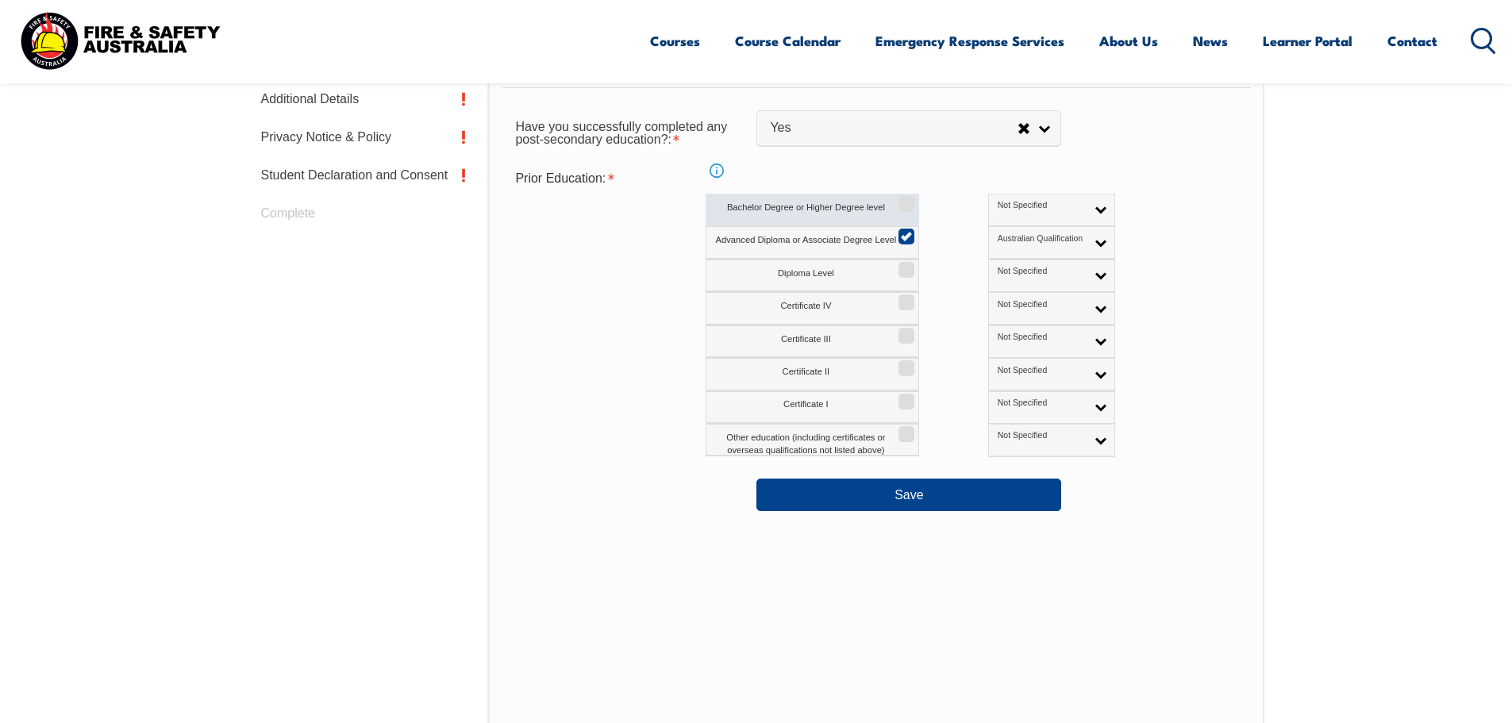
click at [905, 199] on input "Bachelor Degree or Higher Degree level" at bounding box center [904, 199] width 10 height 2
checkbox input "true"
click at [1033, 210] on link "Not Specified" at bounding box center [1051, 210] width 127 height 33
click at [992, 265] on li "Australian Qualification" at bounding box center [1051, 261] width 119 height 32
click at [909, 232] on input "Advanced Diploma or Associate Degree Level" at bounding box center [904, 231] width 10 height 2
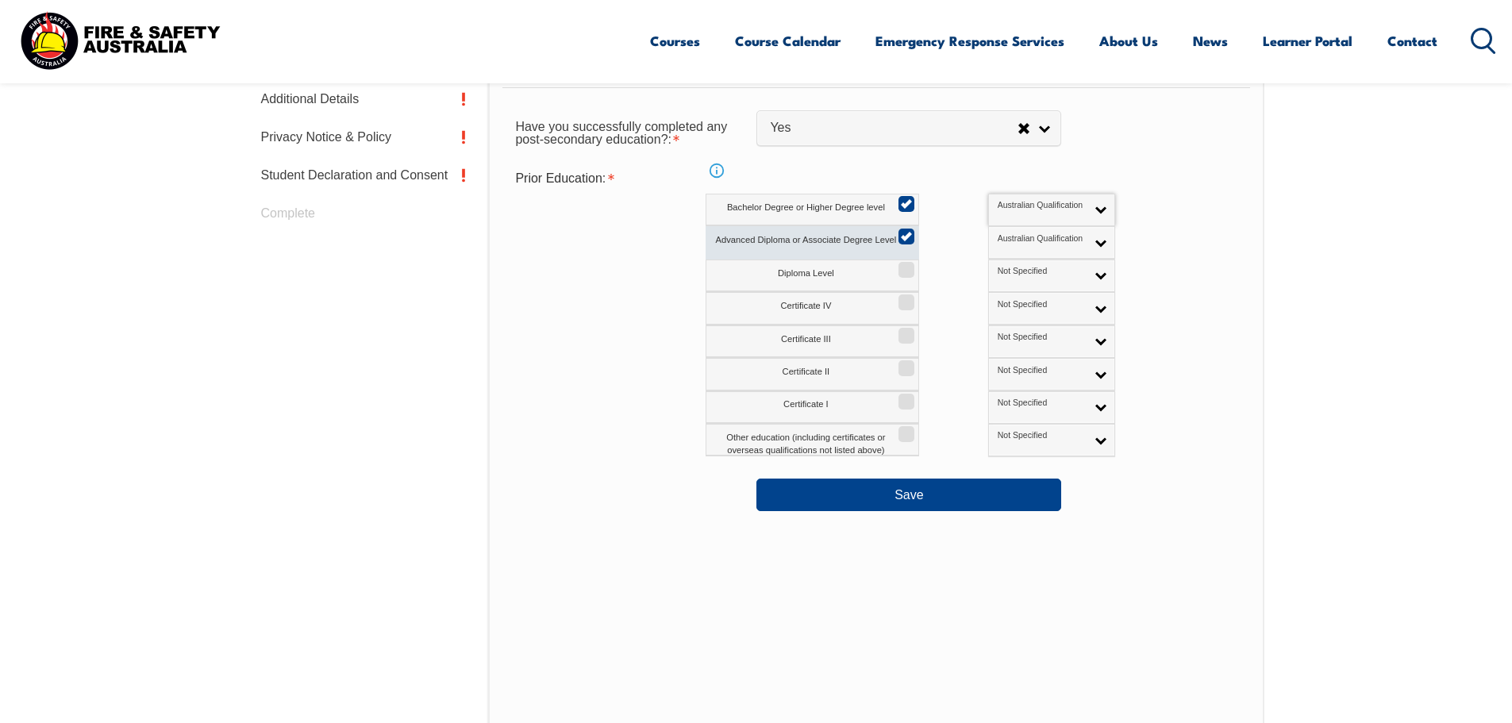
checkbox input "false"
click at [908, 265] on input "Diploma Level" at bounding box center [904, 264] width 10 height 2
checkbox input "true"
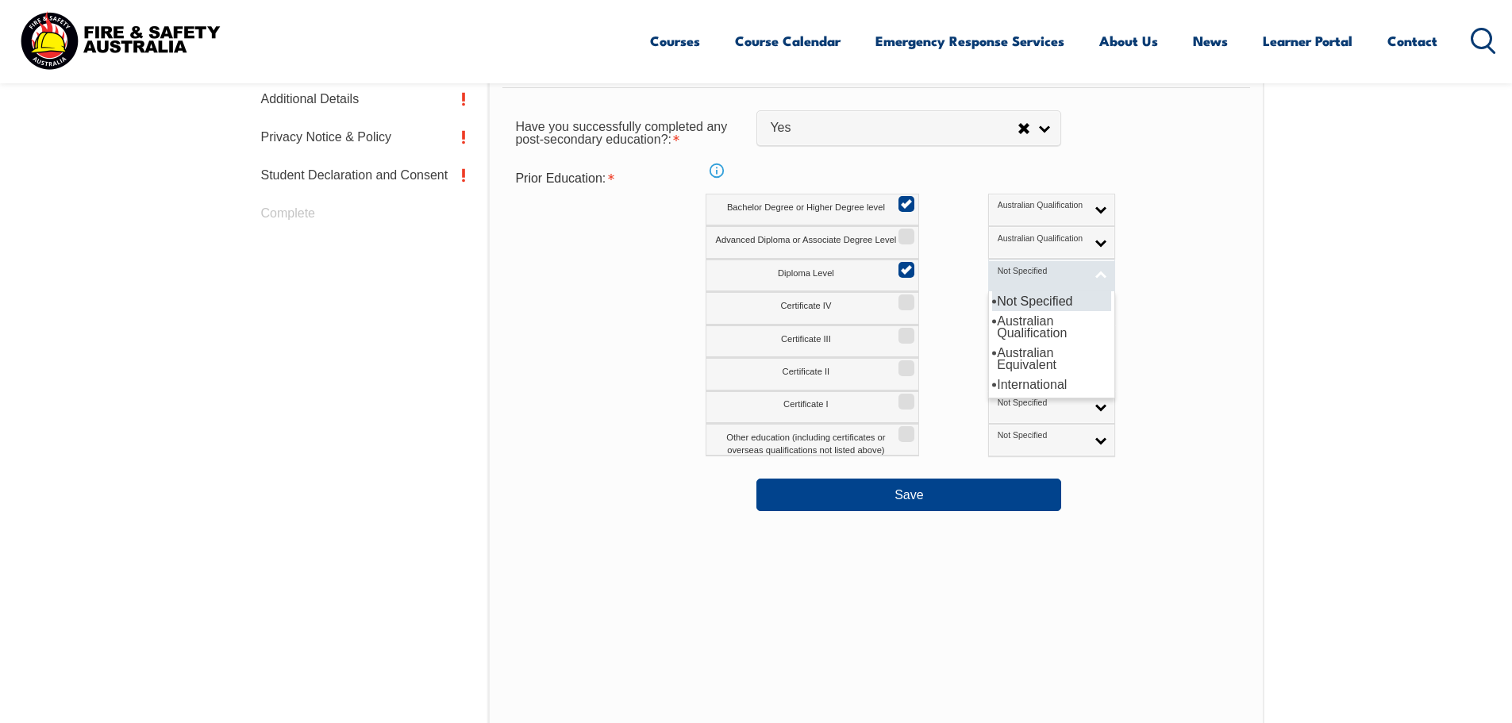
click at [1036, 271] on link "Not Specified" at bounding box center [1051, 275] width 127 height 33
click at [992, 326] on li "Australian Qualification" at bounding box center [1051, 327] width 119 height 32
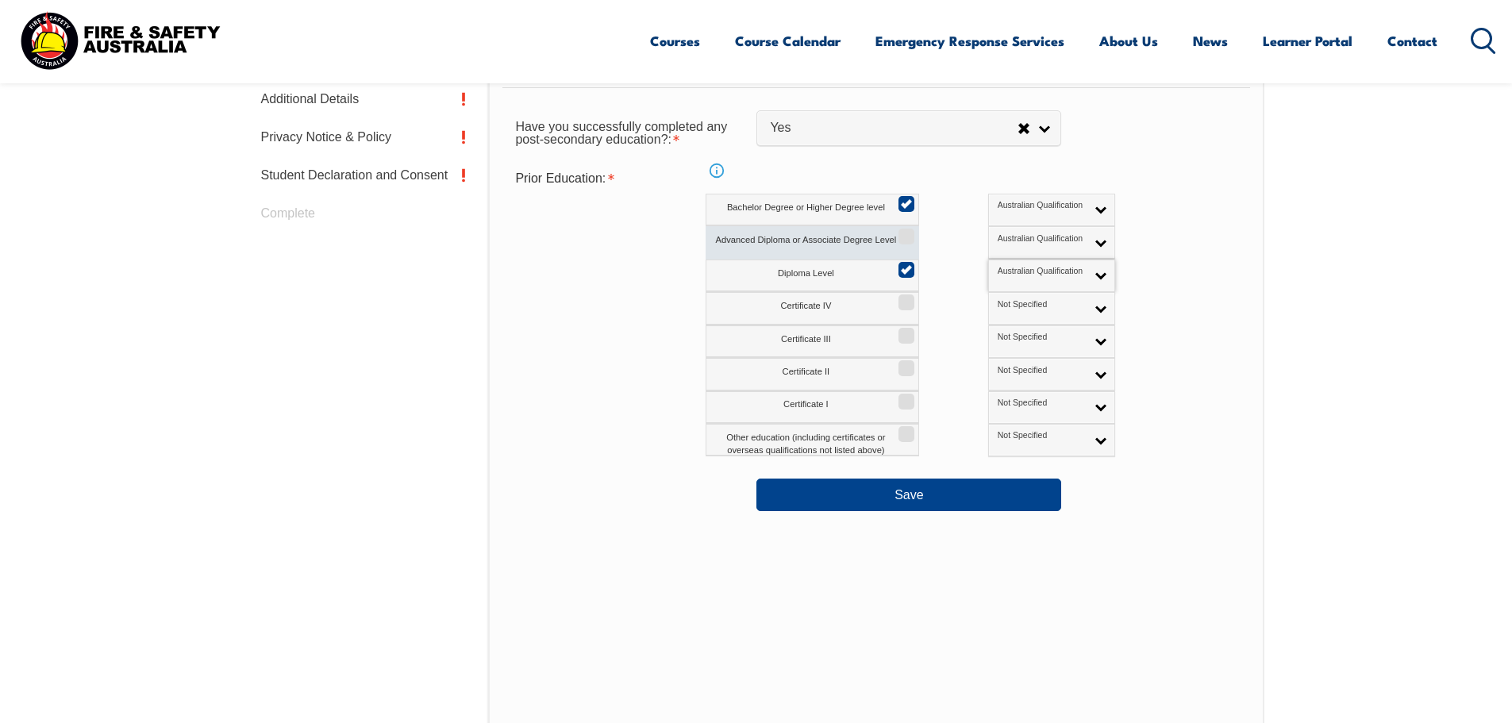
click at [909, 232] on input "Advanced Diploma or Associate Degree Level" at bounding box center [904, 231] width 10 height 2
checkbox input "true"
click at [906, 265] on input "Diploma Level" at bounding box center [904, 264] width 10 height 2
checkbox input "false"
click at [1032, 277] on link "Australian Qualification" at bounding box center [1051, 275] width 127 height 33
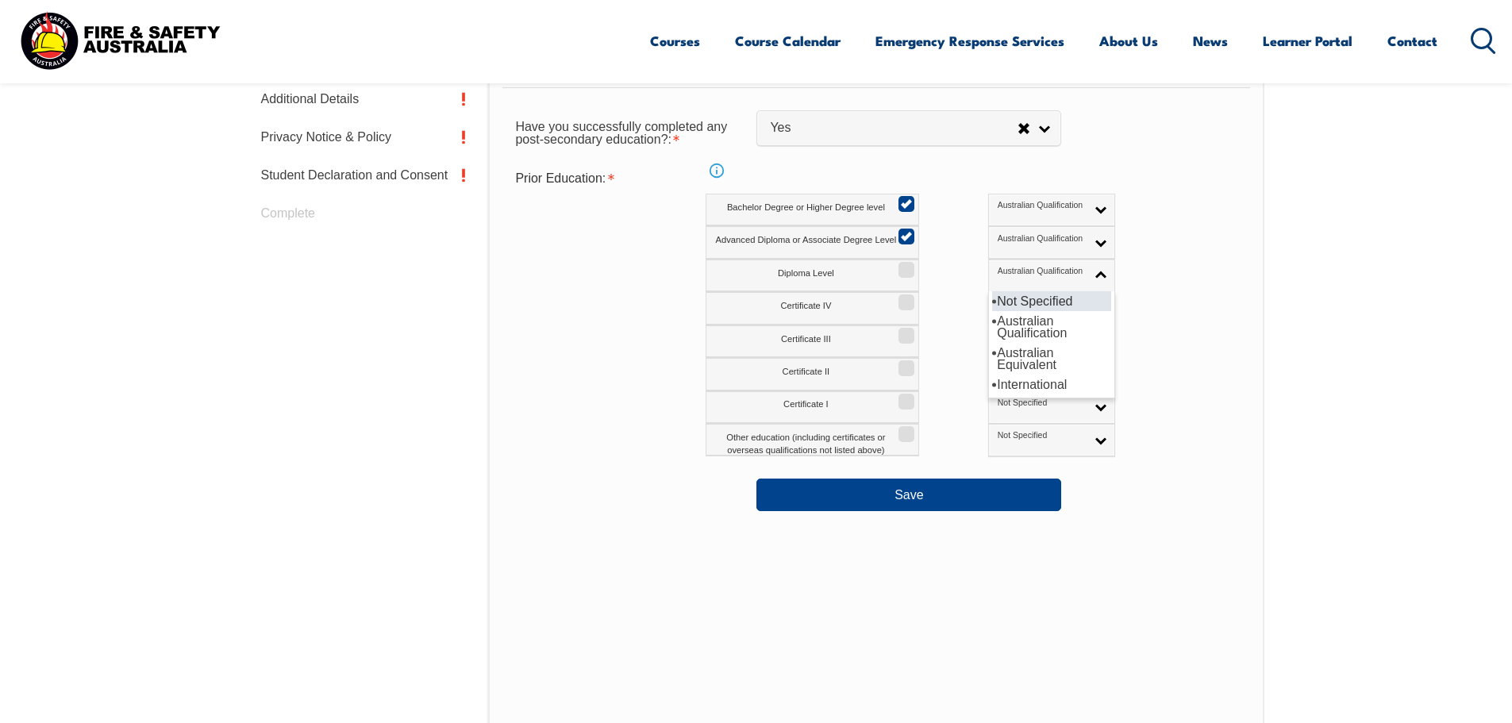
click at [992, 297] on li "Not Specified" at bounding box center [1051, 301] width 119 height 20
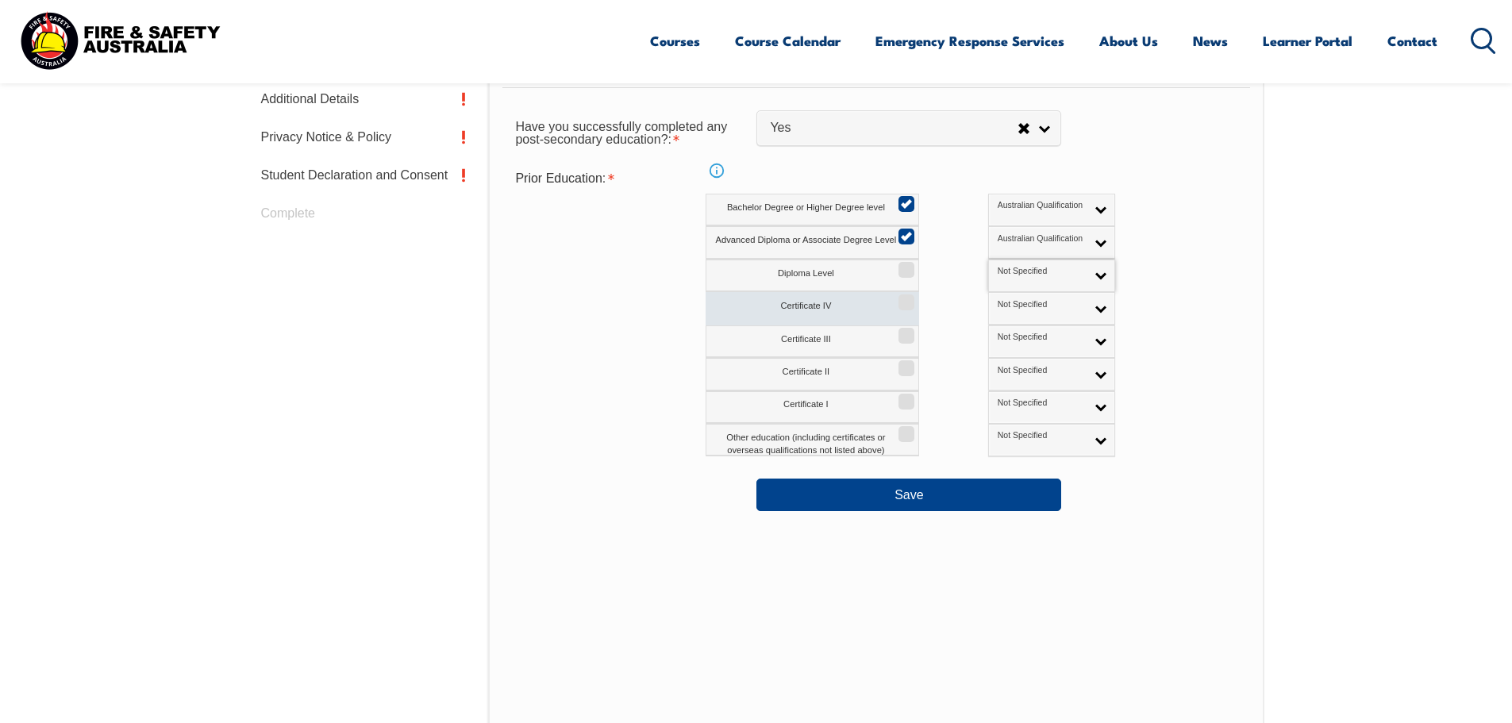
click at [909, 298] on input "Certificate IV" at bounding box center [904, 297] width 10 height 2
checkbox input "true"
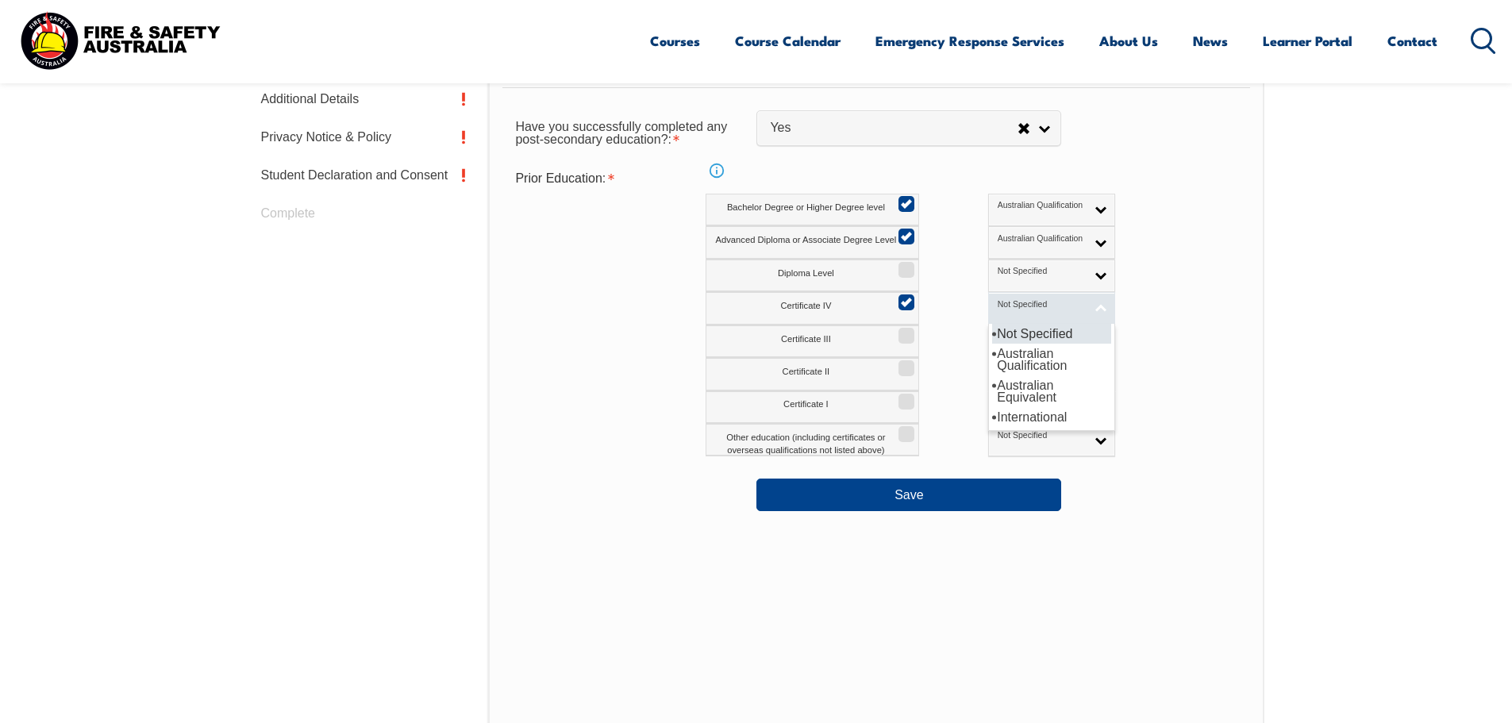
click at [1005, 317] on link "Not Specified" at bounding box center [1051, 308] width 127 height 33
click at [992, 349] on li "Australian Qualification" at bounding box center [1051, 360] width 119 height 32
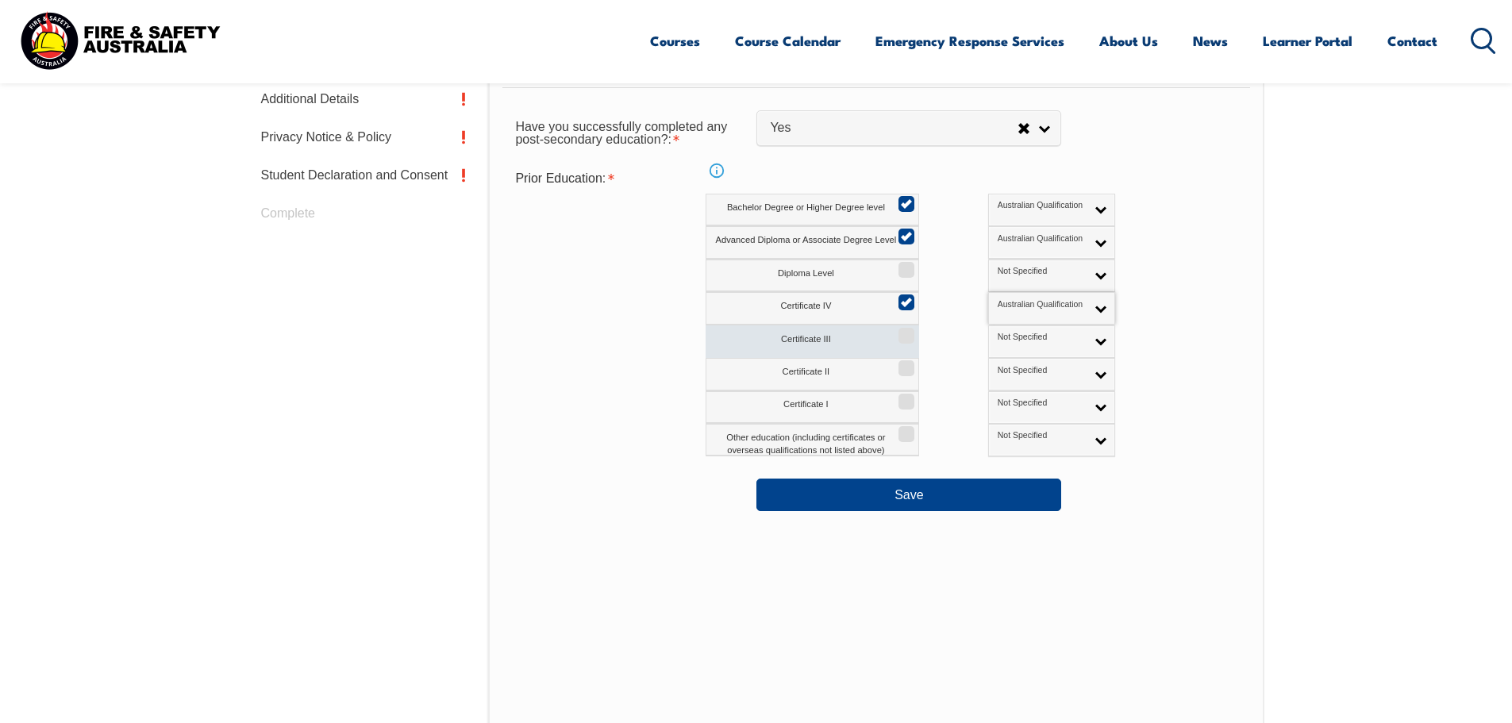
click at [903, 331] on input "Certificate III" at bounding box center [904, 330] width 10 height 2
checkbox input "true"
click at [1025, 344] on link "Not Specified" at bounding box center [1051, 341] width 127 height 33
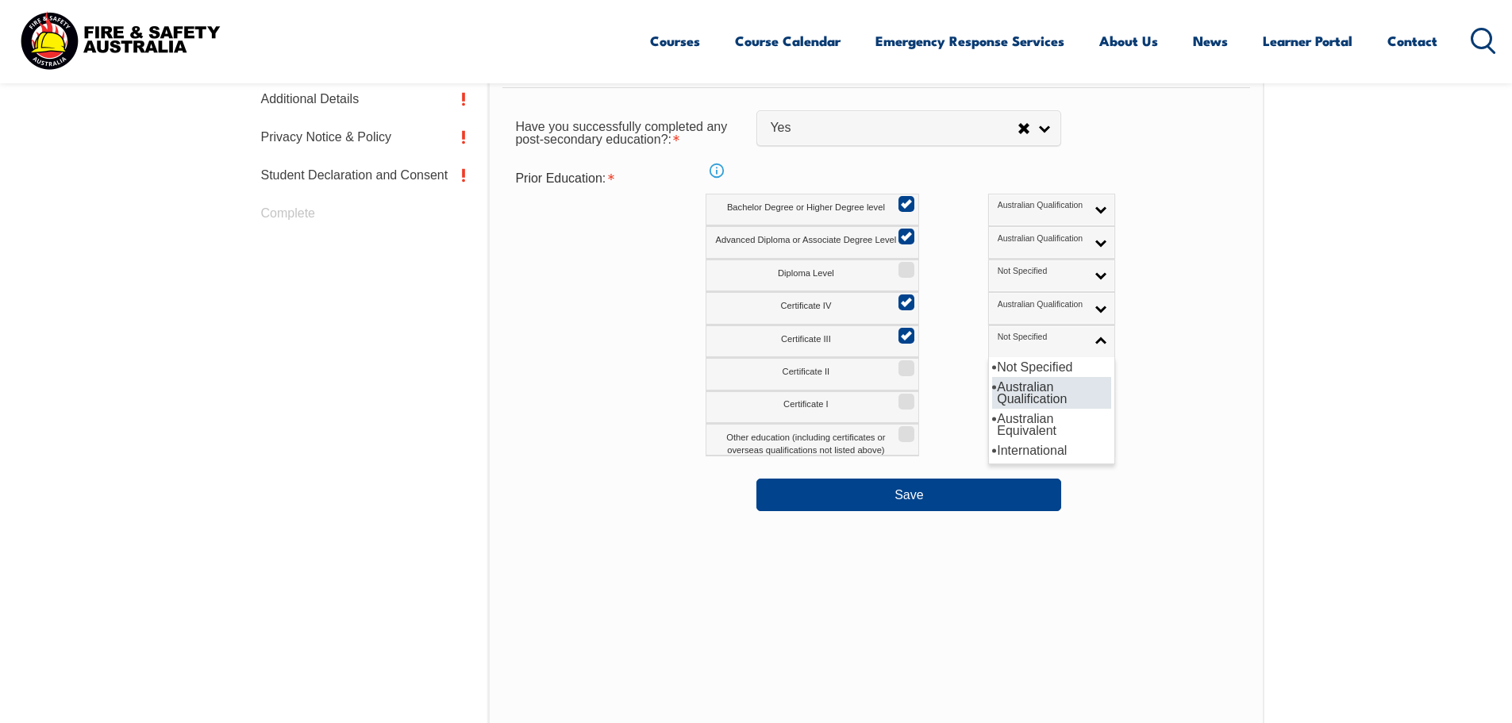
click at [992, 394] on li "Australian Qualification" at bounding box center [1051, 393] width 119 height 32
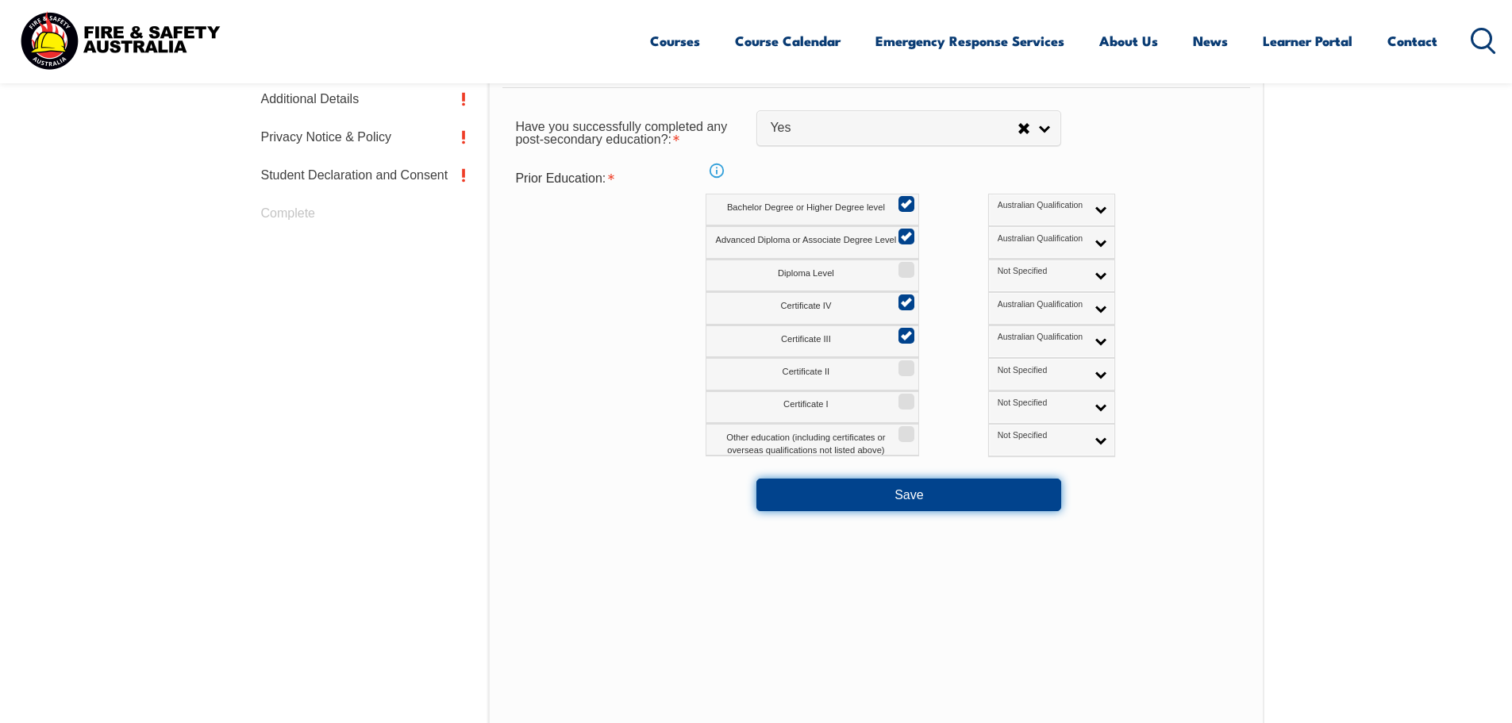
click at [921, 498] on button "Save" at bounding box center [908, 495] width 305 height 32
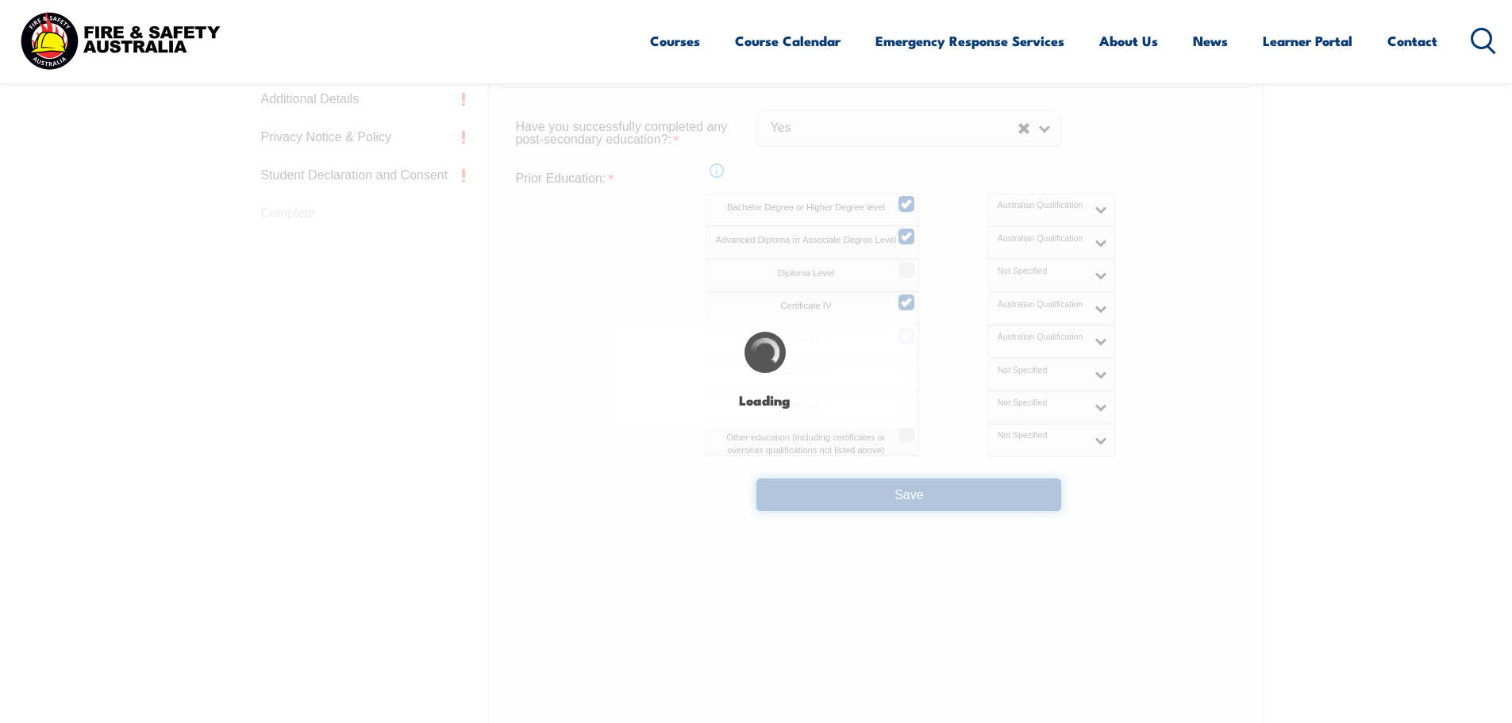
select select
select select "false"
select select "true"
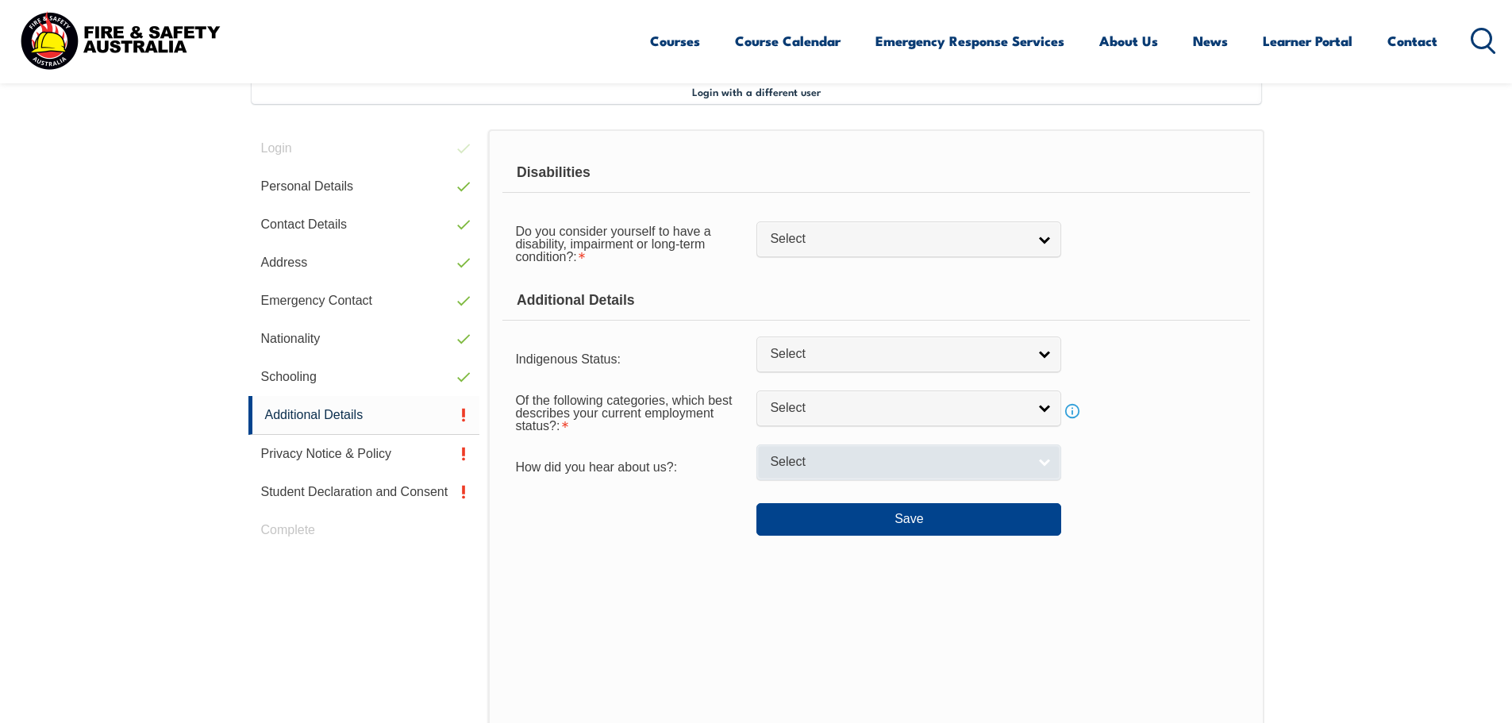
scroll to position [432, 0]
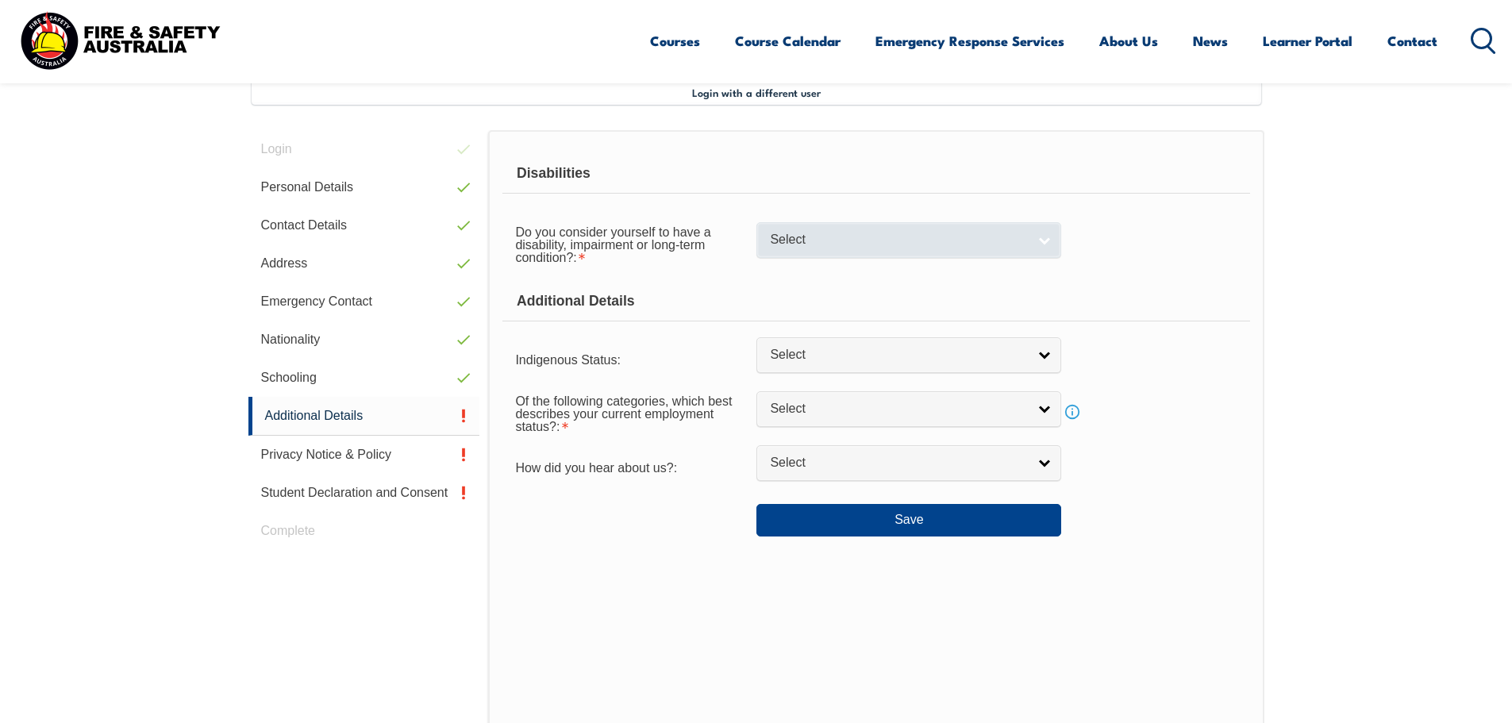
click at [825, 248] on span "Select" at bounding box center [898, 240] width 257 height 17
click at [807, 273] on li "No" at bounding box center [908, 267] width 297 height 20
select select "false"
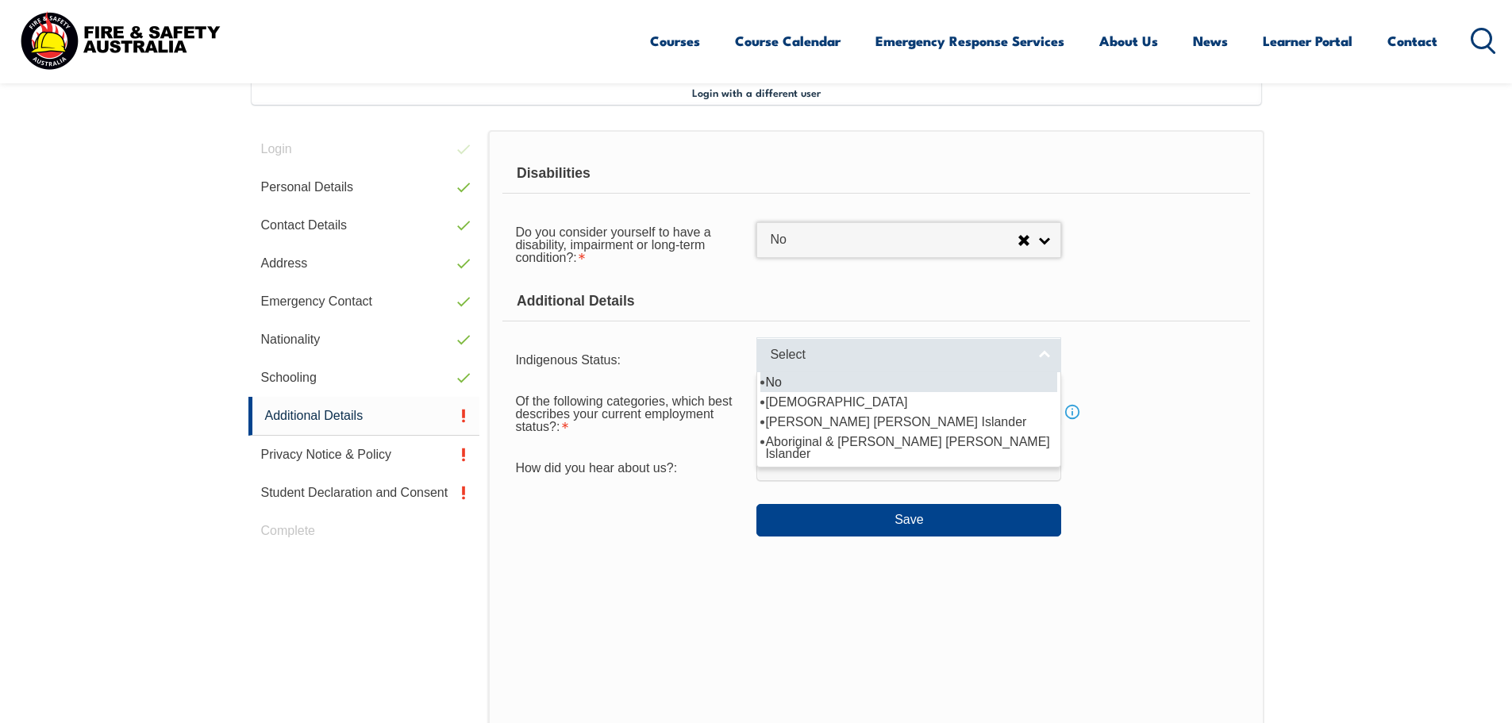
click at [871, 366] on link "Select" at bounding box center [908, 355] width 305 height 36
click at [836, 387] on li "No" at bounding box center [908, 382] width 297 height 20
select select "4"
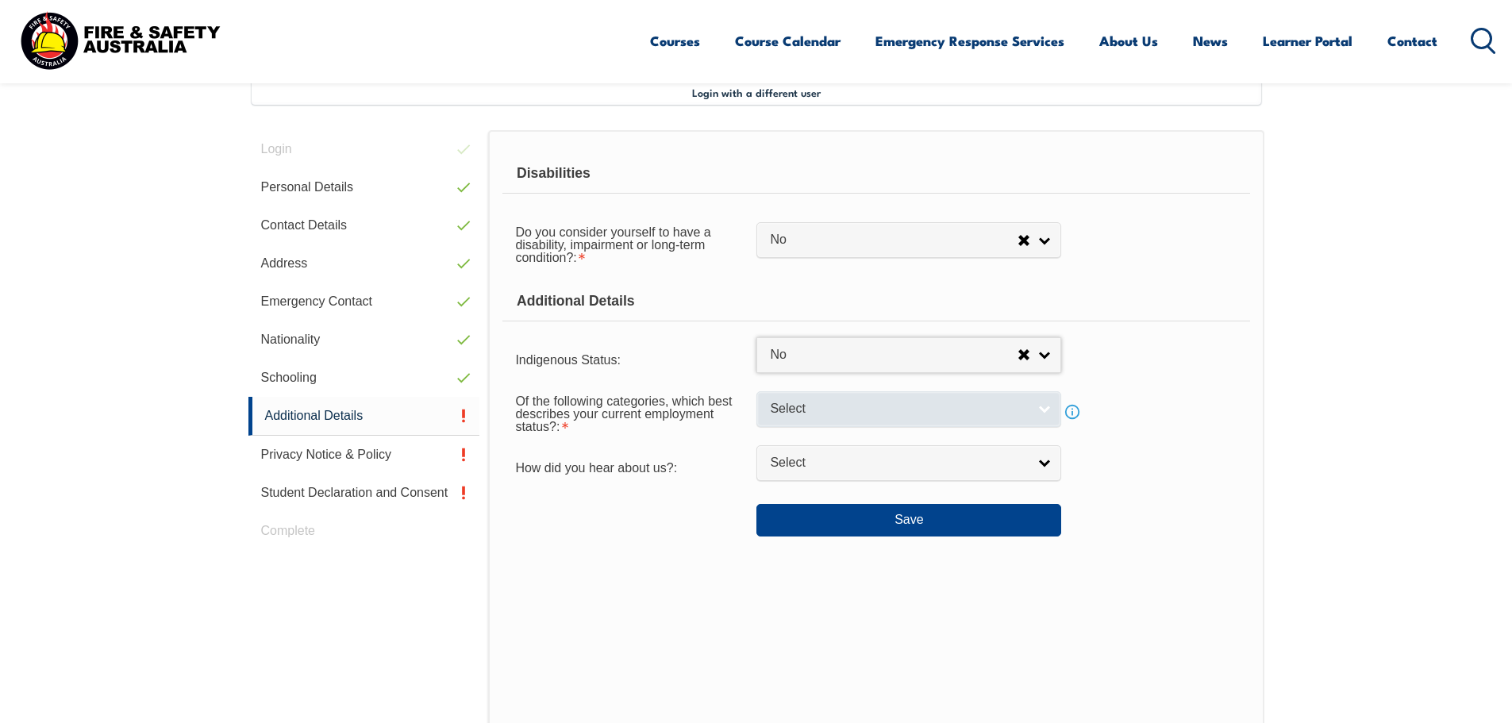
click at [829, 412] on span "Select" at bounding box center [898, 409] width 257 height 17
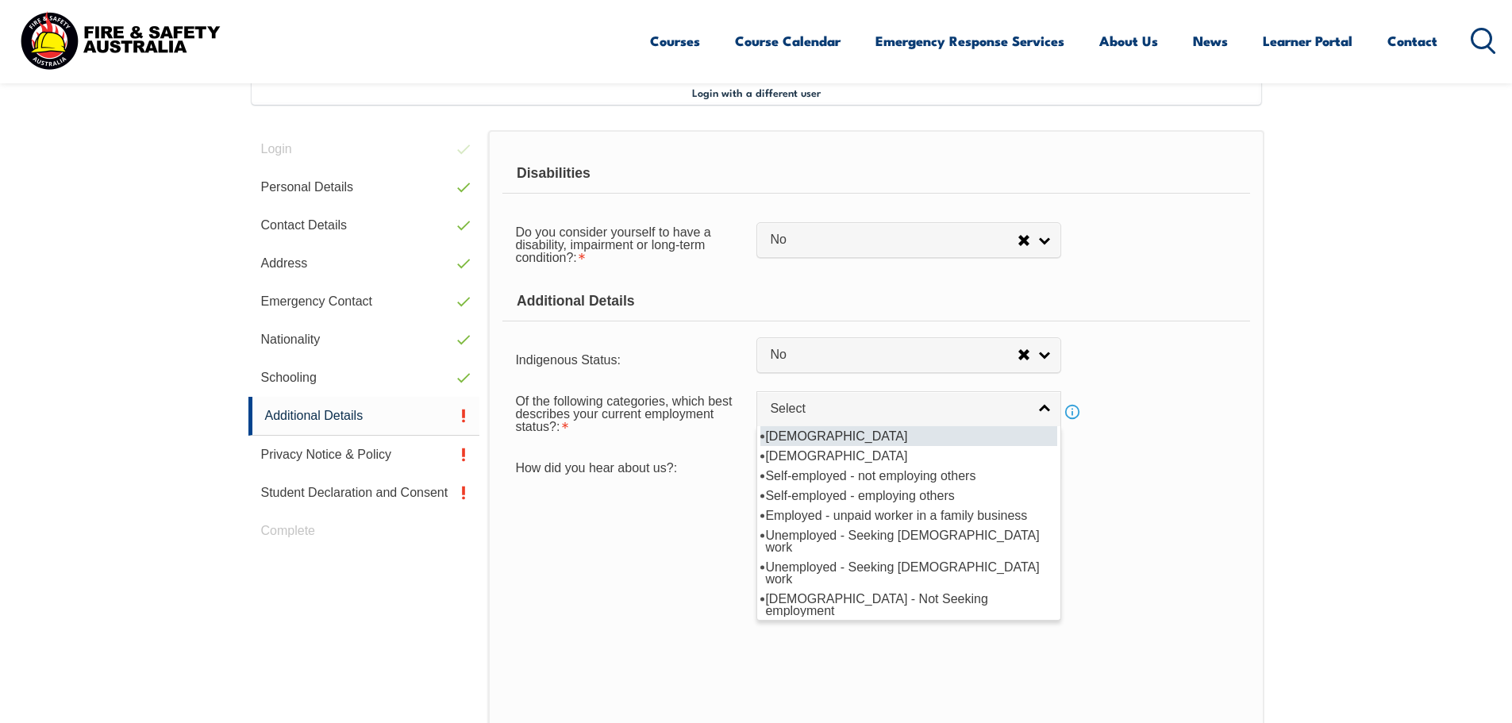
click at [828, 432] on li "[DEMOGRAPHIC_DATA]" at bounding box center [908, 436] width 297 height 20
select select "1"
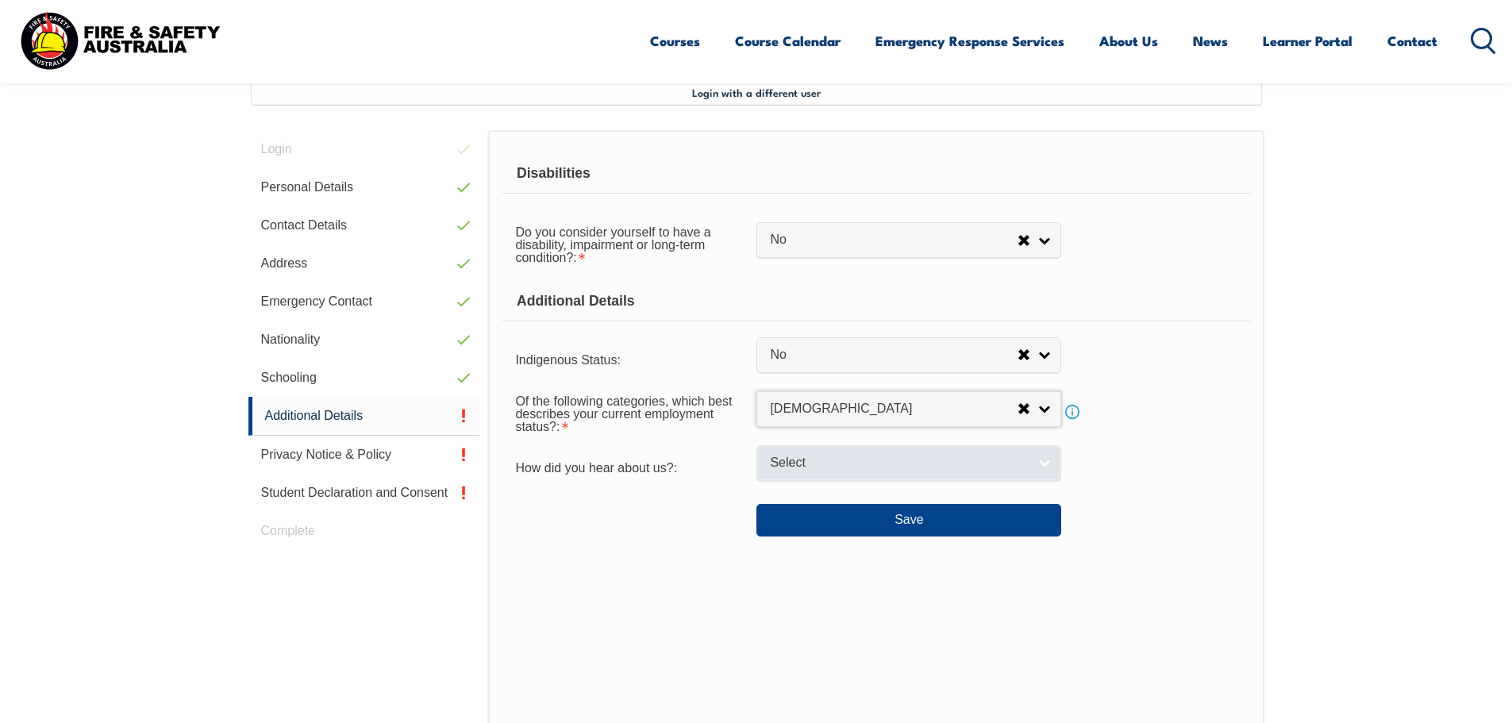
click at [827, 467] on span "Select" at bounding box center [898, 463] width 257 height 17
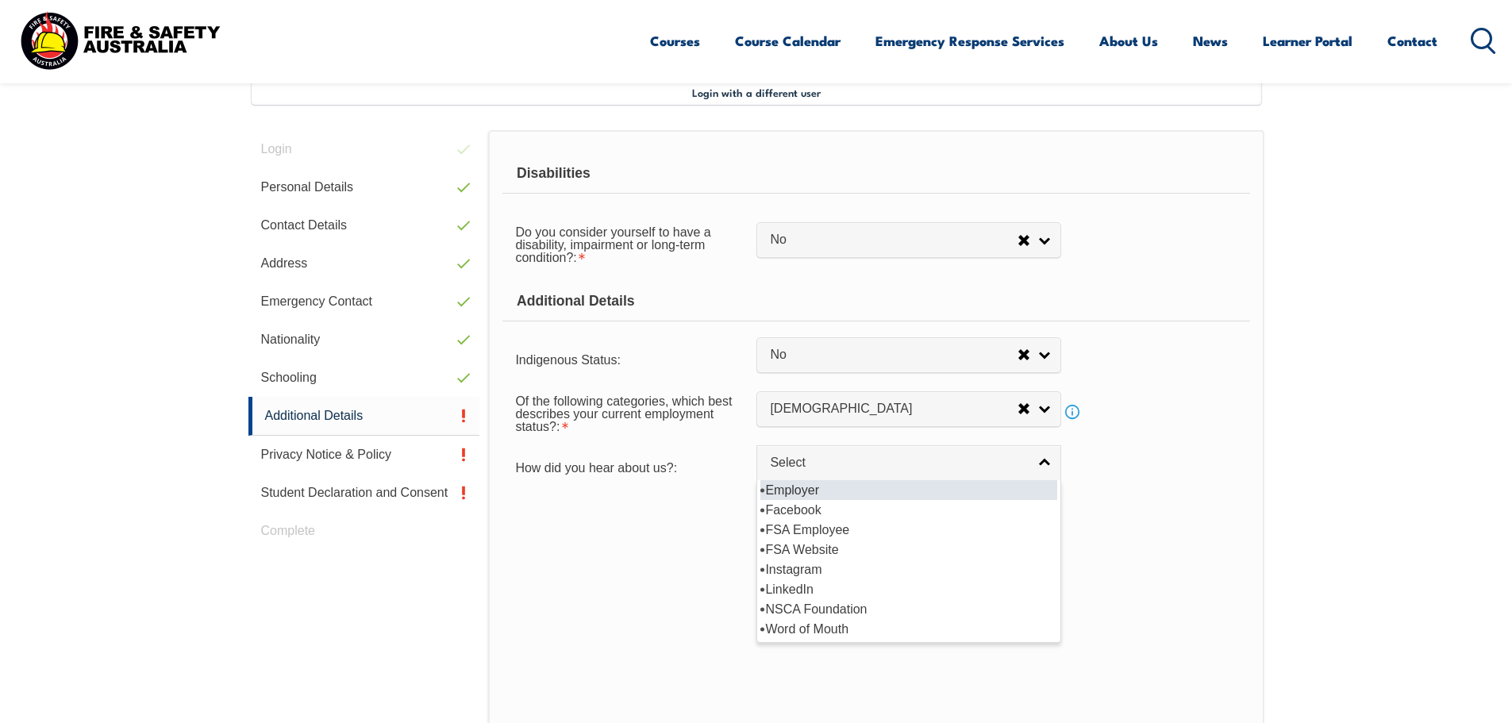
click at [820, 489] on li "Employer" at bounding box center [908, 490] width 297 height 20
select select "8019"
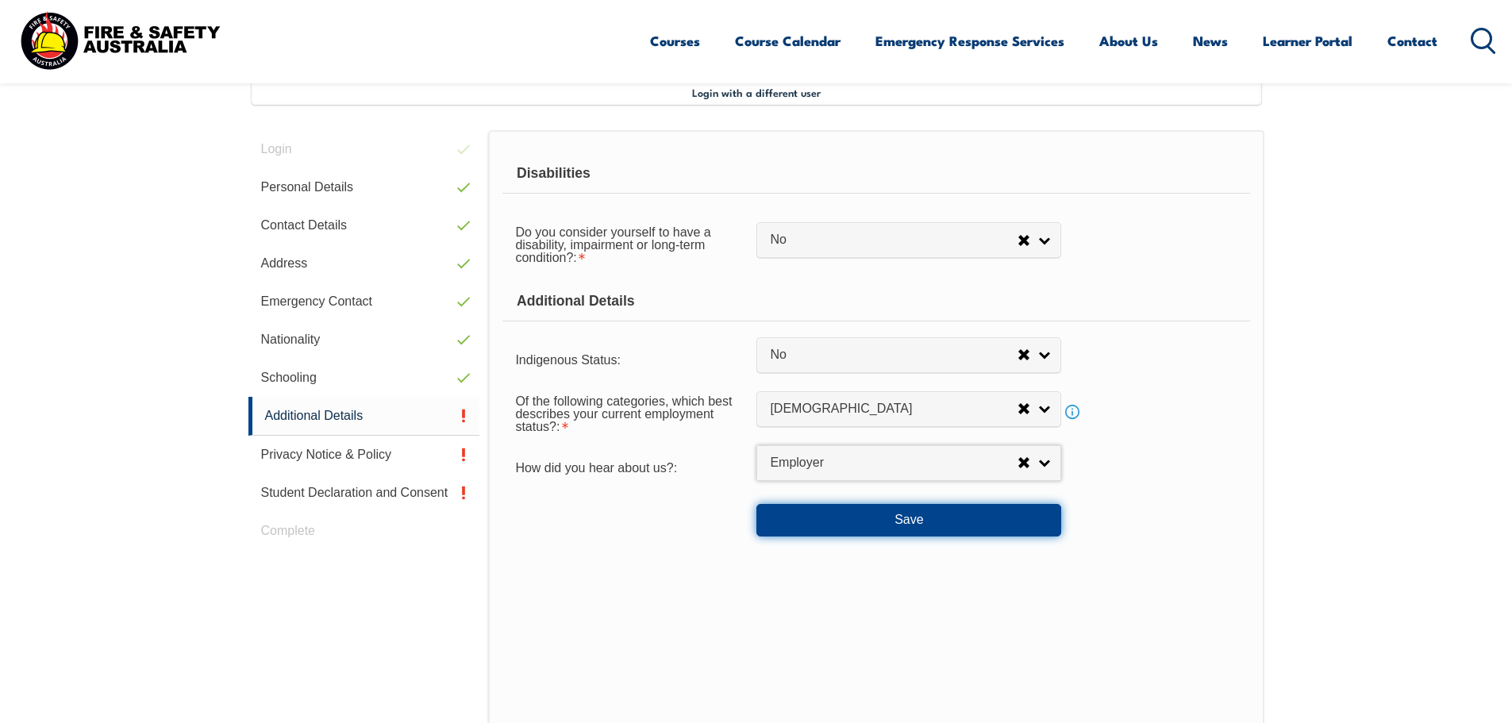
click at [917, 529] on button "Save" at bounding box center [908, 520] width 305 height 32
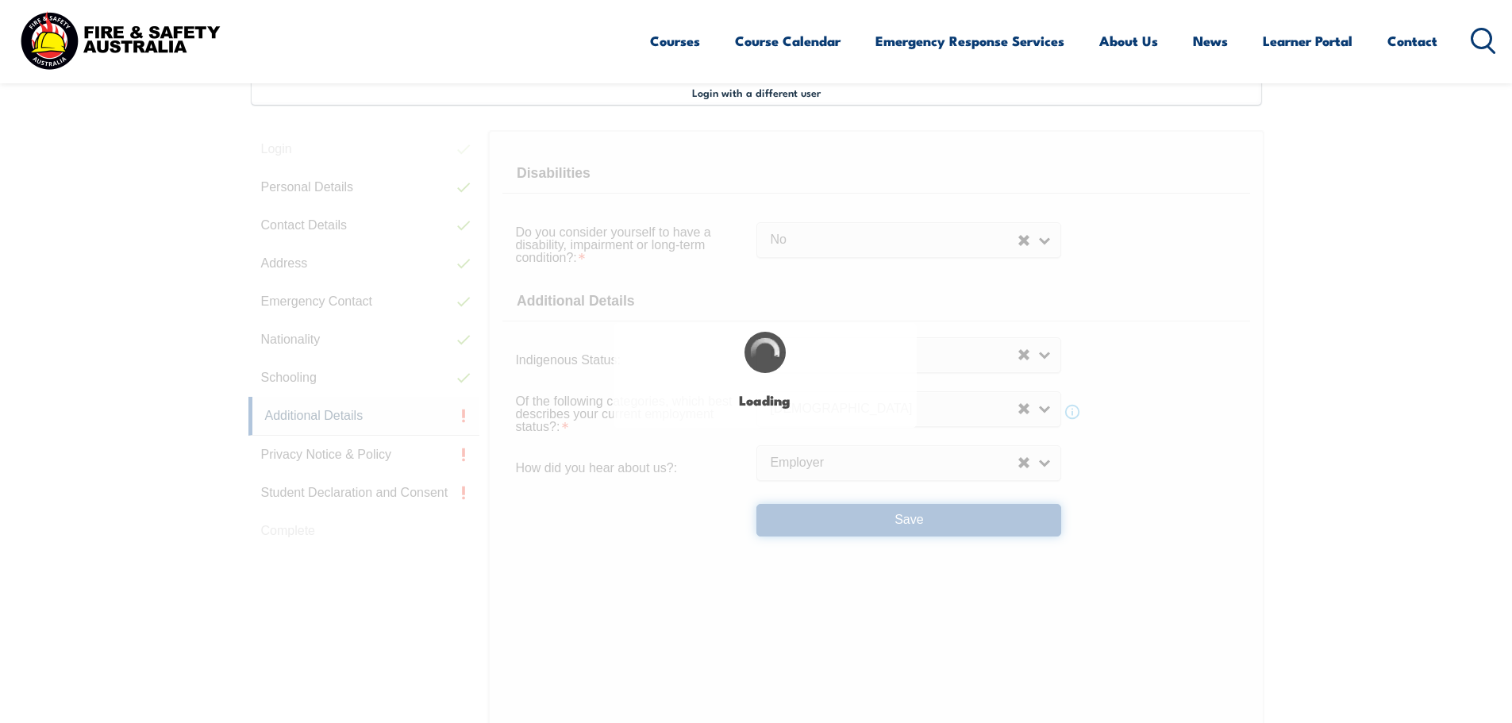
select select "false"
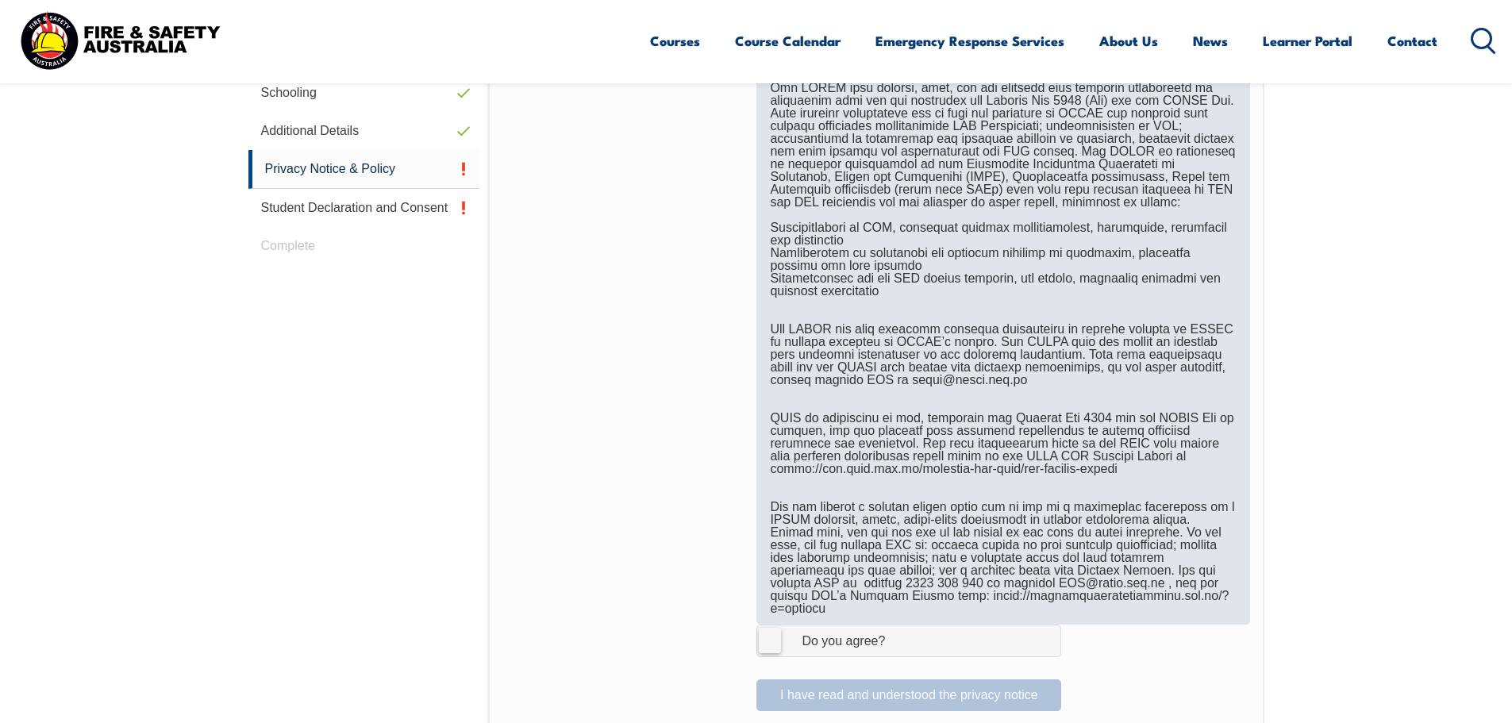
scroll to position [909, 0]
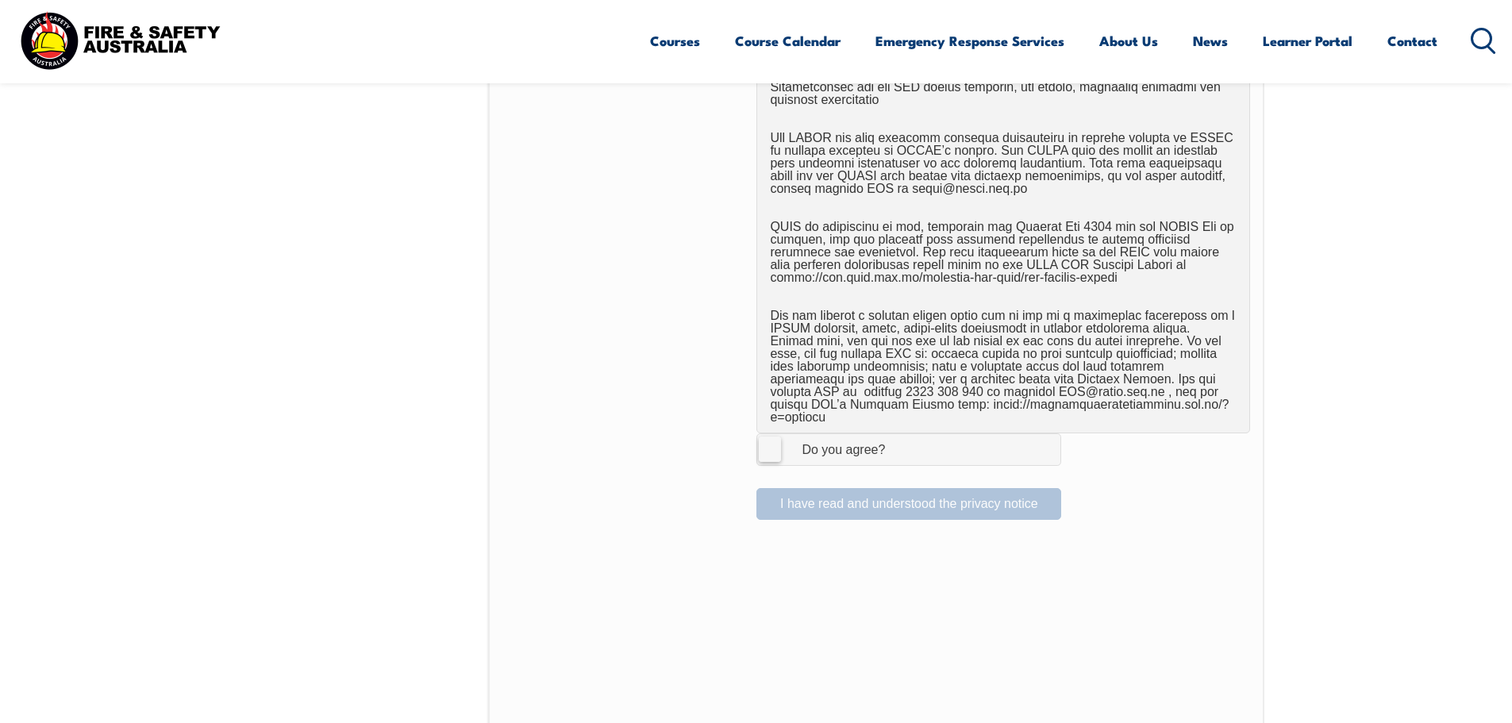
click at [775, 440] on label "I Agree Do you agree?" at bounding box center [908, 449] width 305 height 32
click at [898, 440] on input "I Agree Do you agree?" at bounding box center [911, 449] width 27 height 30
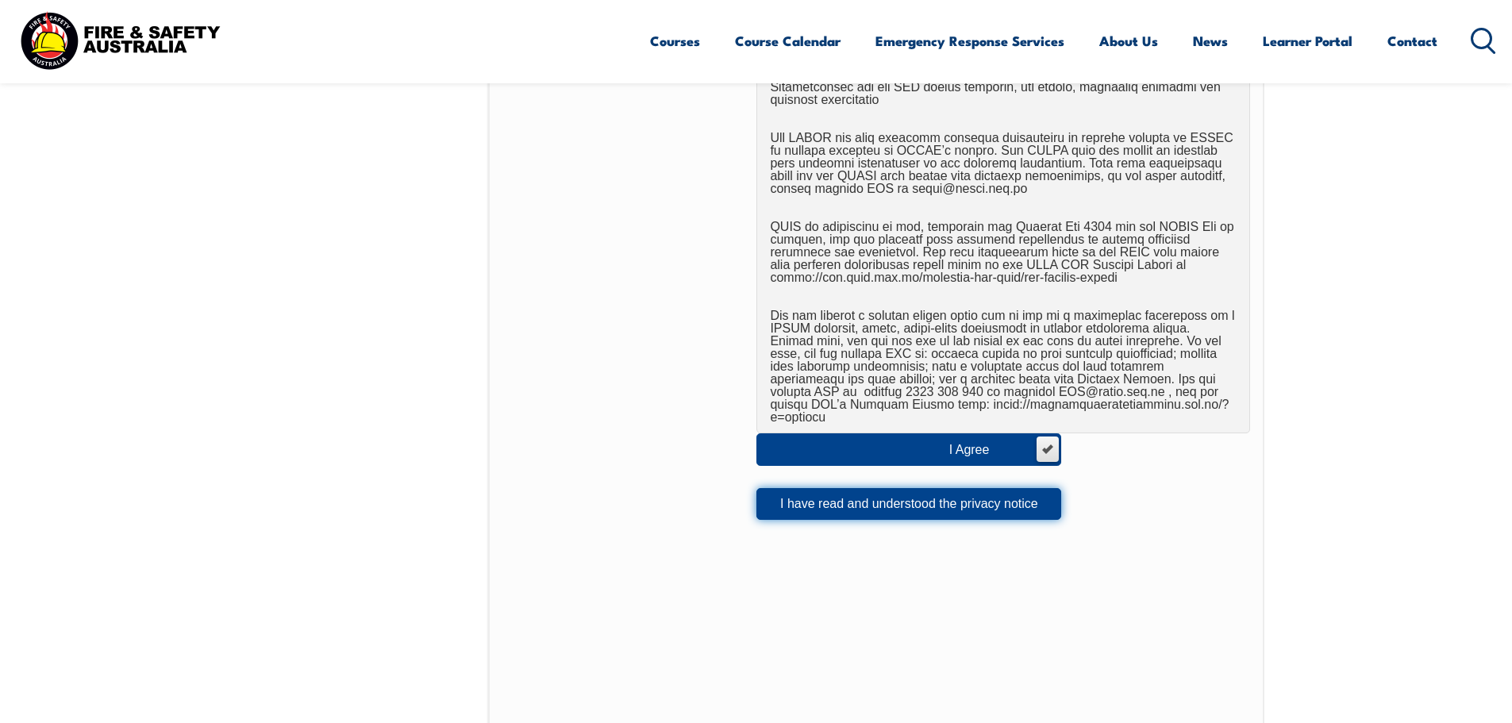
click at [834, 498] on button "I have read and understood the privacy notice" at bounding box center [908, 504] width 305 height 32
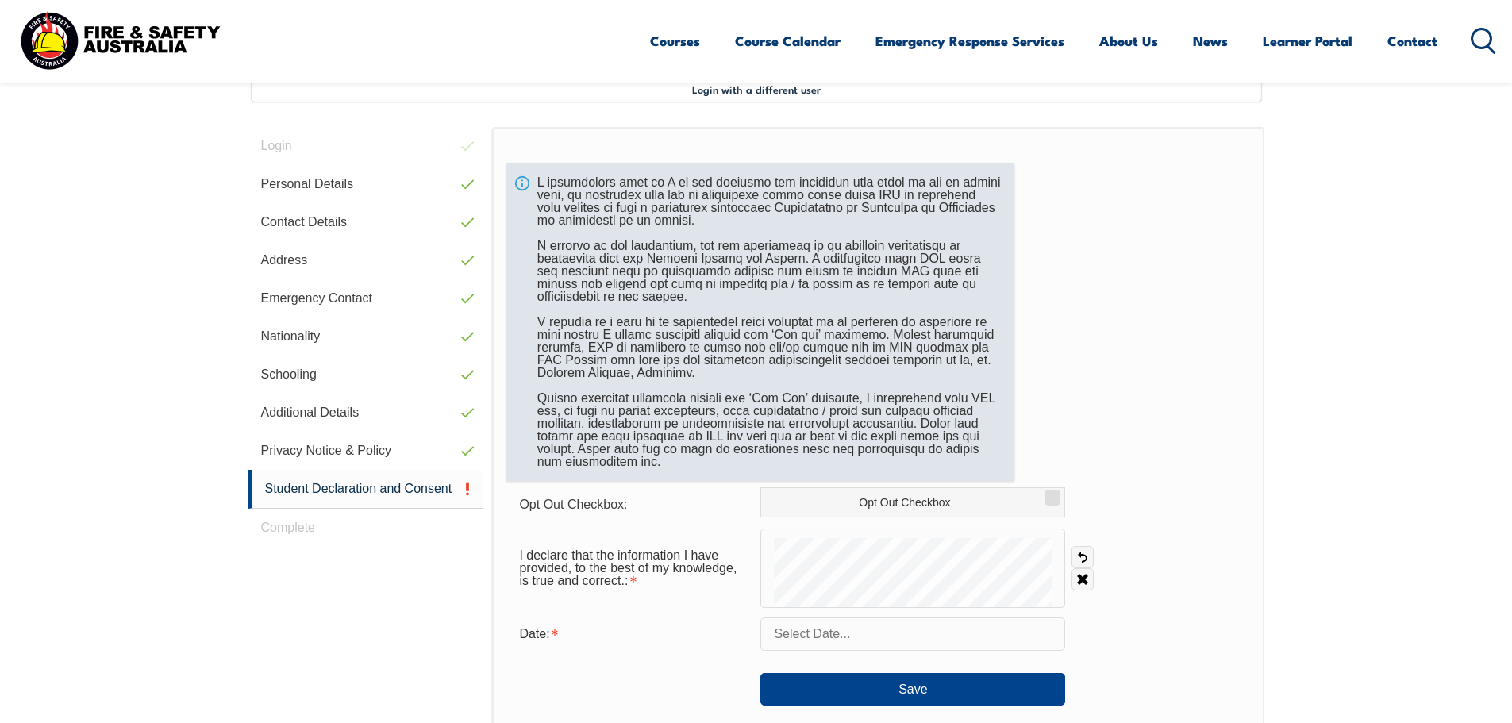
scroll to position [432, 0]
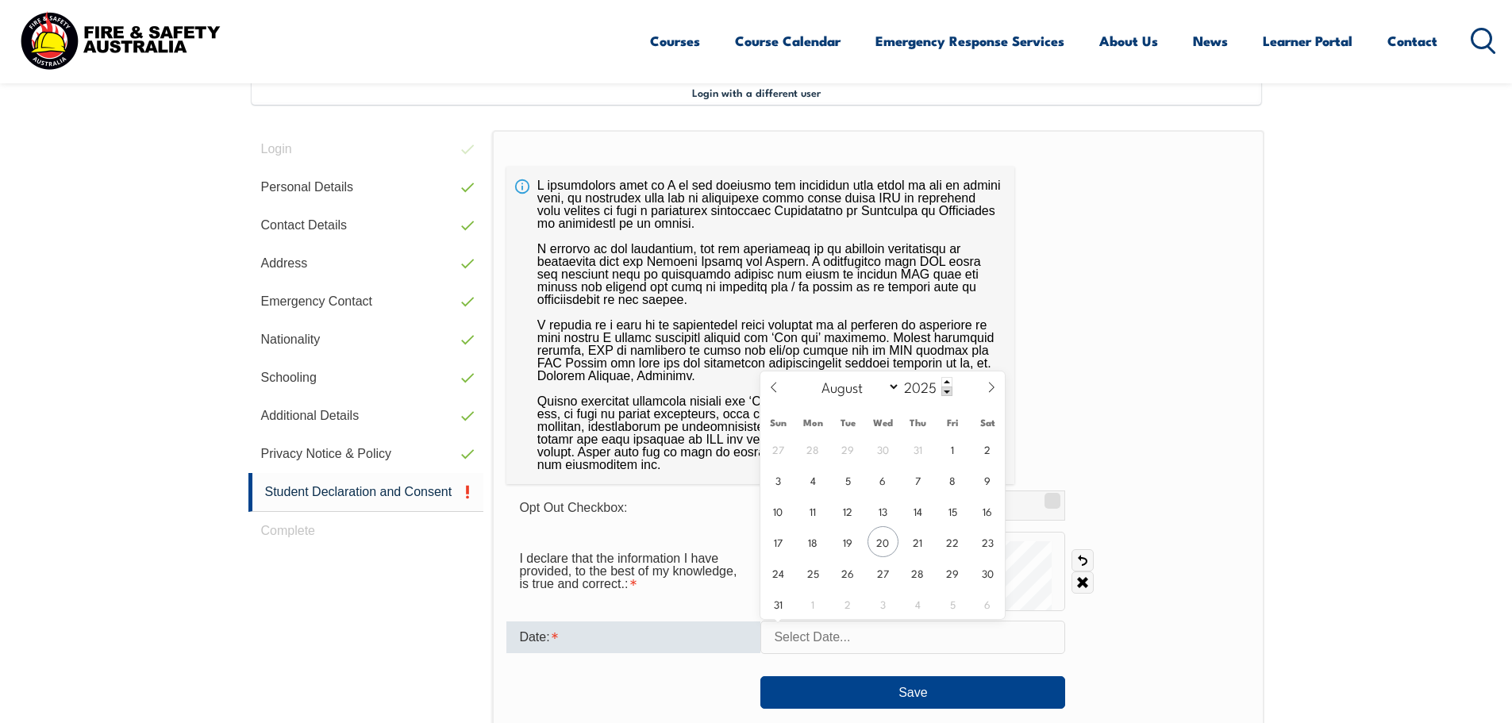
click at [872, 637] on input "text" at bounding box center [912, 637] width 305 height 33
click at [886, 542] on span "20" at bounding box center [882, 541] width 31 height 31
type input "[DATE]"
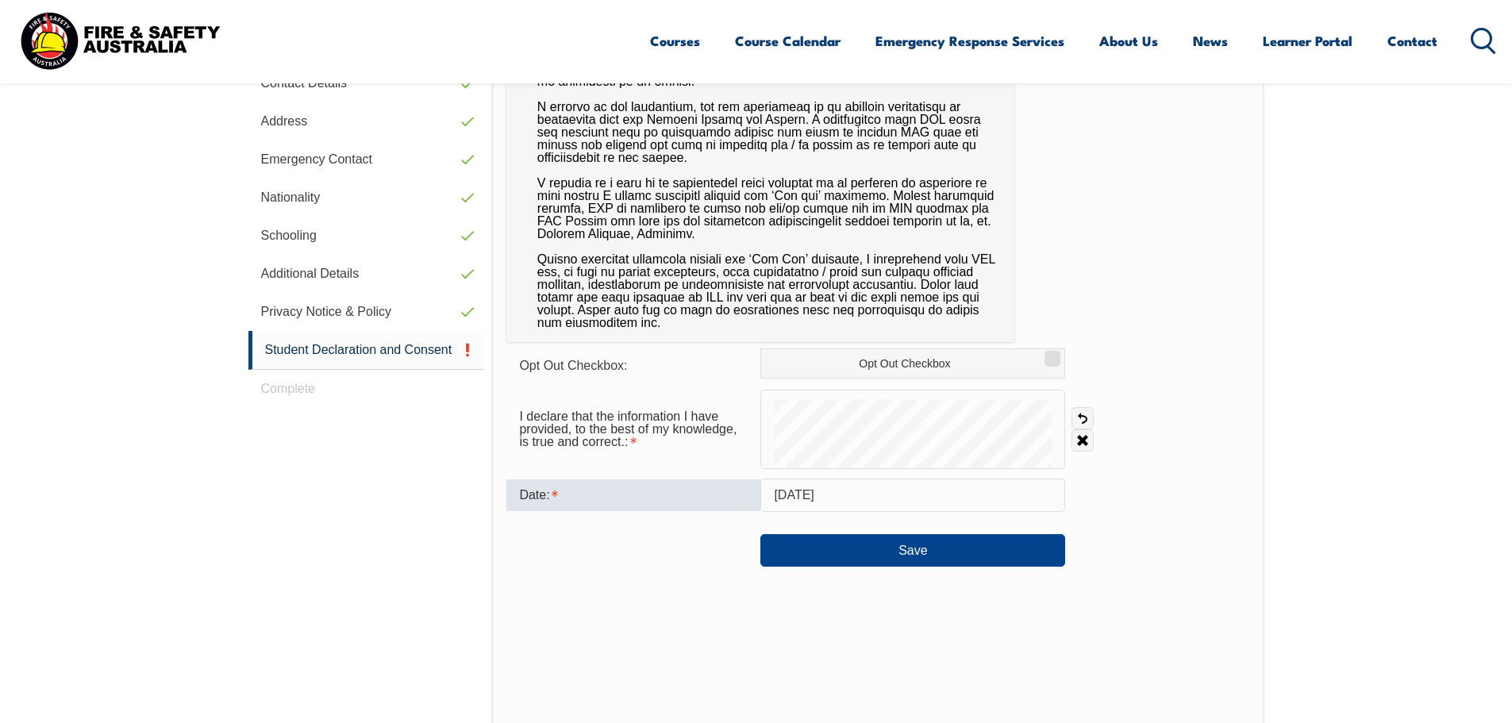
scroll to position [671, 0]
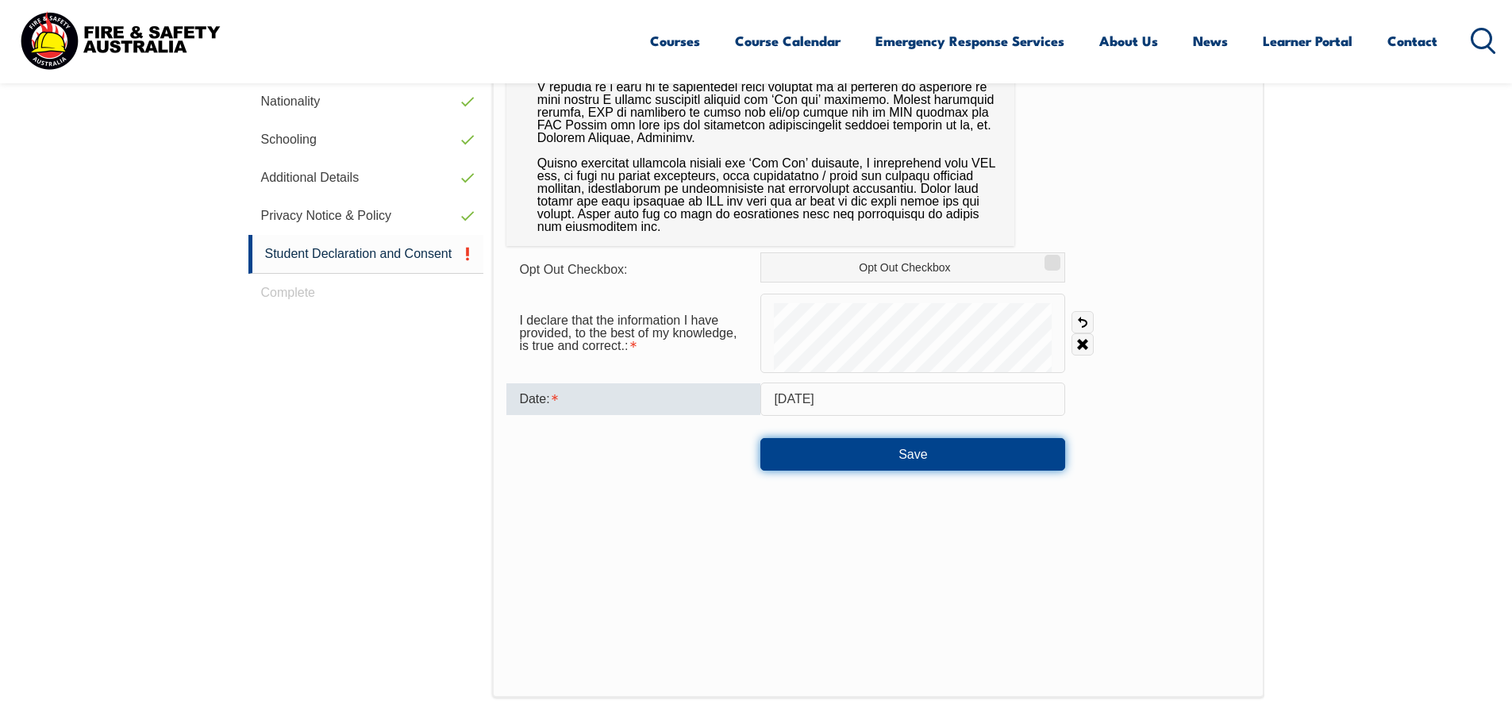
click at [940, 454] on button "Save" at bounding box center [912, 454] width 305 height 32
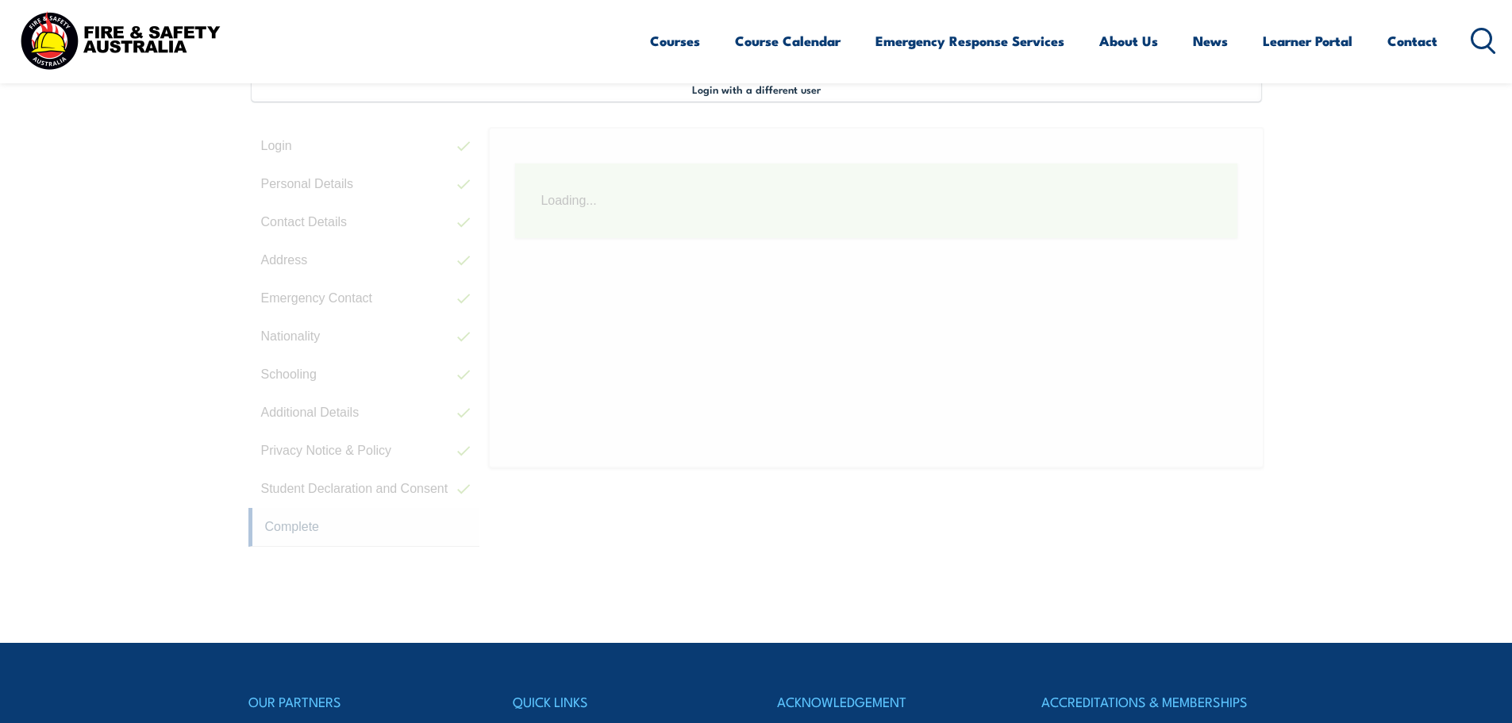
scroll to position [432, 0]
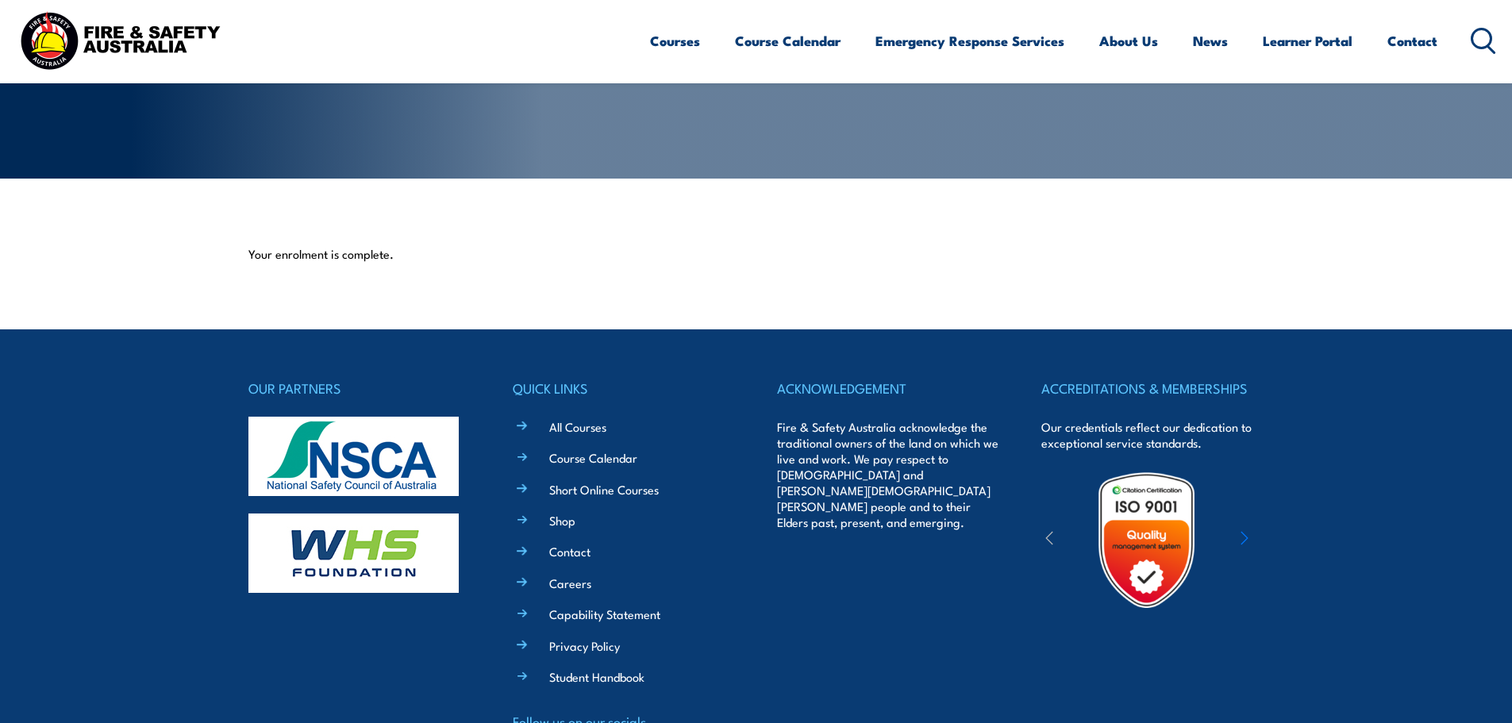
scroll to position [389, 0]
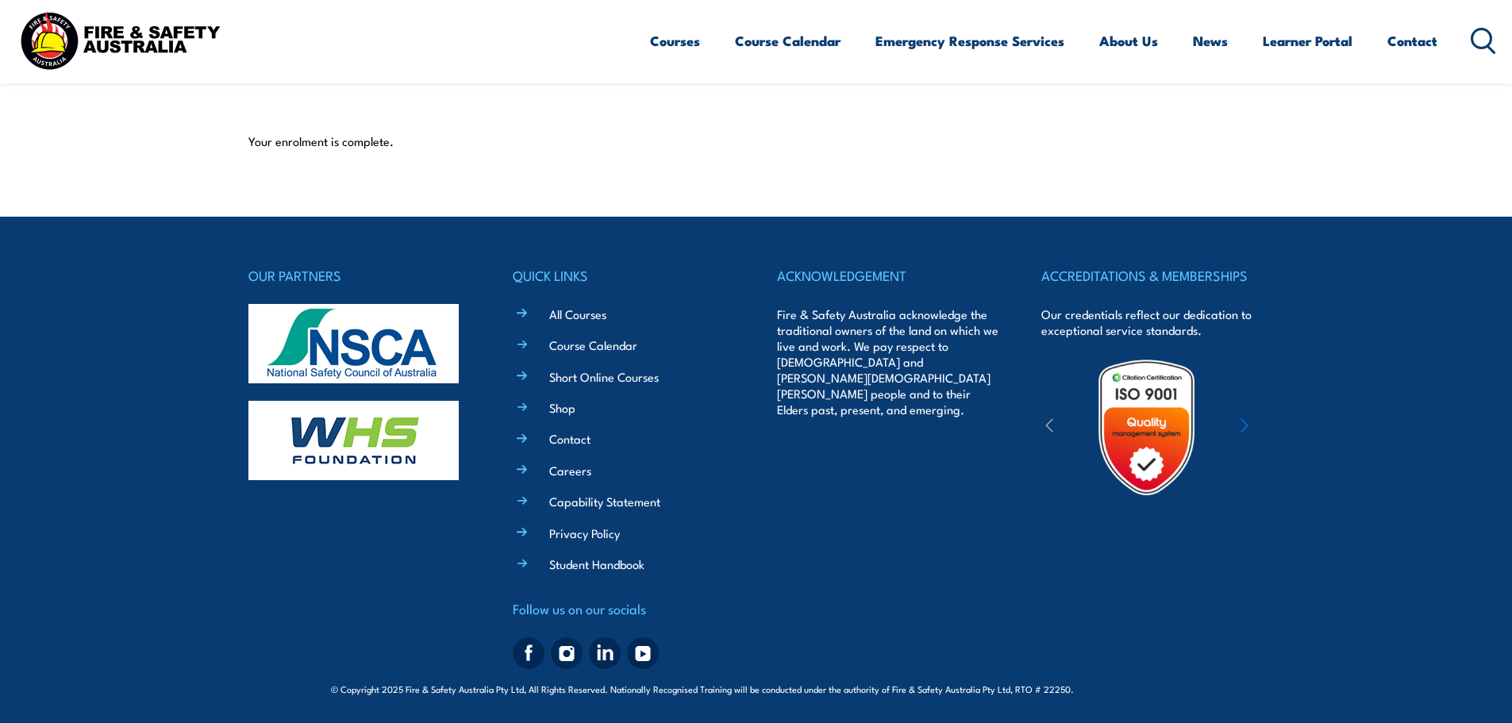
click at [1246, 428] on icon "button" at bounding box center [1244, 425] width 8 height 16
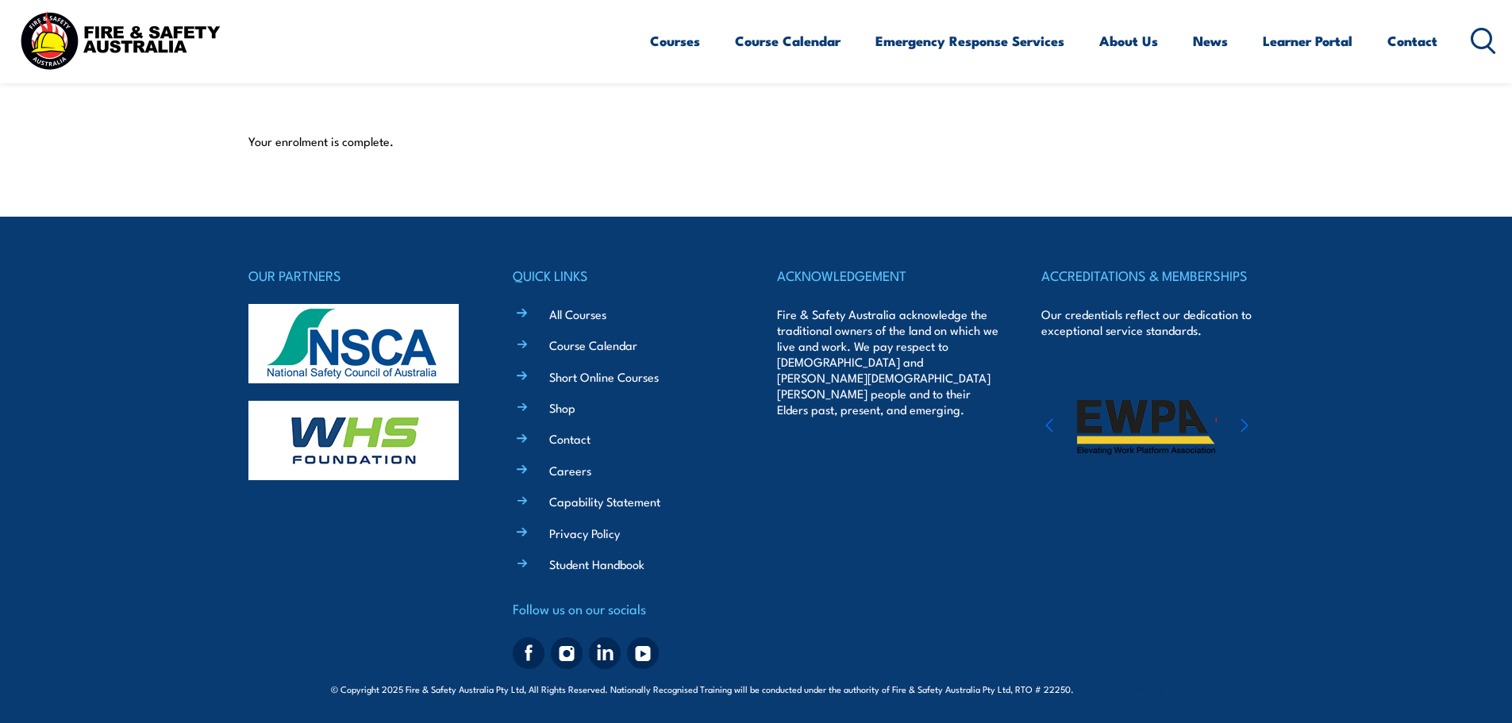
click at [1246, 428] on icon "button" at bounding box center [1244, 425] width 8 height 16
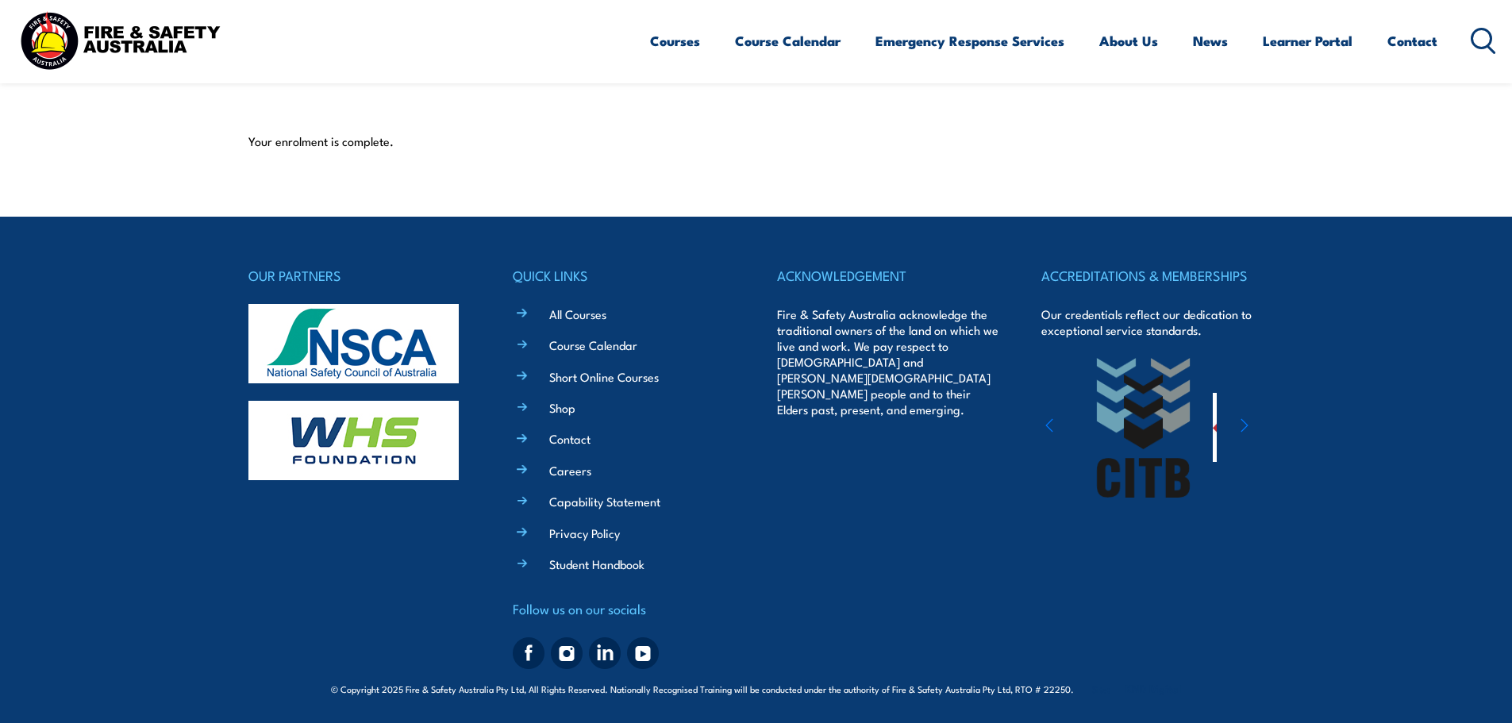
click at [1246, 428] on icon "button" at bounding box center [1244, 425] width 8 height 16
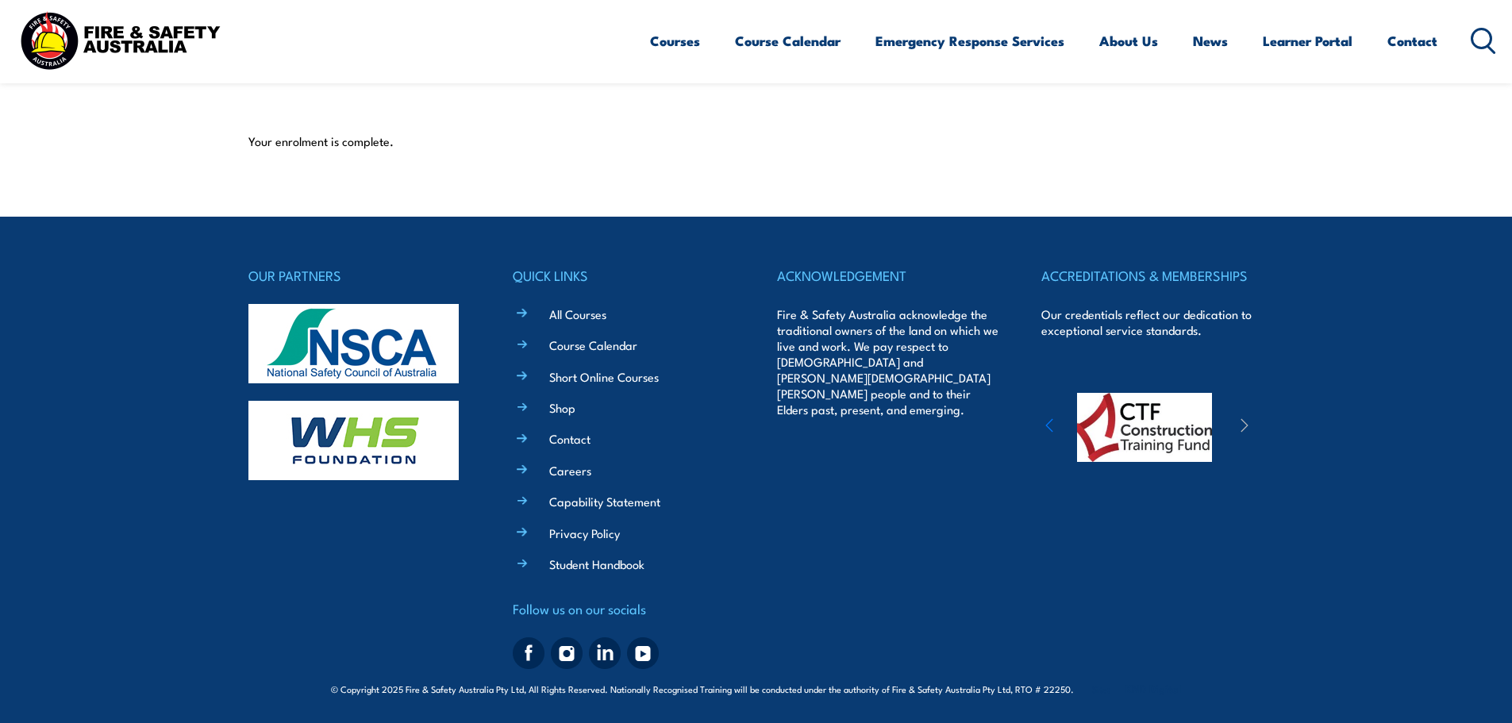
click at [1246, 428] on icon "button" at bounding box center [1244, 425] width 8 height 16
click at [1048, 428] on icon "button" at bounding box center [1049, 425] width 8 height 16
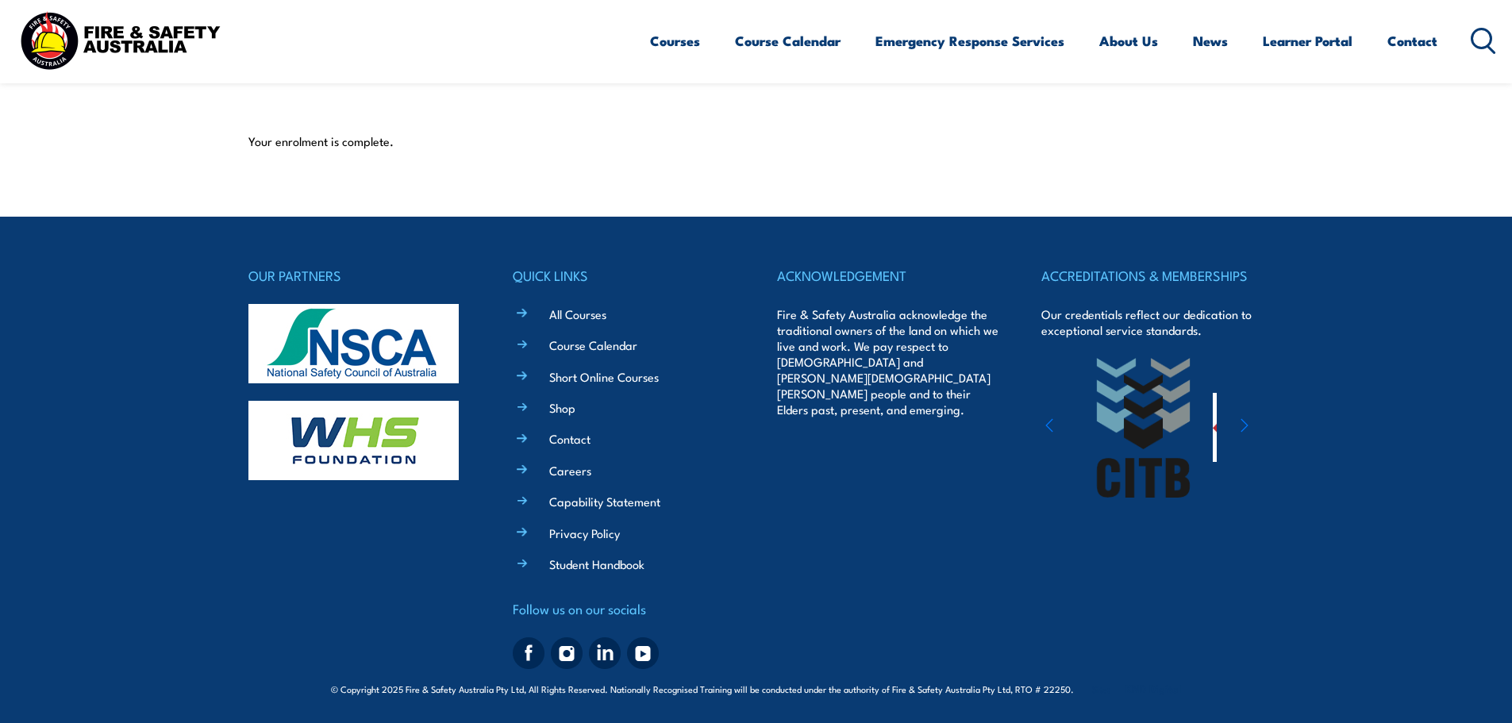
click at [1048, 428] on icon "button" at bounding box center [1049, 425] width 8 height 16
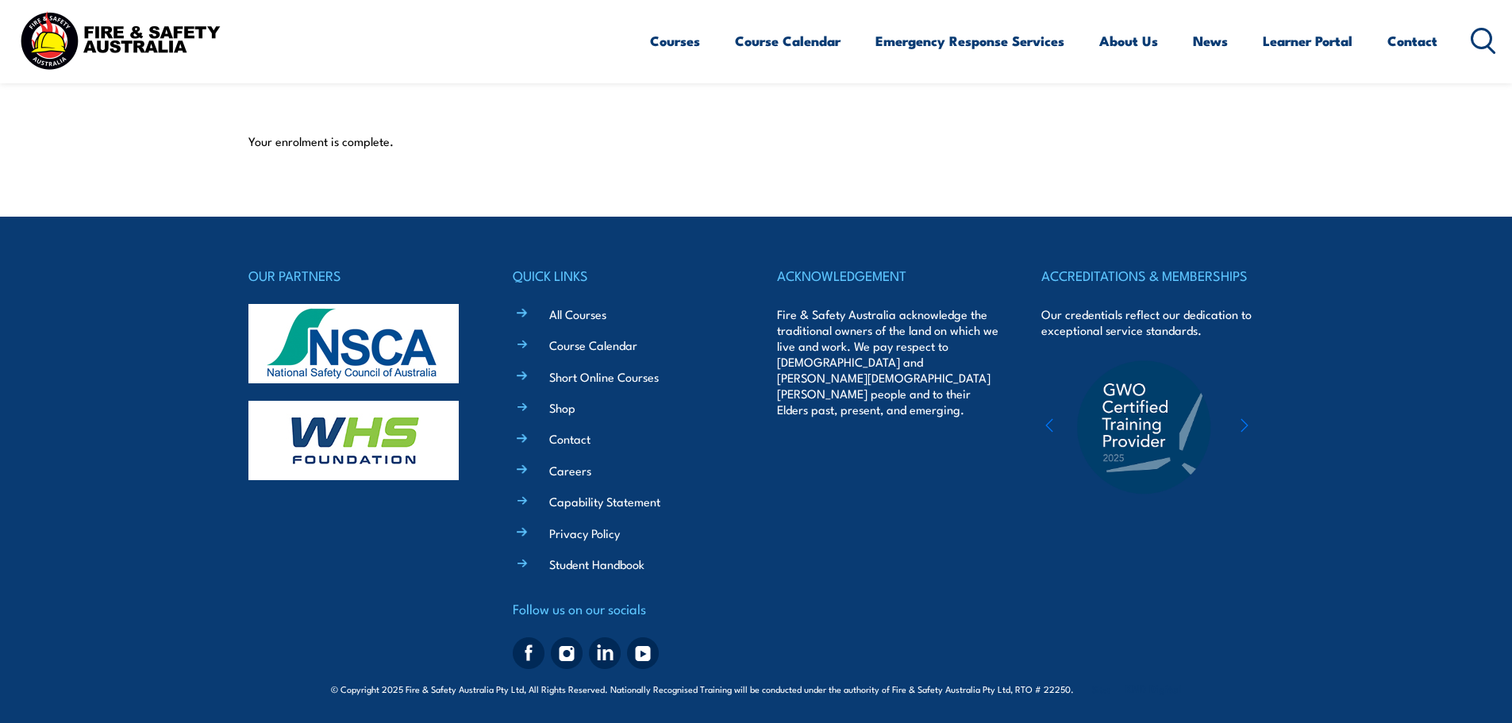
click at [1048, 428] on icon "button" at bounding box center [1049, 425] width 8 height 16
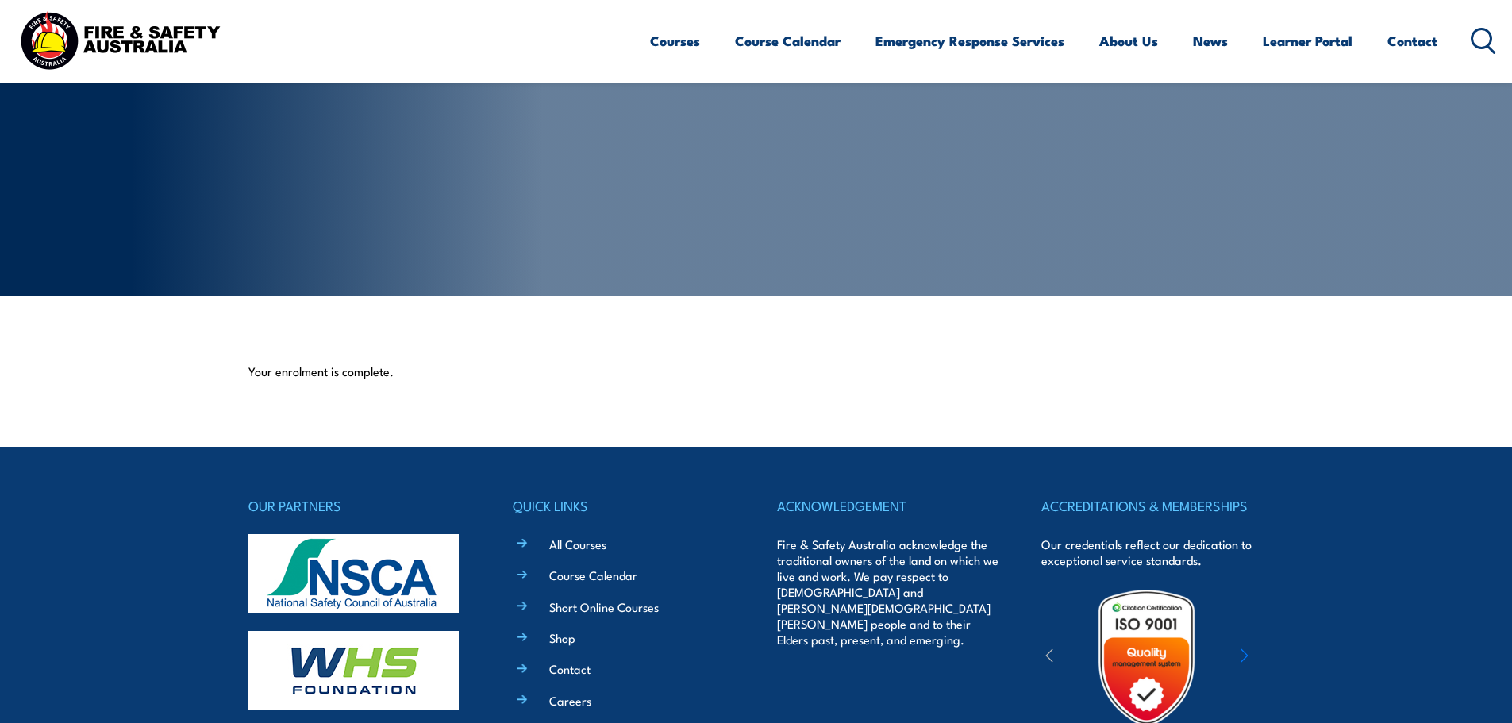
scroll to position [0, 0]
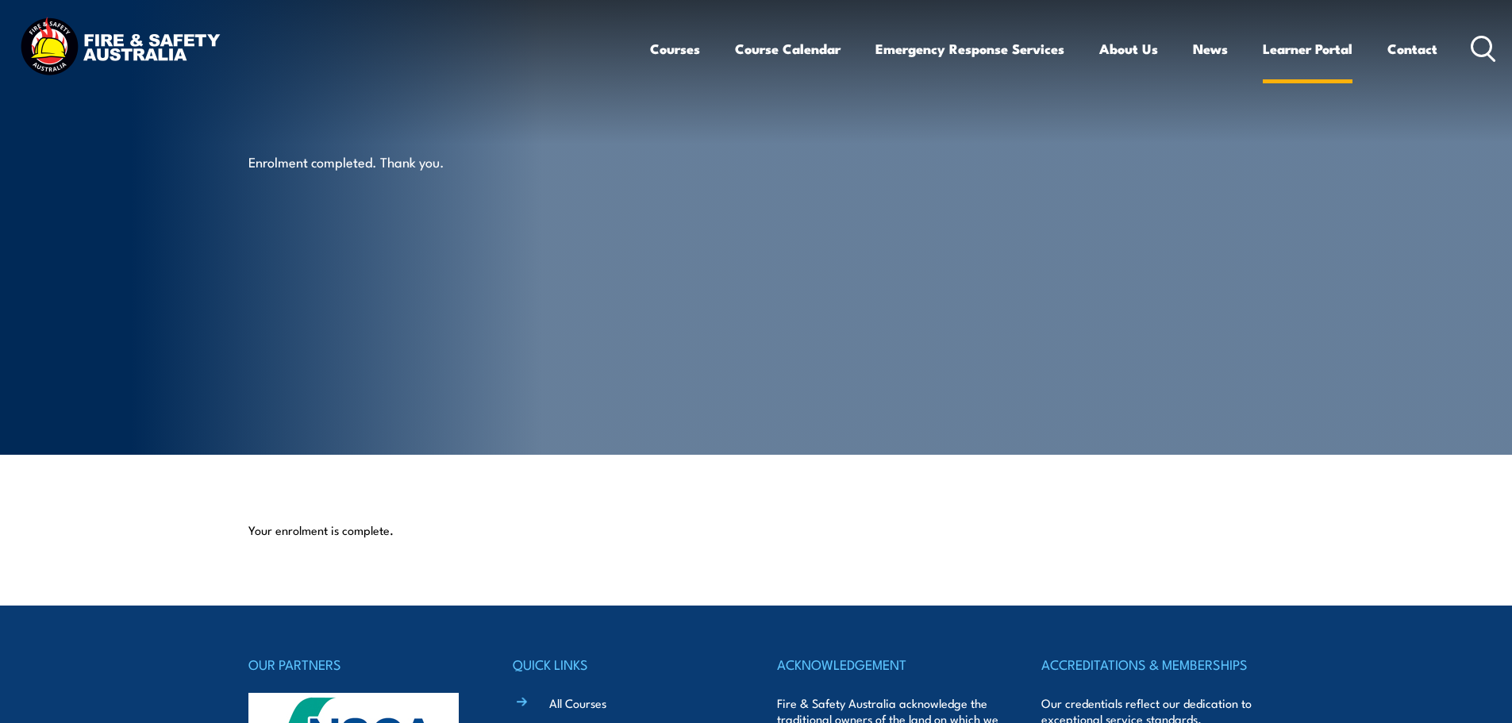
click at [1292, 50] on link "Learner Portal" at bounding box center [1308, 49] width 90 height 42
